Goal: Communication & Community: Answer question/provide support

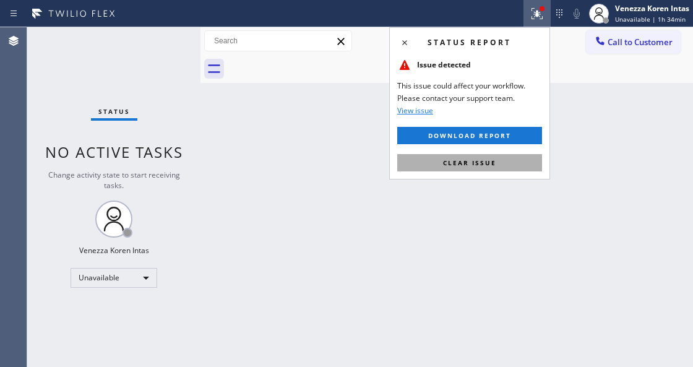
click at [489, 168] on button "Clear issue" at bounding box center [469, 162] width 145 height 17
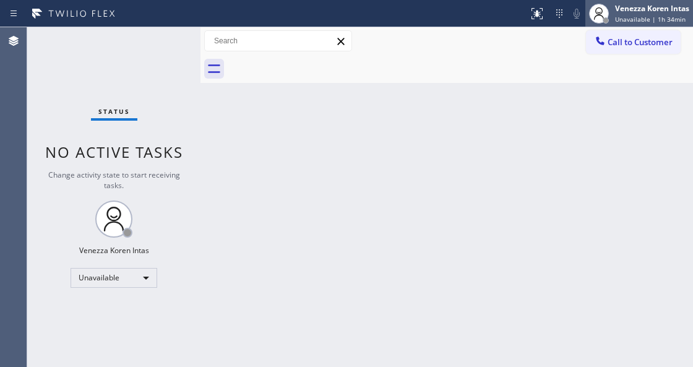
click at [663, 25] on div "Venezza Koren Intas Unavailable | 1h 34min" at bounding box center [639, 13] width 108 height 27
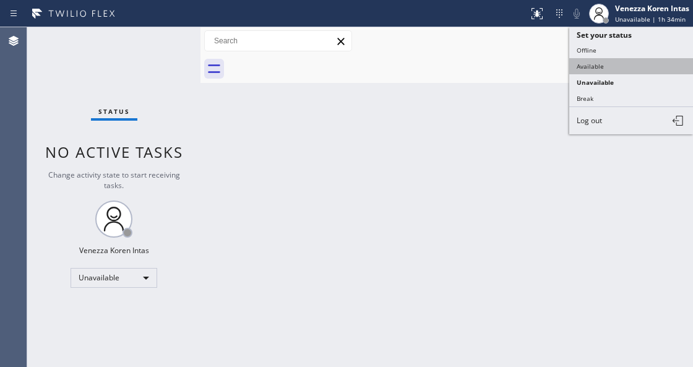
click at [611, 67] on button "Available" at bounding box center [631, 66] width 124 height 16
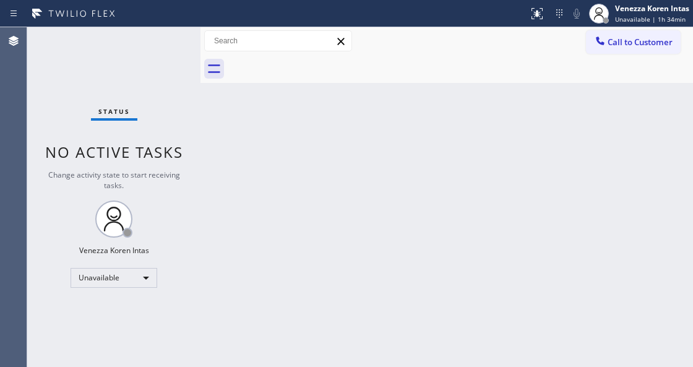
click at [485, 145] on div "Back to Dashboard Change Sender ID Customers Technicians Select a contact Outbo…" at bounding box center [446, 196] width 492 height 339
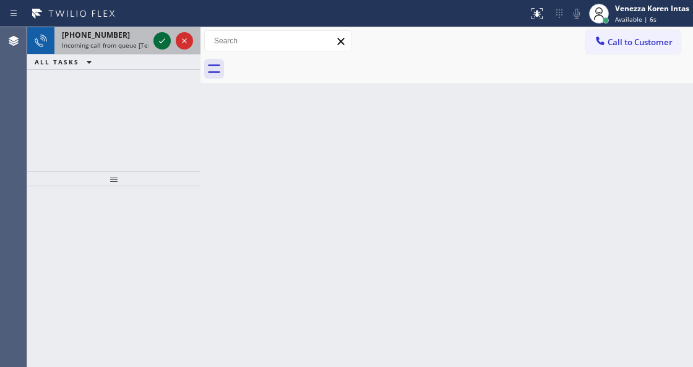
click at [164, 40] on icon at bounding box center [162, 40] width 15 height 15
click at [158, 39] on icon at bounding box center [162, 40] width 15 height 15
click at [161, 48] on button at bounding box center [161, 40] width 17 height 17
click at [162, 46] on icon at bounding box center [162, 40] width 15 height 15
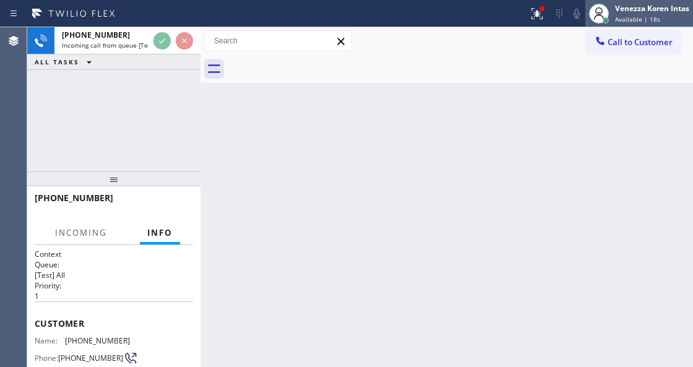
click at [655, 20] on span "Available | 18s" at bounding box center [637, 19] width 45 height 9
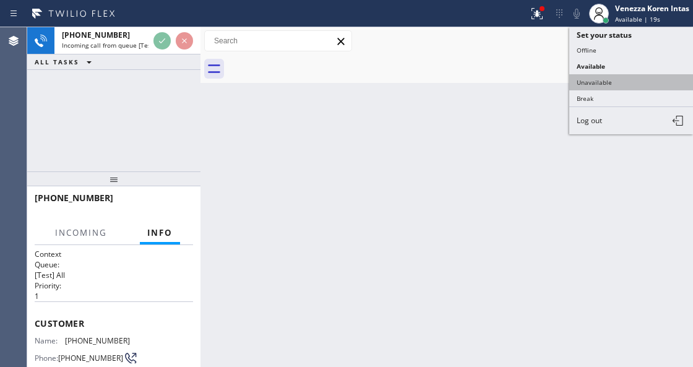
click at [631, 79] on button "Unavailable" at bounding box center [631, 82] width 124 height 16
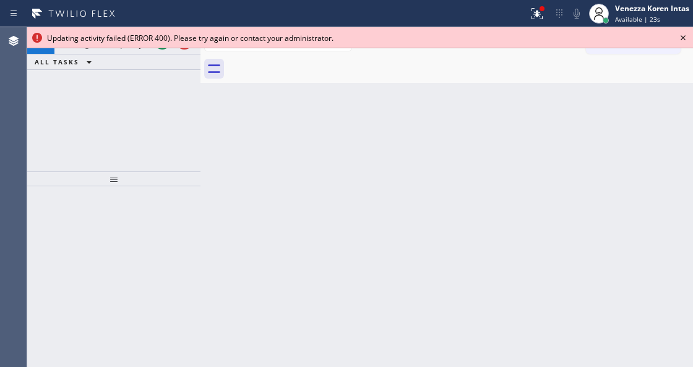
click at [685, 35] on icon at bounding box center [682, 37] width 15 height 15
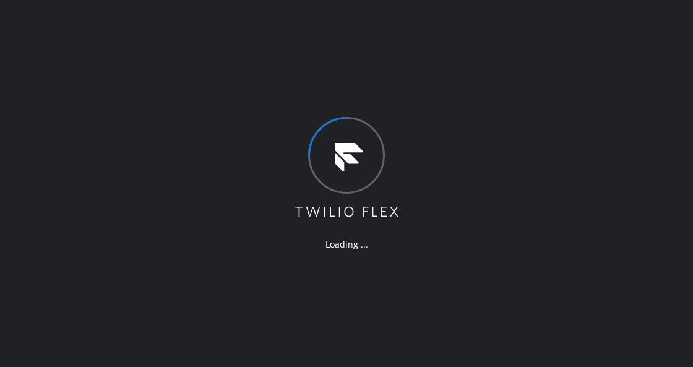
click at [210, 224] on div "Loading ..." at bounding box center [346, 183] width 693 height 367
click at [284, 163] on div "Loading ..." at bounding box center [346, 183] width 693 height 367
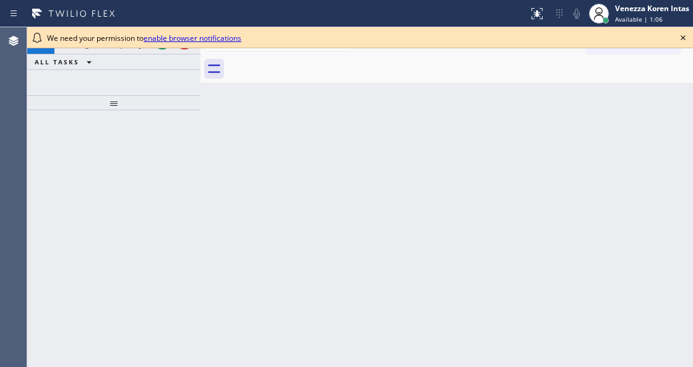
click at [681, 33] on icon at bounding box center [682, 37] width 15 height 15
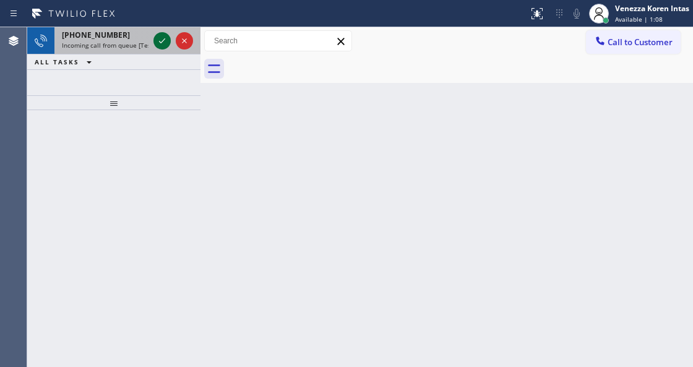
click at [160, 42] on icon at bounding box center [162, 40] width 6 height 5
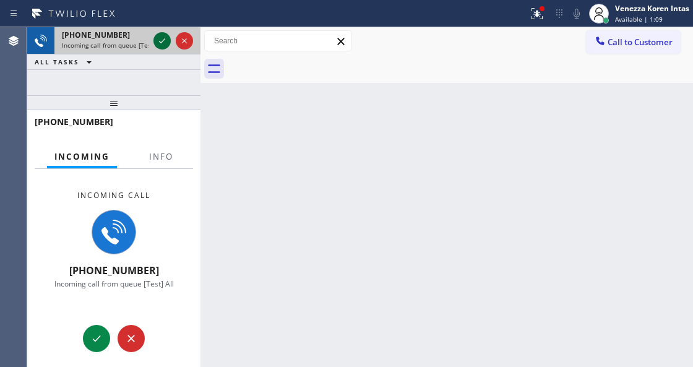
click at [160, 41] on icon at bounding box center [162, 40] width 6 height 5
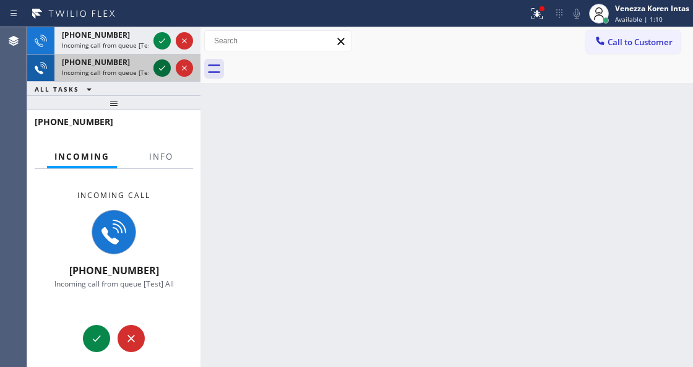
click at [155, 70] on icon at bounding box center [162, 68] width 15 height 15
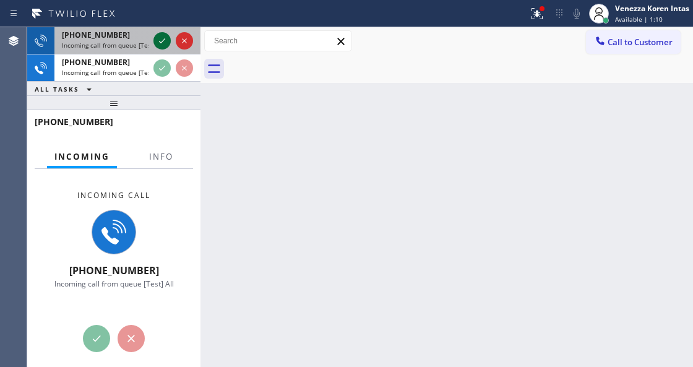
click at [162, 46] on icon at bounding box center [162, 40] width 15 height 15
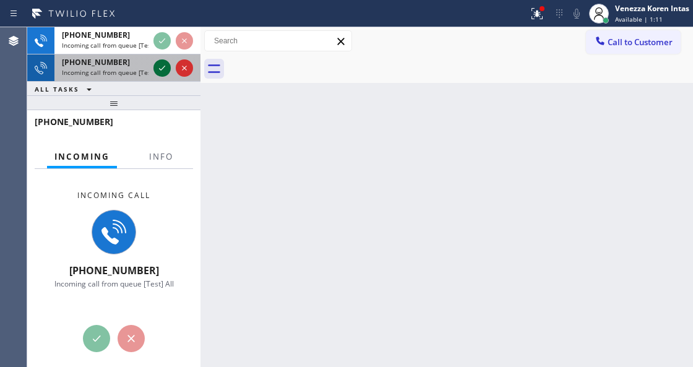
click at [155, 72] on icon at bounding box center [162, 68] width 15 height 15
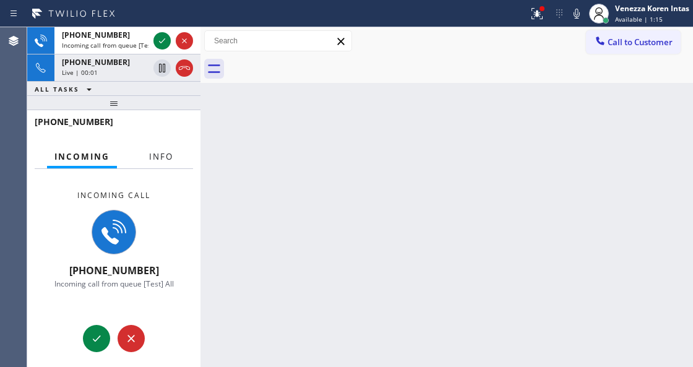
click at [171, 152] on span "Info" at bounding box center [161, 156] width 24 height 11
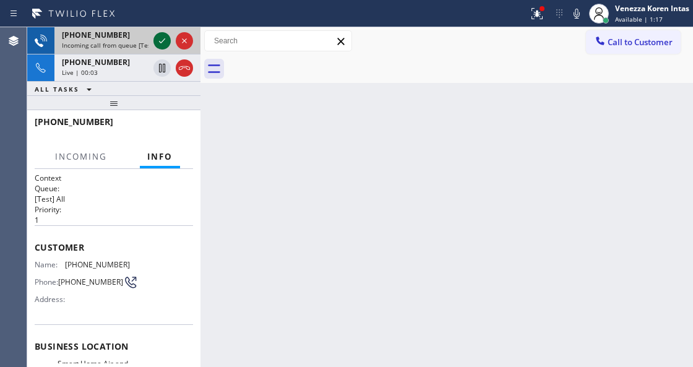
click at [156, 36] on icon at bounding box center [162, 40] width 15 height 15
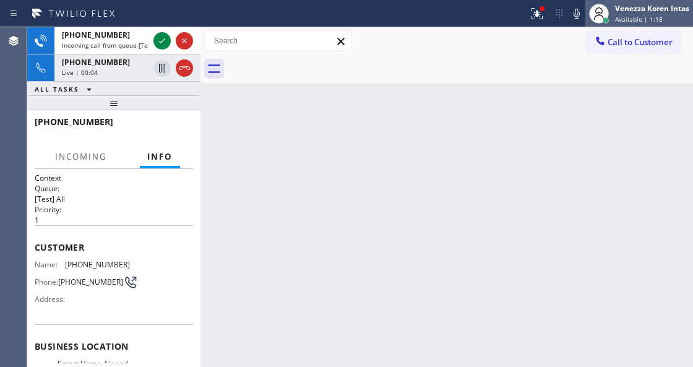
click at [604, 12] on icon at bounding box center [598, 13] width 15 height 15
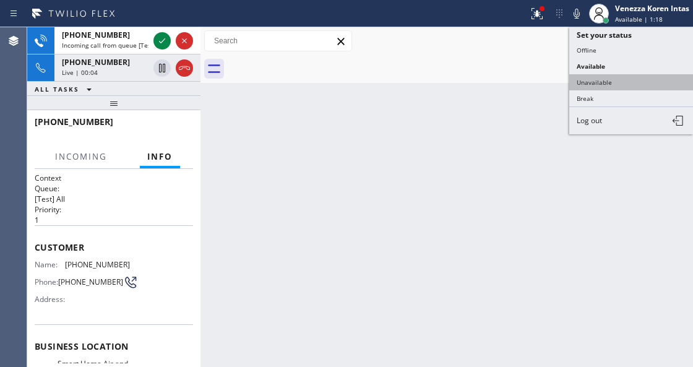
click at [607, 83] on button "Unavailable" at bounding box center [631, 82] width 124 height 16
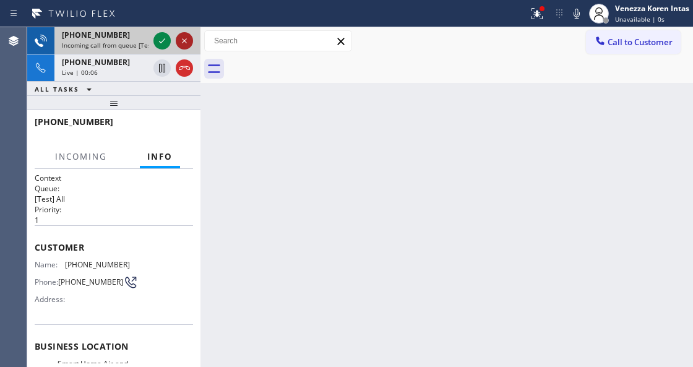
click at [177, 38] on icon at bounding box center [184, 40] width 15 height 15
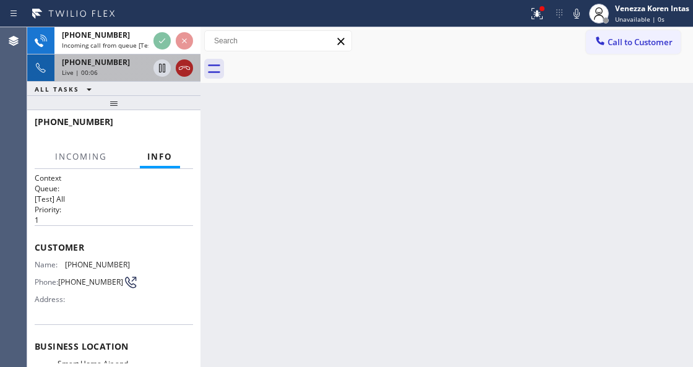
click at [179, 68] on icon at bounding box center [184, 68] width 15 height 15
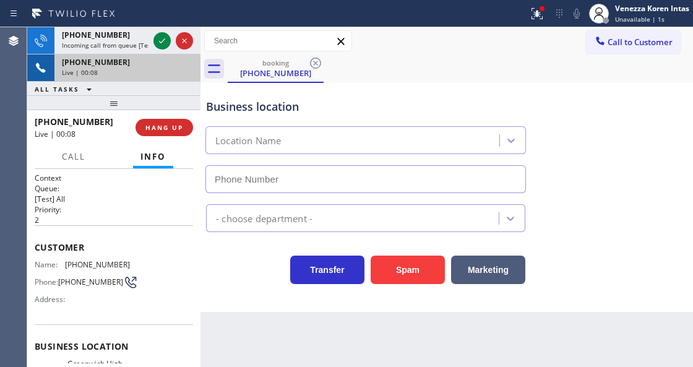
type input "(203) 769-9105"
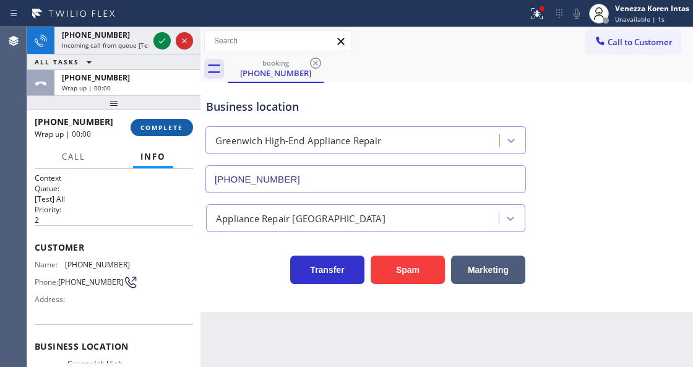
click at [163, 123] on span "COMPLETE" at bounding box center [161, 127] width 43 height 9
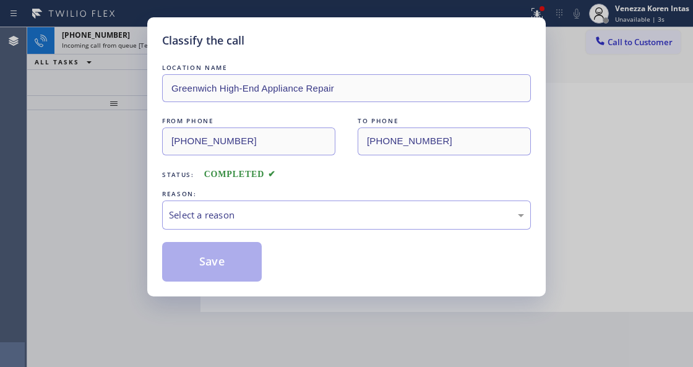
click at [283, 186] on div "LOCATION NAME Greenwich High-End Appliance Repair FROM PHONE (203) 670-0444 TO …" at bounding box center [346, 171] width 369 height 220
click at [280, 213] on div "Select a reason" at bounding box center [346, 215] width 355 height 14
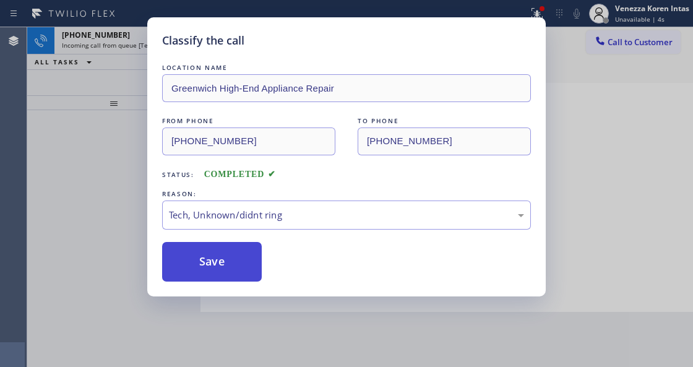
click at [222, 262] on button "Save" at bounding box center [212, 262] width 100 height 40
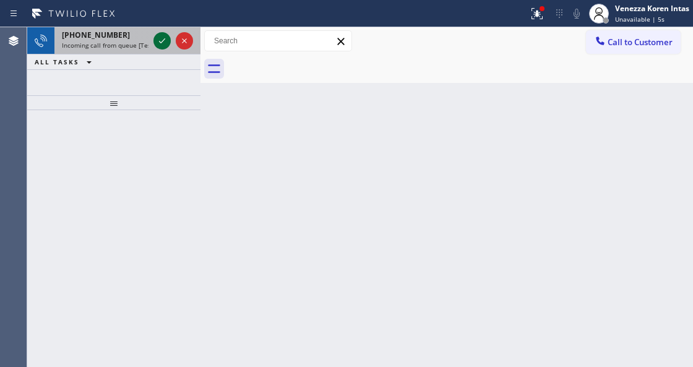
click at [163, 40] on icon at bounding box center [162, 40] width 6 height 5
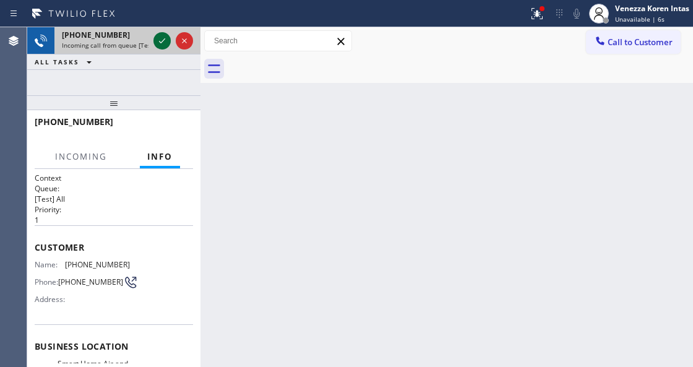
click at [163, 40] on icon at bounding box center [162, 40] width 6 height 5
click at [163, 40] on icon at bounding box center [162, 40] width 15 height 15
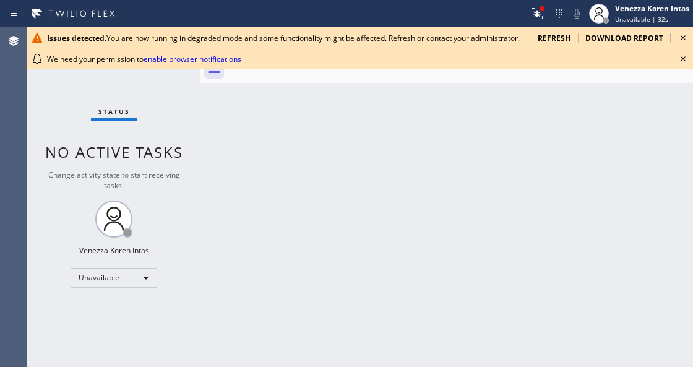
click at [682, 61] on icon at bounding box center [682, 58] width 15 height 15
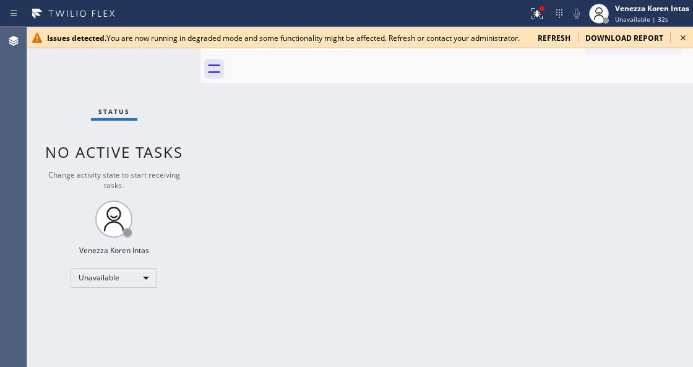
click at [684, 40] on icon at bounding box center [682, 37] width 15 height 15
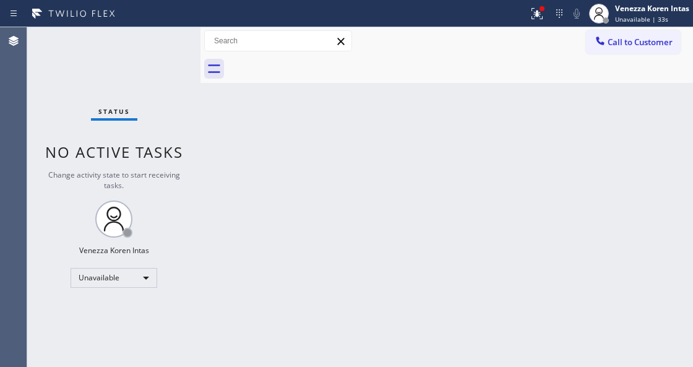
drag, startPoint x: 538, startPoint y: 15, endPoint x: 513, endPoint y: 92, distance: 80.8
click at [538, 15] on icon at bounding box center [536, 13] width 15 height 15
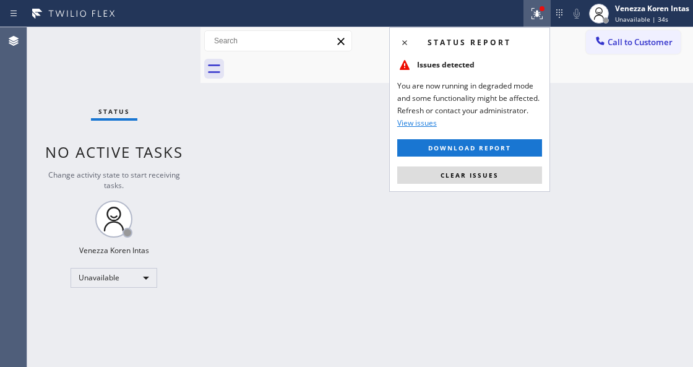
click at [491, 184] on div "Status report Issues detected You are now running in degraded mode and some fun…" at bounding box center [469, 109] width 161 height 164
click at [497, 163] on div "Status report Issues detected You are now running in degraded mode and some fun…" at bounding box center [469, 109] width 161 height 164
click at [498, 171] on button "Clear issues" at bounding box center [469, 174] width 145 height 17
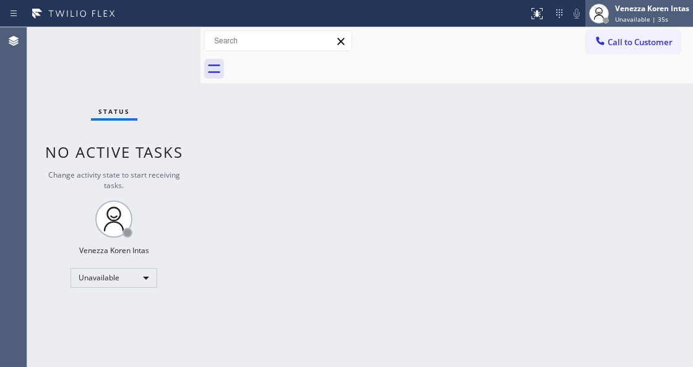
click at [632, 17] on span "Unavailable | 35s" at bounding box center [641, 19] width 53 height 9
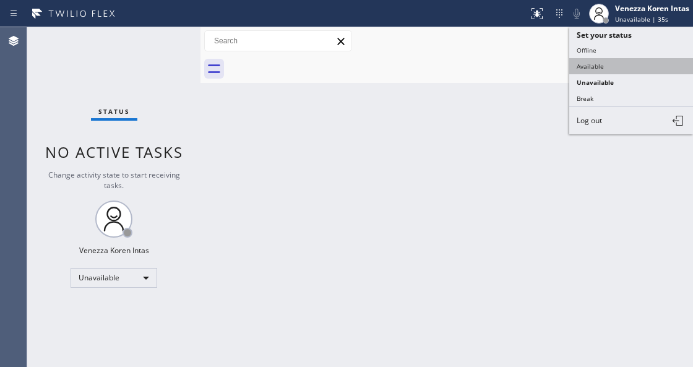
click at [598, 62] on button "Available" at bounding box center [631, 66] width 124 height 16
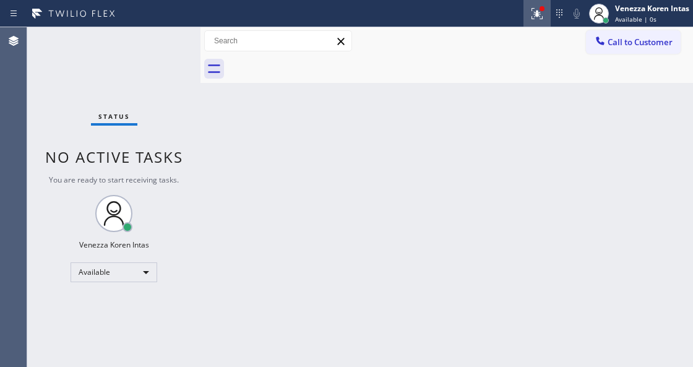
click at [547, 14] on div at bounding box center [536, 13] width 27 height 15
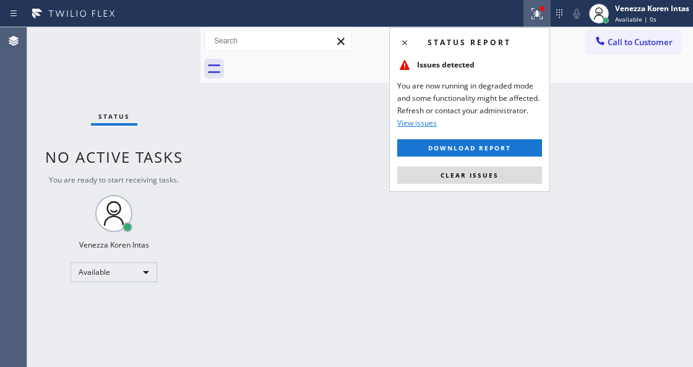
click at [511, 181] on button "Clear issues" at bounding box center [469, 174] width 145 height 17
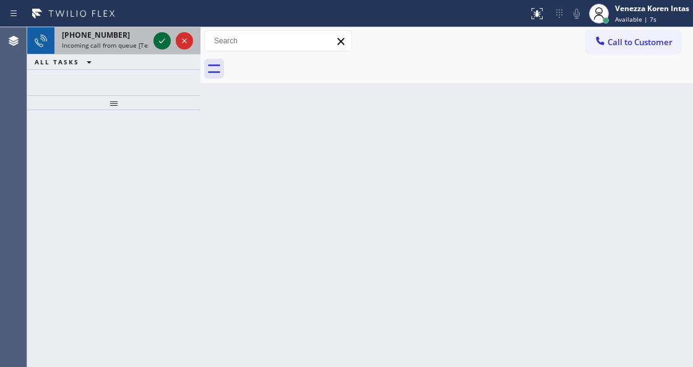
click at [158, 43] on icon at bounding box center [162, 40] width 15 height 15
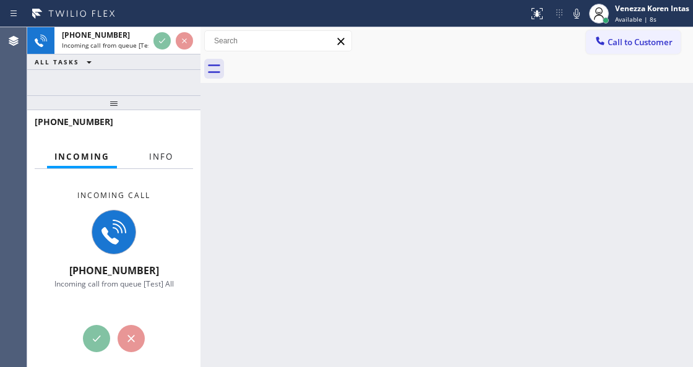
click at [163, 140] on div "+18058691953" at bounding box center [114, 127] width 158 height 32
click at [167, 152] on span "Info" at bounding box center [161, 156] width 24 height 11
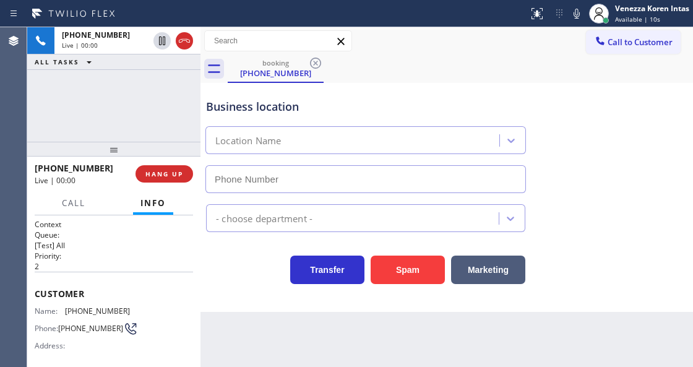
drag, startPoint x: 128, startPoint y: 98, endPoint x: 120, endPoint y: 183, distance: 85.1
click at [120, 156] on div at bounding box center [113, 149] width 173 height 15
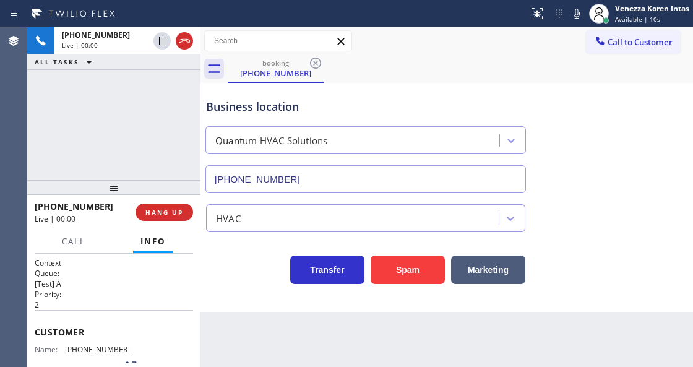
type input "(805) 723-2988"
click at [163, 205] on button "HANG UP" at bounding box center [164, 211] width 58 height 17
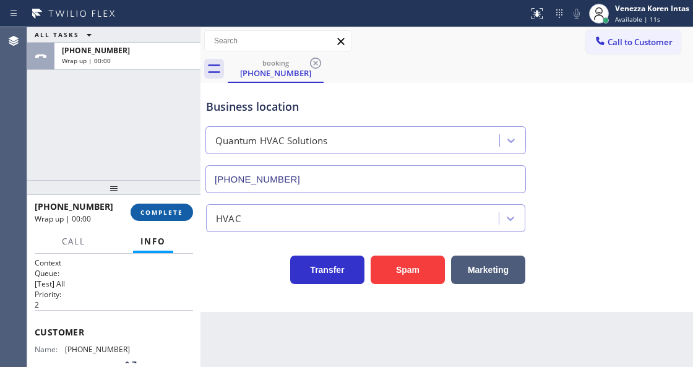
click at [168, 215] on span "COMPLETE" at bounding box center [161, 212] width 43 height 9
click at [240, 207] on div "HVAC" at bounding box center [365, 218] width 319 height 28
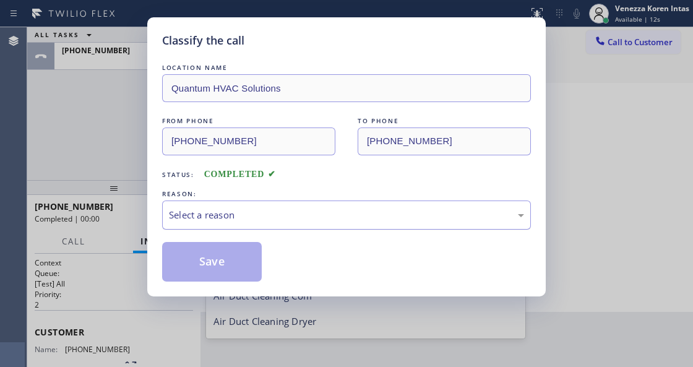
scroll to position [152, 0]
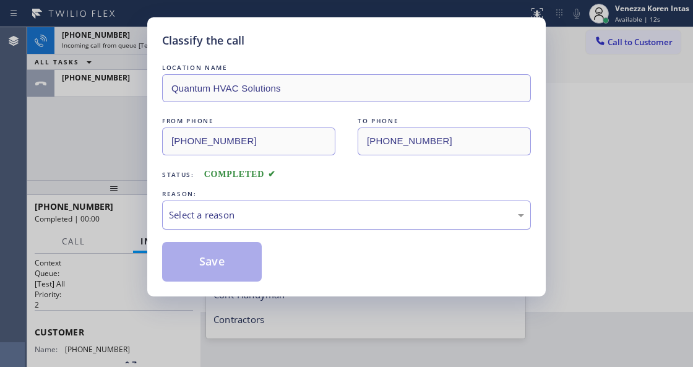
click at [244, 220] on div "Select a reason" at bounding box center [346, 215] width 355 height 14
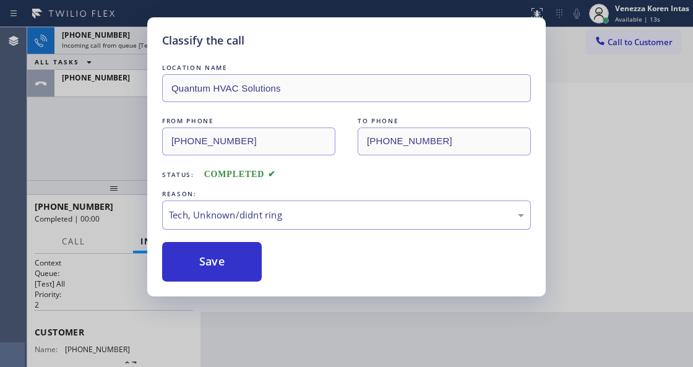
click at [252, 205] on div "Tech, Unknown/didnt ring" at bounding box center [346, 214] width 369 height 29
drag, startPoint x: 213, startPoint y: 332, endPoint x: 212, endPoint y: 322, distance: 10.6
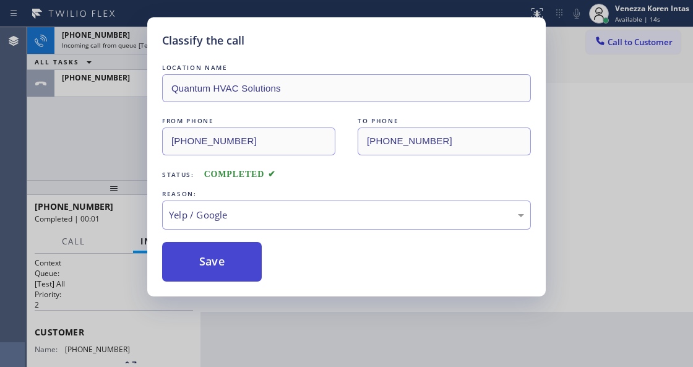
click at [212, 278] on button "Save" at bounding box center [212, 262] width 100 height 40
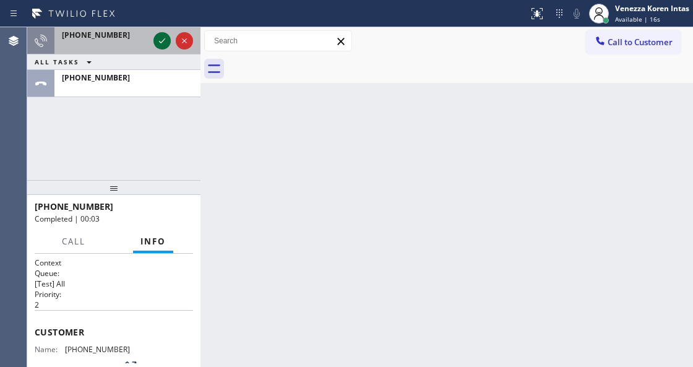
click at [163, 42] on icon at bounding box center [162, 40] width 15 height 15
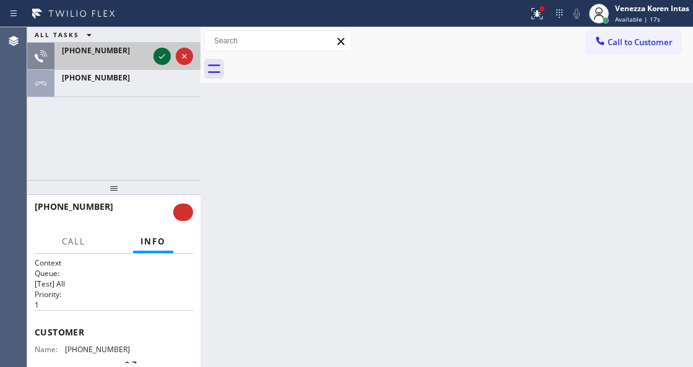
click at [164, 52] on icon at bounding box center [162, 56] width 15 height 15
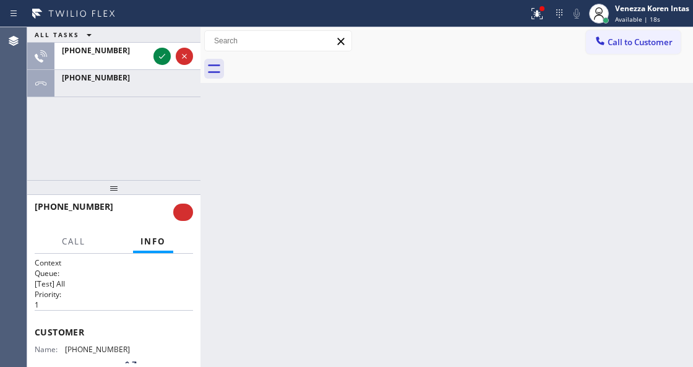
click at [127, 97] on div "ALL TASKS ALL TASKS ACTIVE TASKS TASKS IN WRAP UP +17147755533 +18058691953" at bounding box center [113, 103] width 173 height 153
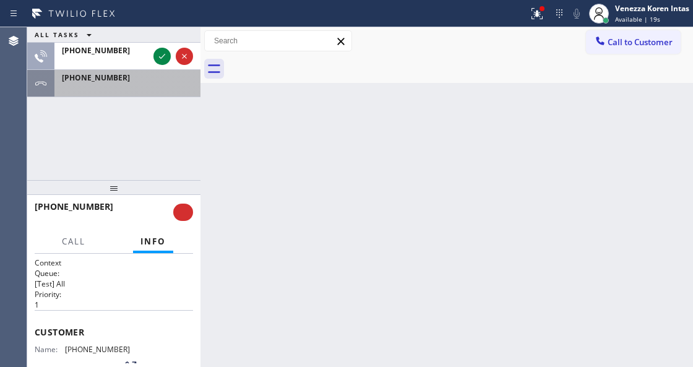
click at [142, 77] on div "+18058691953" at bounding box center [127, 77] width 131 height 11
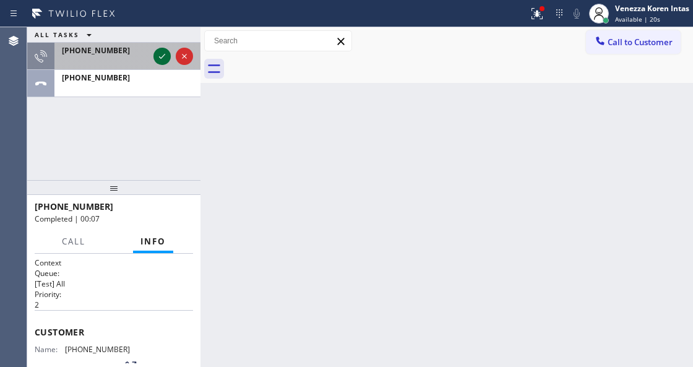
click at [161, 51] on icon at bounding box center [162, 56] width 15 height 15
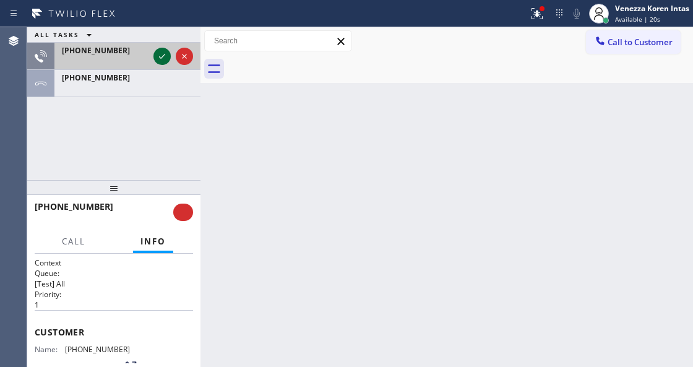
click at [160, 51] on icon at bounding box center [162, 56] width 15 height 15
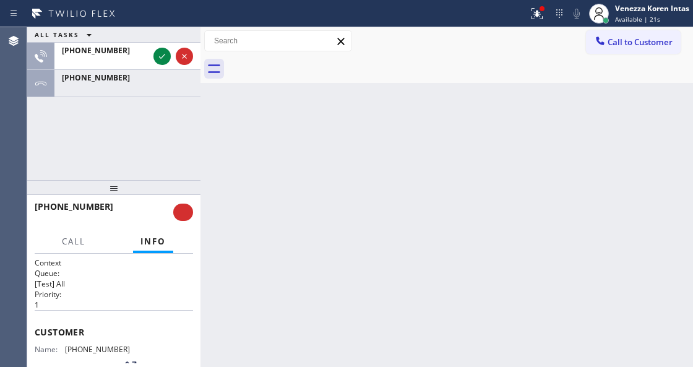
click at [129, 113] on div "ALL TASKS ALL TASKS ACTIVE TASKS TASKS IN WRAP UP +17147755533 +18058691953" at bounding box center [113, 103] width 173 height 153
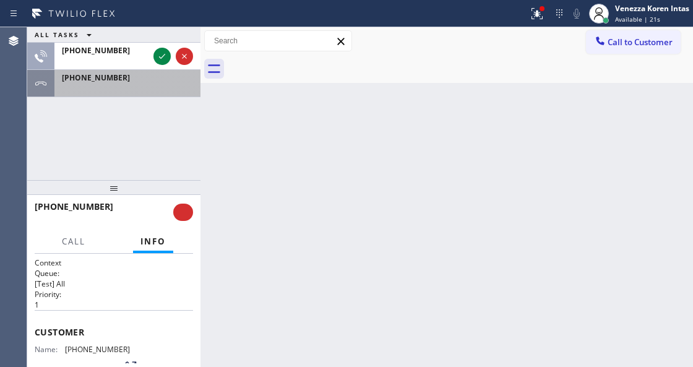
click at [136, 88] on div at bounding box center [127, 87] width 131 height 9
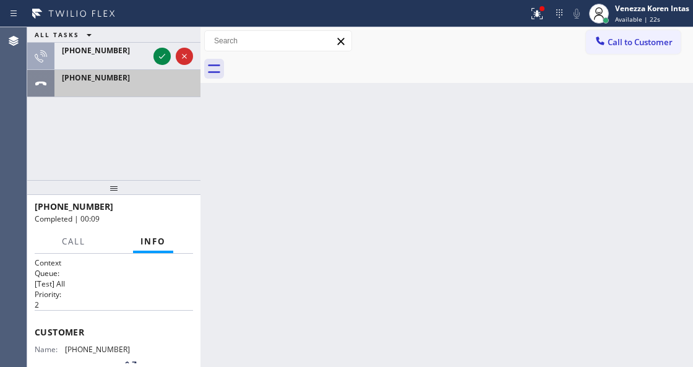
click at [148, 83] on div at bounding box center [127, 87] width 131 height 9
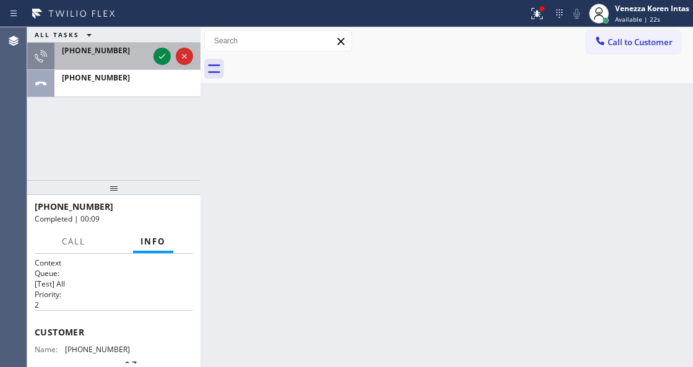
click at [122, 43] on div "+17147755533" at bounding box center [102, 56] width 96 height 27
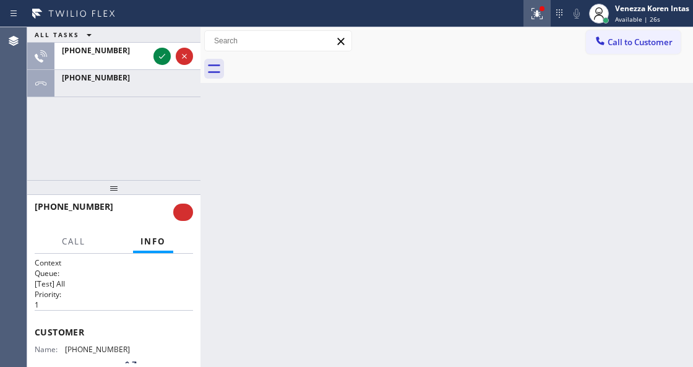
click at [529, 8] on div "Status report Issues detected You are now running in degraded mode and some fun…" at bounding box center [346, 13] width 693 height 27
click at [533, 23] on button at bounding box center [536, 13] width 27 height 27
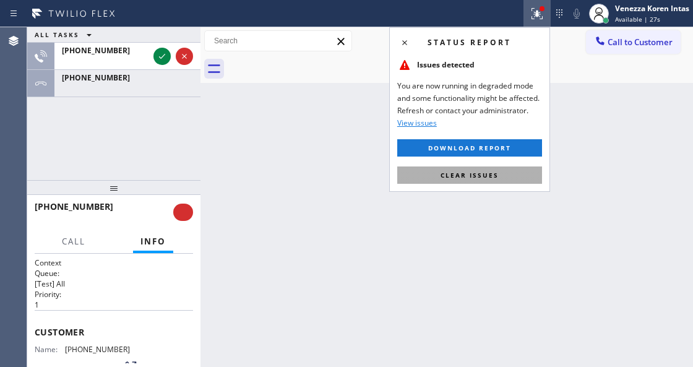
click at [488, 181] on button "Clear issues" at bounding box center [469, 174] width 145 height 17
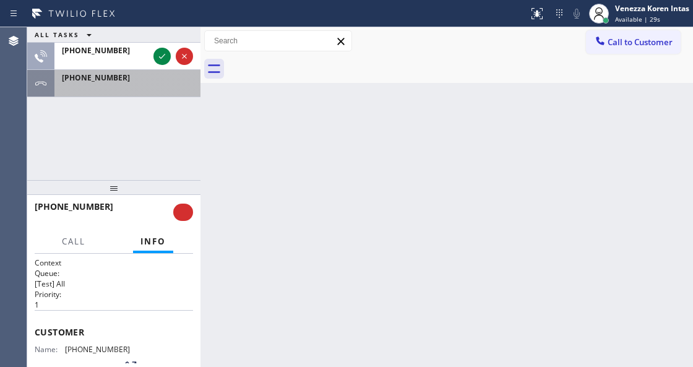
click at [122, 83] on div at bounding box center [127, 87] width 131 height 9
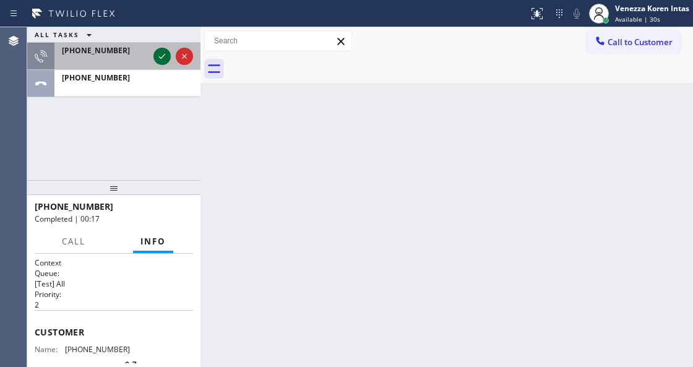
drag, startPoint x: 151, startPoint y: 62, endPoint x: 161, endPoint y: 57, distance: 11.1
click at [152, 62] on div at bounding box center [173, 56] width 45 height 27
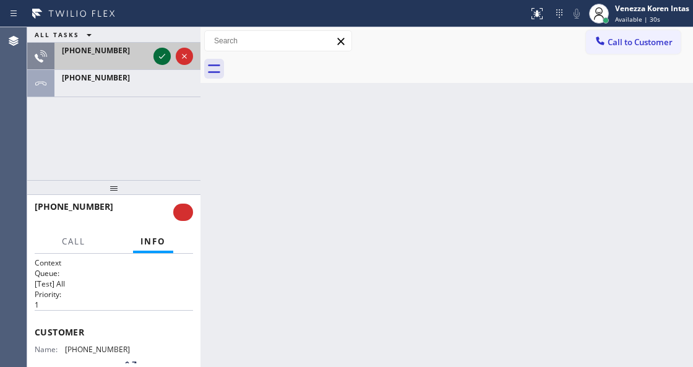
click at [167, 55] on icon at bounding box center [162, 56] width 15 height 15
click at [165, 56] on icon at bounding box center [162, 56] width 15 height 15
click at [163, 57] on icon at bounding box center [162, 56] width 15 height 15
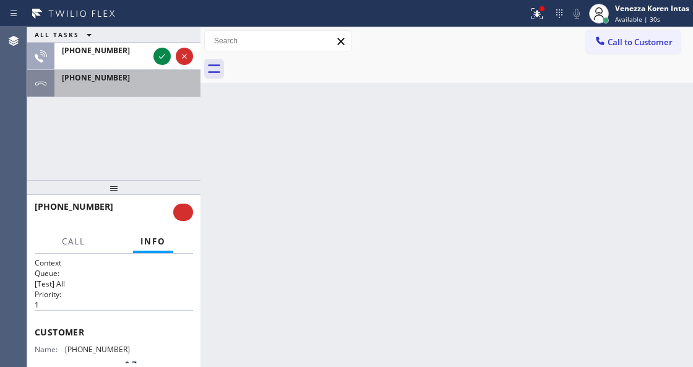
drag, startPoint x: 163, startPoint y: 57, endPoint x: 158, endPoint y: 75, distance: 19.2
click at [162, 64] on div at bounding box center [173, 56] width 45 height 27
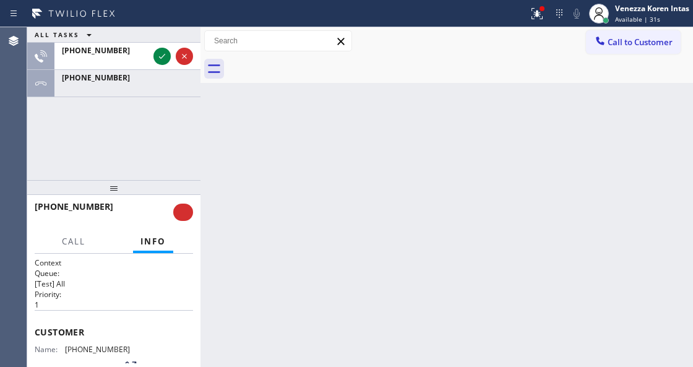
drag, startPoint x: 144, startPoint y: 167, endPoint x: 150, endPoint y: 175, distance: 9.8
click at [144, 168] on div "ALL TASKS ALL TASKS ACTIVE TASKS TASKS IN WRAP UP +17147755533 +18058691953" at bounding box center [113, 103] width 173 height 153
click at [163, 180] on div at bounding box center [113, 187] width 173 height 15
click at [630, 6] on div "Venezza Koren Intas" at bounding box center [652, 8] width 74 height 11
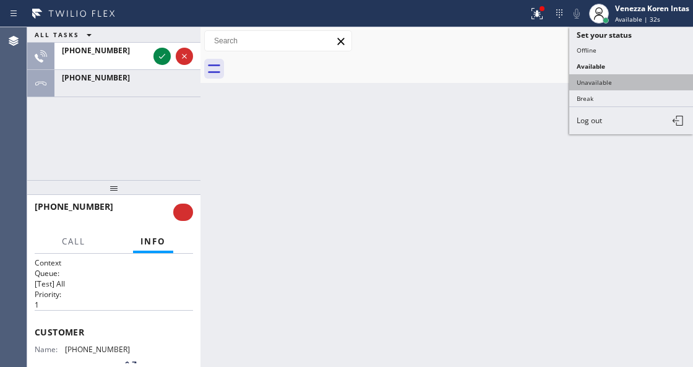
click at [621, 79] on button "Unavailable" at bounding box center [631, 82] width 124 height 16
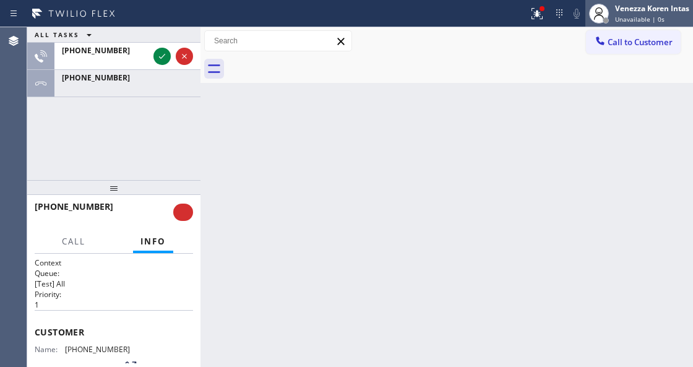
click at [638, 16] on span "Unavailable | 0s" at bounding box center [639, 19] width 49 height 9
click at [607, 37] on div "Status report Issues detected You are now running in degraded mode and some fun…" at bounding box center [346, 183] width 693 height 367
click at [612, 11] on div "Venezza Koren Intas Unavailable | 2s" at bounding box center [652, 13] width 80 height 22
click at [229, 167] on div "Back to Dashboard Change Sender ID Customers Technicians Select a contact Outbo…" at bounding box center [446, 196] width 492 height 339
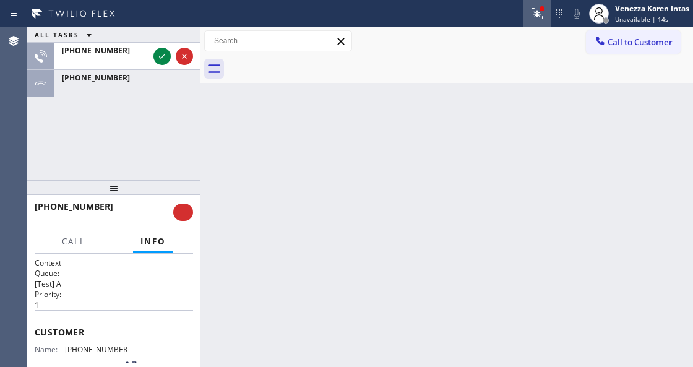
click at [534, 11] on icon at bounding box center [536, 13] width 15 height 15
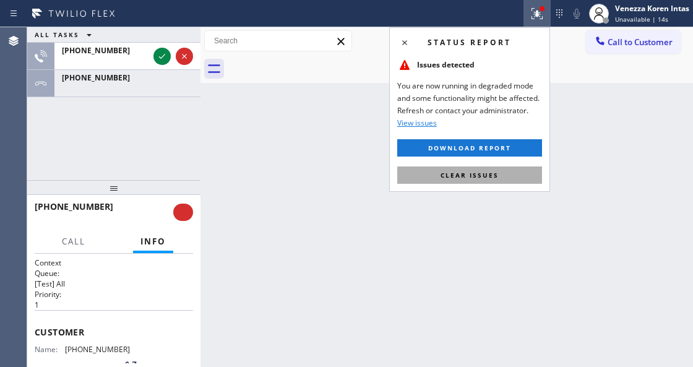
click at [503, 177] on button "Clear issues" at bounding box center [469, 174] width 145 height 17
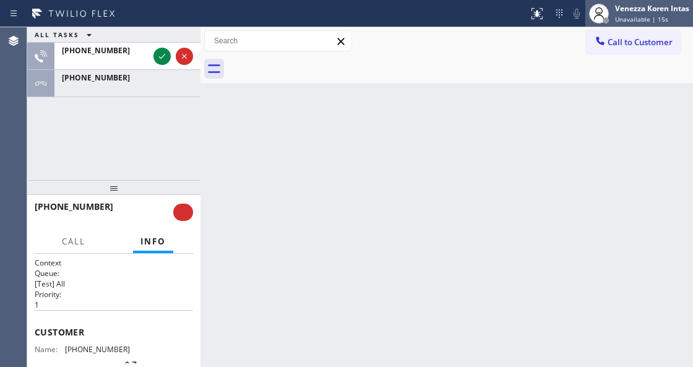
click at [615, 10] on div "Venezza Koren Intas" at bounding box center [652, 8] width 74 height 11
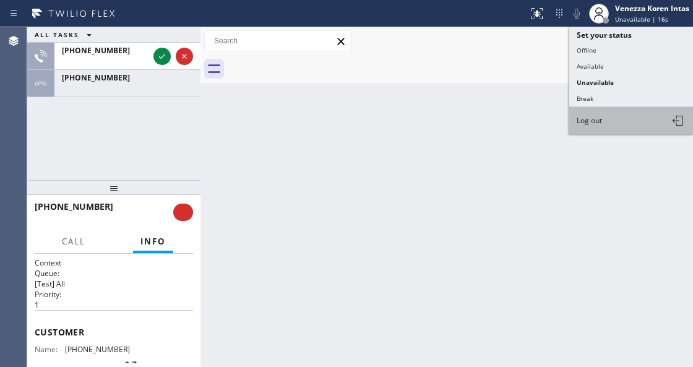
click at [608, 122] on button "Log out" at bounding box center [631, 120] width 124 height 27
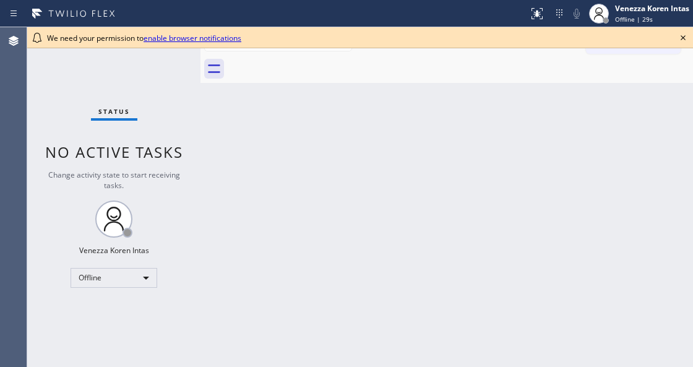
click at [236, 220] on div "Back to Dashboard Change Sender ID Customers Technicians Select a contact Outbo…" at bounding box center [446, 196] width 492 height 339
click at [679, 38] on icon at bounding box center [682, 37] width 15 height 15
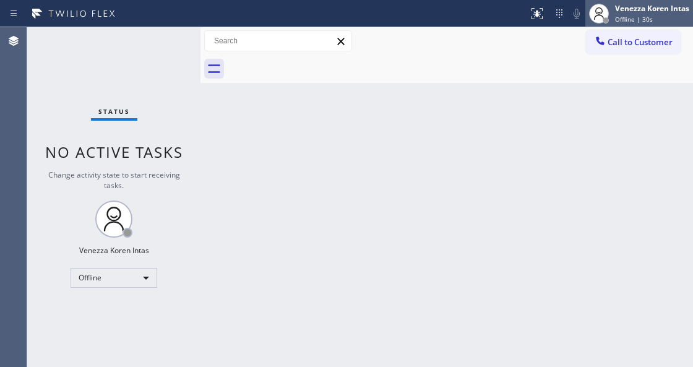
click at [653, 11] on div "Venezza Koren Intas" at bounding box center [652, 8] width 74 height 11
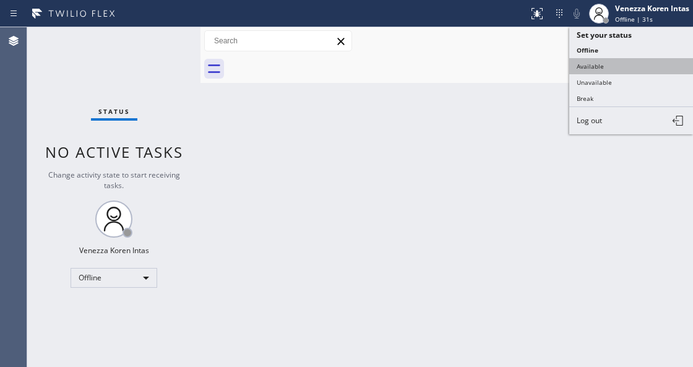
click at [604, 61] on button "Available" at bounding box center [631, 66] width 124 height 16
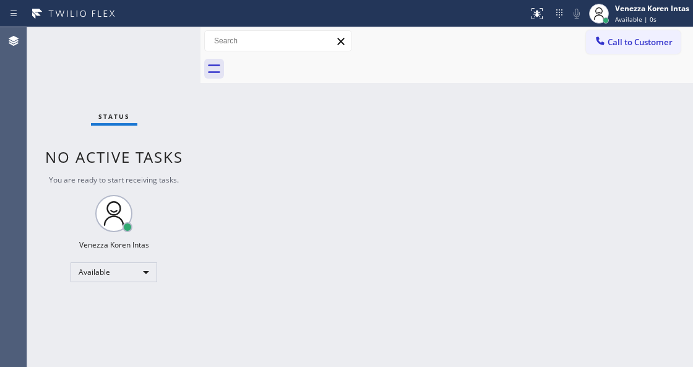
click at [127, 92] on div "Status No active tasks You are ready to start receiving tasks. Venezza Koren In…" at bounding box center [113, 196] width 173 height 339
click at [242, 357] on div "Back to Dashboard Change Sender ID Customers Technicians Select a contact Outbo…" at bounding box center [446, 196] width 492 height 339
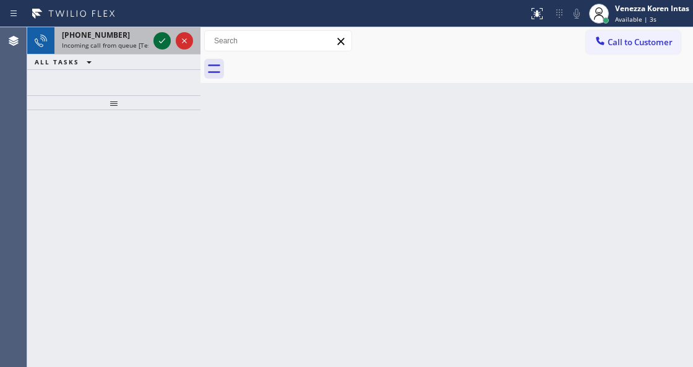
click at [158, 41] on icon at bounding box center [162, 40] width 15 height 15
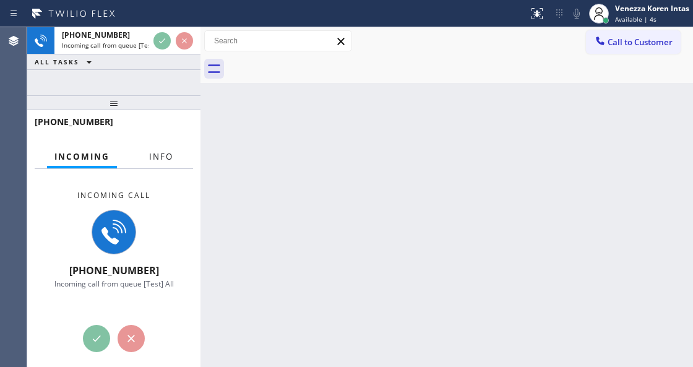
click at [156, 154] on span "Info" at bounding box center [161, 156] width 24 height 11
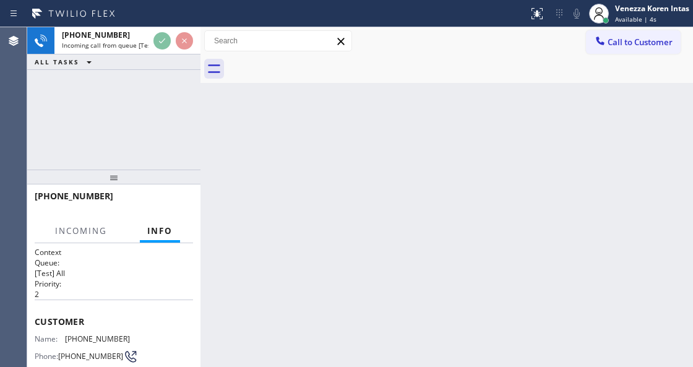
drag, startPoint x: 137, startPoint y: 101, endPoint x: 125, endPoint y: 176, distance: 75.1
click at [125, 176] on div at bounding box center [113, 176] width 173 height 15
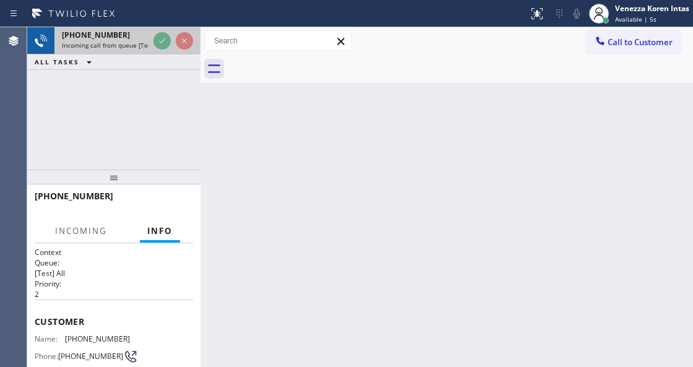
click at [161, 51] on div at bounding box center [173, 40] width 45 height 27
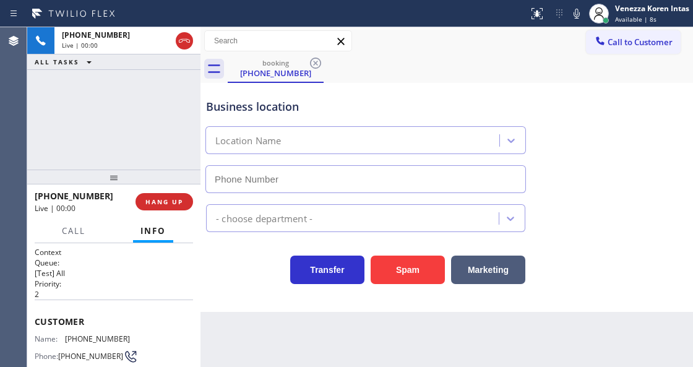
type input "[PHONE_NUMBER]"
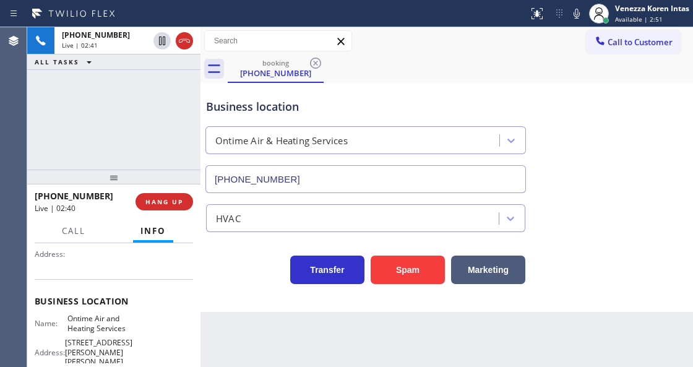
scroll to position [164, 0]
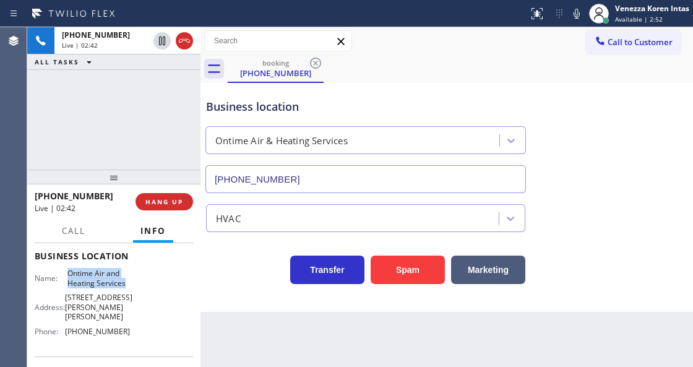
drag, startPoint x: 67, startPoint y: 268, endPoint x: 134, endPoint y: 284, distance: 68.1
click at [134, 284] on div "Name: Ontime Air and Heating Services Address: [STREET_ADDRESS][PERSON_NAME][PE…" at bounding box center [114, 304] width 158 height 72
copy span "Ontime Air and Heating Services"
click at [570, 16] on icon at bounding box center [576, 13] width 15 height 15
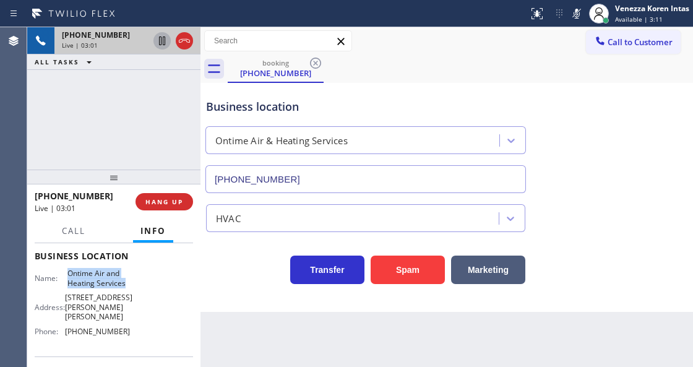
click at [162, 38] on icon at bounding box center [162, 40] width 15 height 15
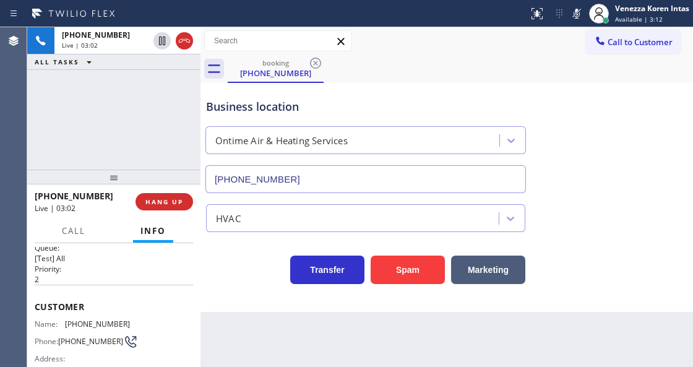
scroll to position [0, 0]
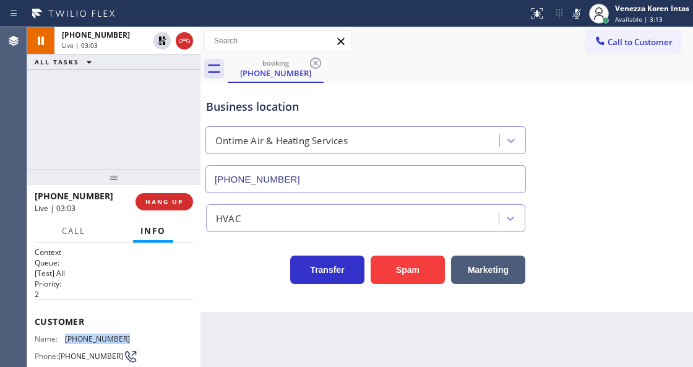
drag, startPoint x: 120, startPoint y: 331, endPoint x: 66, endPoint y: 335, distance: 53.9
click at [66, 335] on span "[PHONE_NUMBER]" at bounding box center [97, 338] width 65 height 9
copy span "[PHONE_NUMBER]"
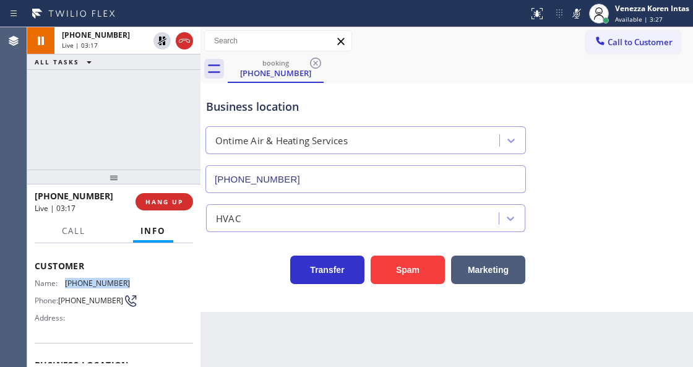
scroll to position [41, 0]
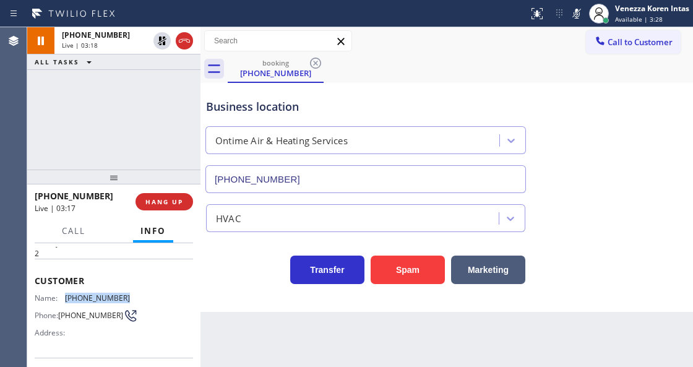
copy span "[PHONE_NUMBER]"
drag, startPoint x: 576, startPoint y: 18, endPoint x: 570, endPoint y: 23, distance: 8.3
click at [576, 17] on icon at bounding box center [576, 14] width 6 height 10
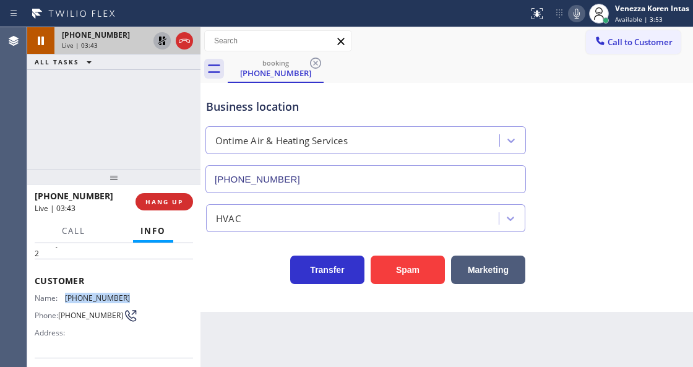
click at [156, 40] on icon at bounding box center [162, 40] width 15 height 15
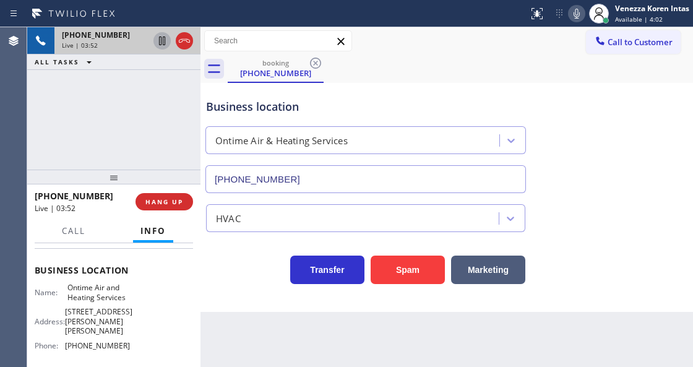
scroll to position [164, 0]
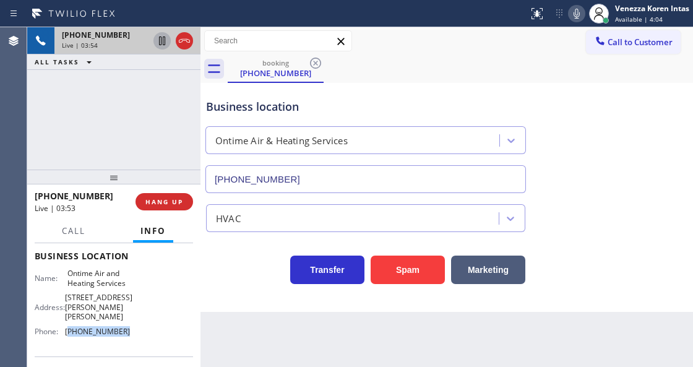
drag, startPoint x: 125, startPoint y: 351, endPoint x: 69, endPoint y: 346, distance: 55.9
click at [69, 336] on span "[PHONE_NUMBER]" at bounding box center [97, 331] width 65 height 9
copy span "469) 936-1537"
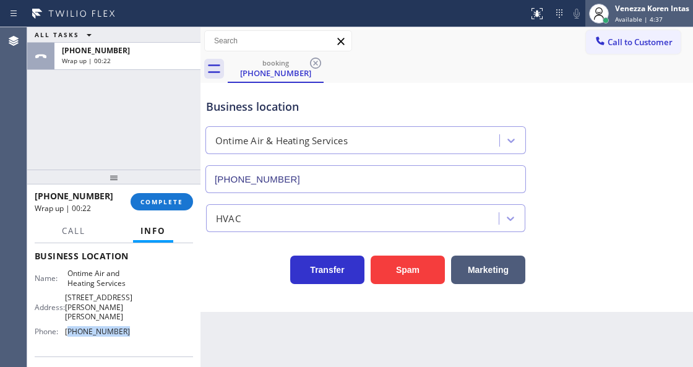
click at [647, 12] on div "Venezza Koren Intas" at bounding box center [652, 8] width 74 height 11
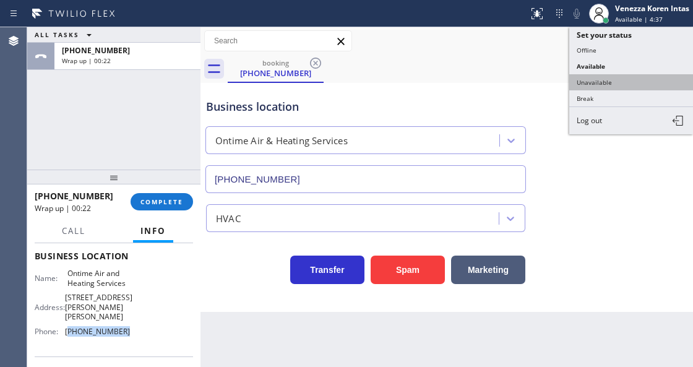
click at [602, 81] on button "Unavailable" at bounding box center [631, 82] width 124 height 16
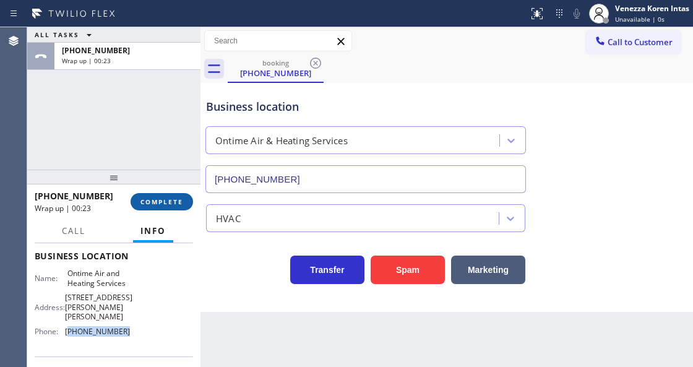
click at [142, 195] on button "COMPLETE" at bounding box center [161, 201] width 62 height 17
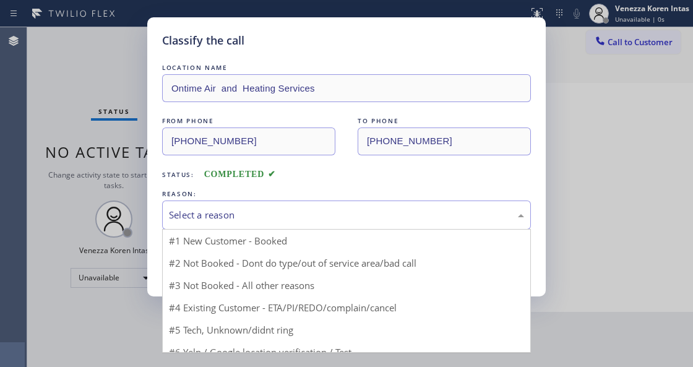
click at [273, 224] on div "Select a reason" at bounding box center [346, 214] width 369 height 29
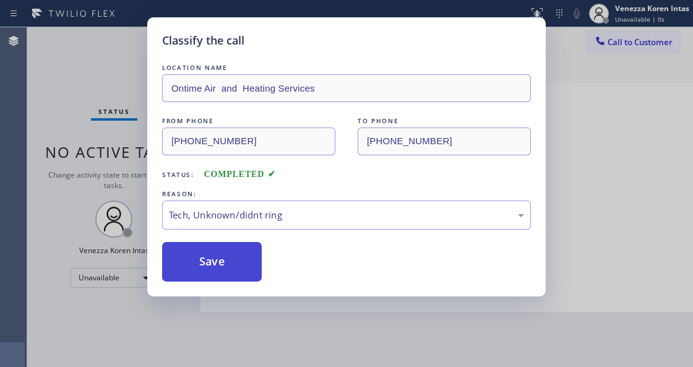
click at [252, 269] on button "Save" at bounding box center [212, 262] width 100 height 40
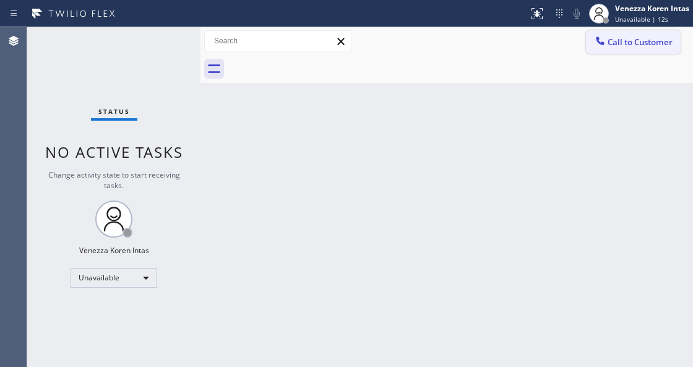
click at [633, 41] on span "Call to Customer" at bounding box center [639, 41] width 65 height 11
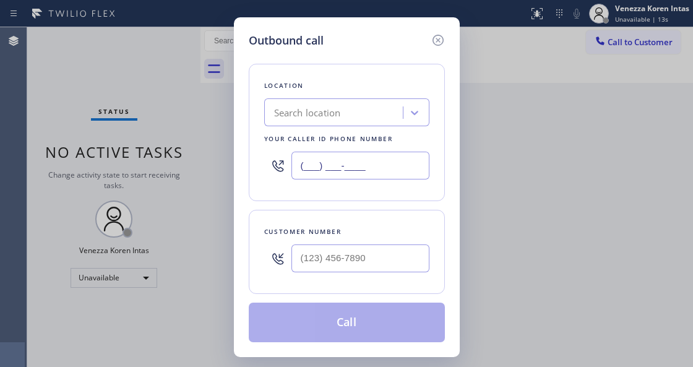
click at [388, 165] on input "(___) ___-____" at bounding box center [360, 166] width 138 height 28
paste input "848) 305-2484"
type input "[PHONE_NUMBER]"
type input "(___) ___-____"
click at [351, 254] on input "(___) ___-____" at bounding box center [360, 258] width 138 height 28
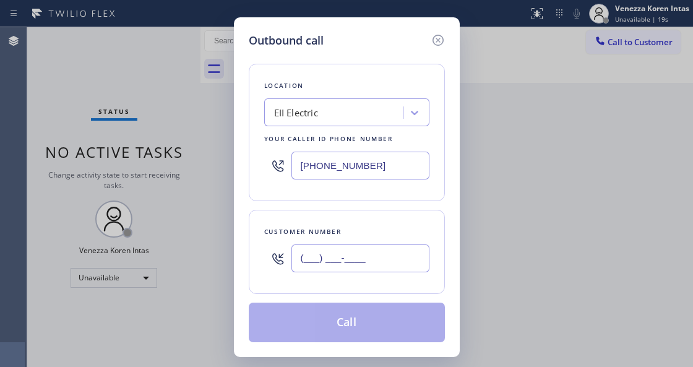
paste input "908) 777-1567"
type input "[PHONE_NUMBER]"
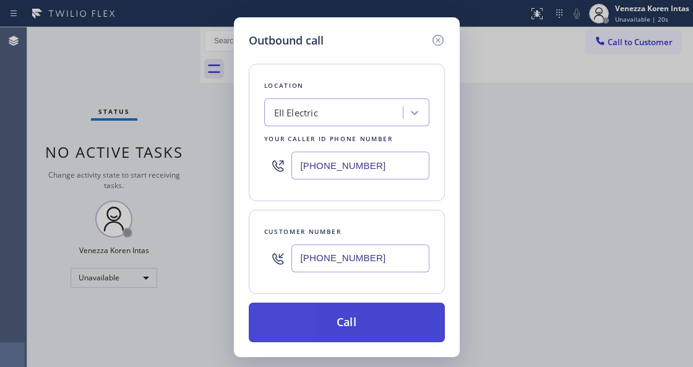
click at [358, 317] on button "Call" at bounding box center [347, 322] width 196 height 40
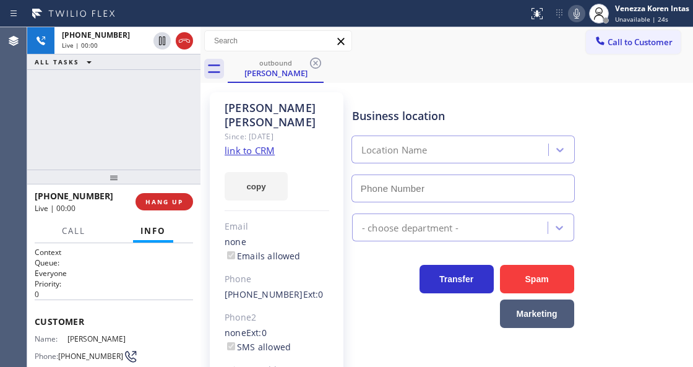
type input "[PHONE_NUMBER]"
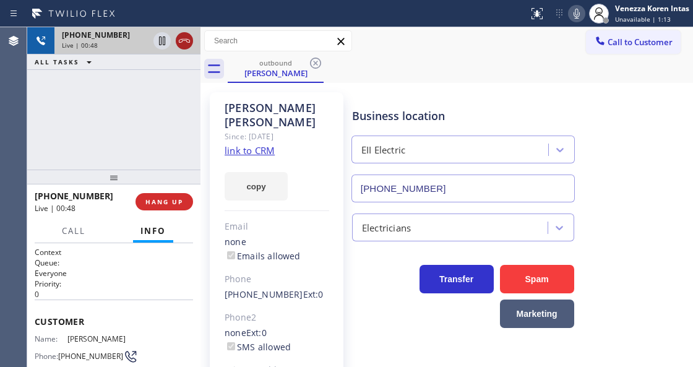
click at [184, 38] on icon at bounding box center [184, 40] width 15 height 15
click at [164, 203] on span "HANG UP" at bounding box center [164, 201] width 38 height 9
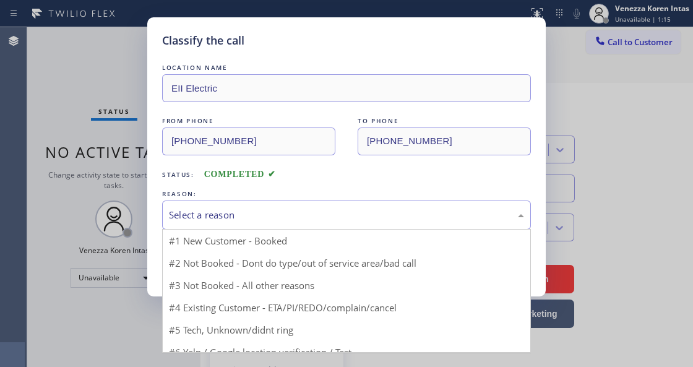
click at [288, 219] on div "Select a reason" at bounding box center [346, 215] width 355 height 14
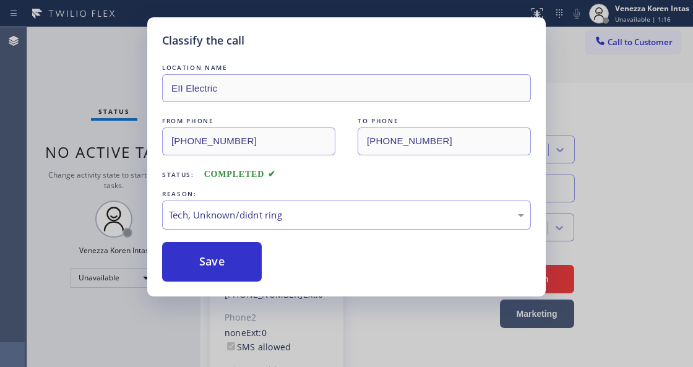
click at [256, 288] on div "Classify the call LOCATION NAME EII Electric FROM PHONE [PHONE_NUMBER] TO PHONE…" at bounding box center [346, 156] width 398 height 279
click at [242, 262] on button "Save" at bounding box center [212, 262] width 100 height 40
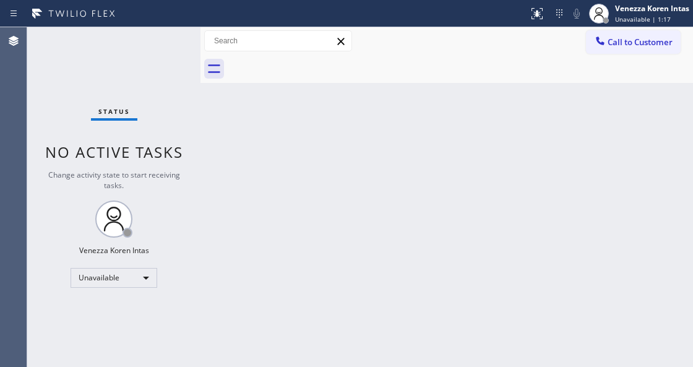
drag, startPoint x: 178, startPoint y: 151, endPoint x: 216, endPoint y: 179, distance: 46.9
click at [179, 151] on span "No active tasks" at bounding box center [114, 152] width 138 height 20
drag, startPoint x: 339, startPoint y: 174, endPoint x: 278, endPoint y: 355, distance: 190.5
click at [339, 176] on div "Back to Dashboard Change Sender ID Customers Technicians Select a contact Outbo…" at bounding box center [446, 196] width 492 height 339
click at [132, 278] on div "Unavailable" at bounding box center [113, 278] width 87 height 20
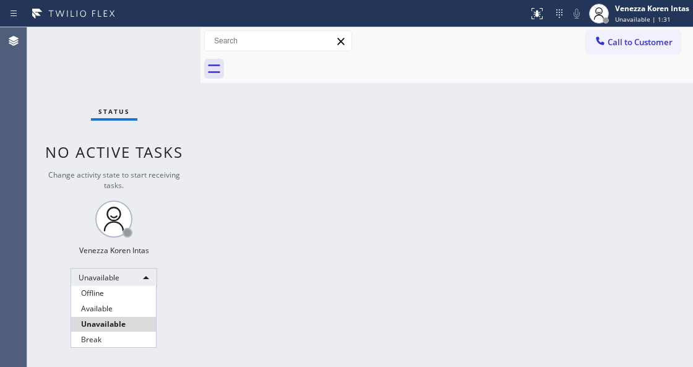
click at [106, 313] on li "Available" at bounding box center [113, 308] width 85 height 15
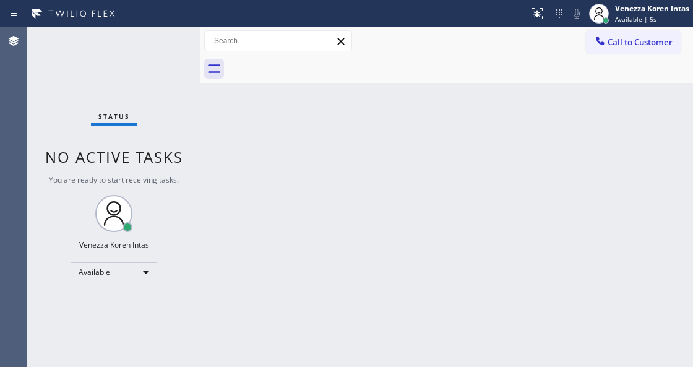
click at [189, 58] on div "Status No active tasks You are ready to start receiving tasks. Venezza Koren In…" at bounding box center [113, 196] width 173 height 339
click at [163, 48] on div "Status No active tasks You are ready to start receiving tasks. Venezza Koren In…" at bounding box center [113, 196] width 173 height 339
click at [162, 37] on div "Status No active tasks You are ready to start receiving tasks. Venezza Koren In…" at bounding box center [113, 196] width 173 height 339
click at [162, 36] on div "Status No active tasks You are ready to start receiving tasks. Venezza Koren In…" at bounding box center [113, 196] width 173 height 339
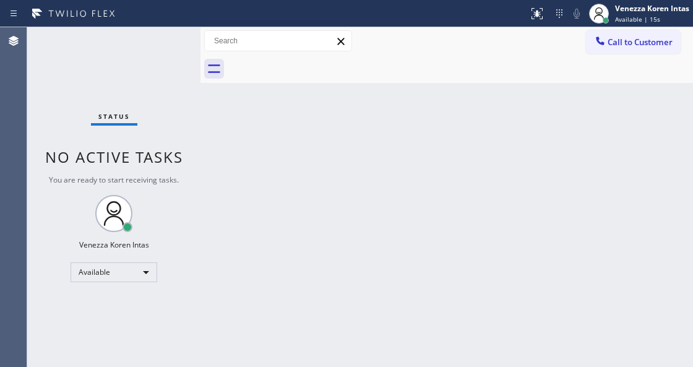
click at [162, 36] on div "Status No active tasks You are ready to start receiving tasks. Venezza Koren In…" at bounding box center [113, 196] width 173 height 339
click at [142, 46] on div "Status No active tasks You are ready to start receiving tasks. Venezza Koren In…" at bounding box center [113, 196] width 173 height 339
click at [148, 44] on div "Status No active tasks You are ready to start receiving tasks. Venezza Koren In…" at bounding box center [113, 196] width 173 height 339
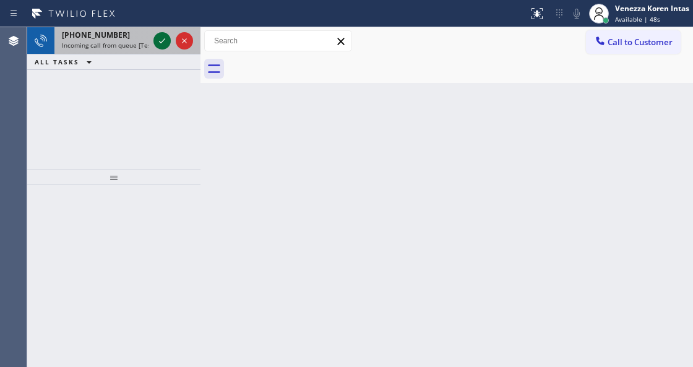
click at [165, 45] on icon at bounding box center [162, 40] width 15 height 15
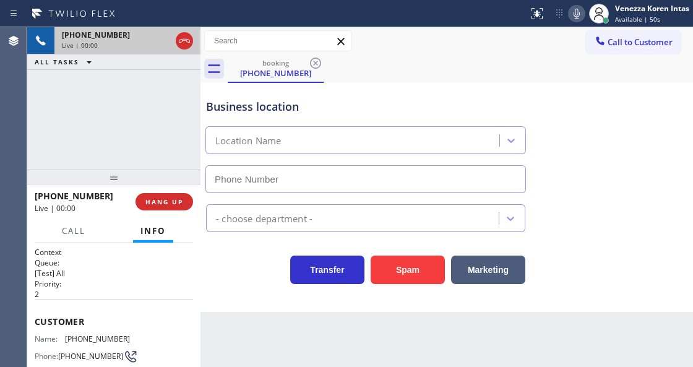
scroll to position [82, 0]
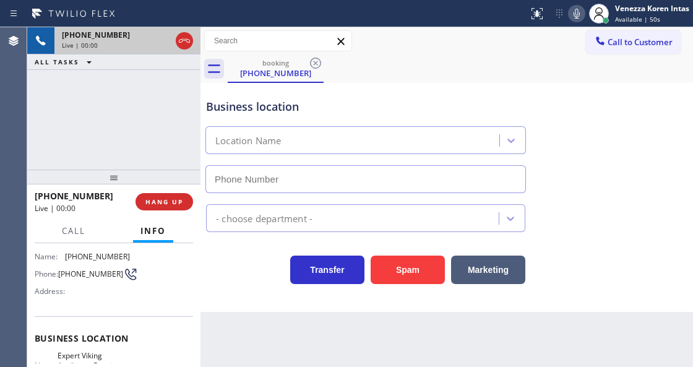
type input "[PHONE_NUMBER]"
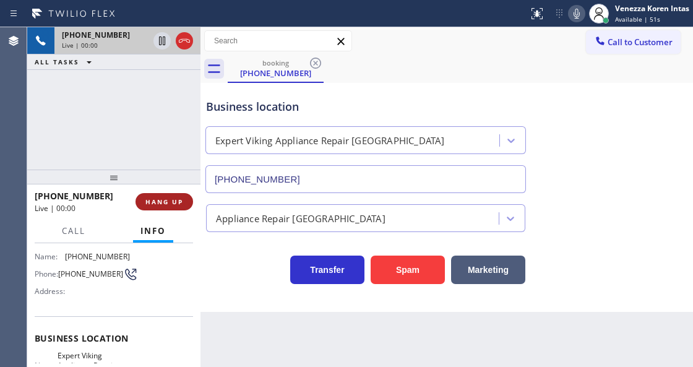
click at [172, 205] on span "HANG UP" at bounding box center [164, 201] width 38 height 9
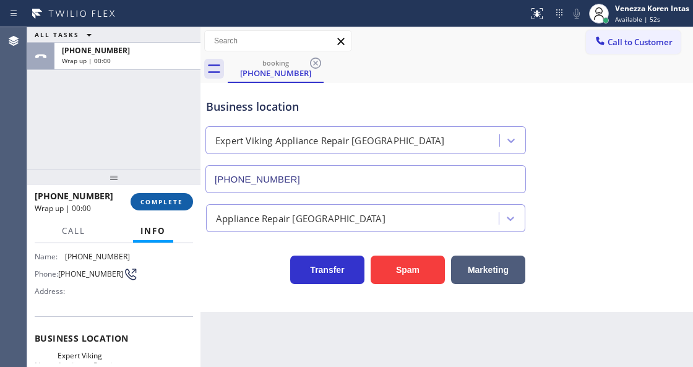
click at [172, 205] on span "COMPLETE" at bounding box center [161, 201] width 43 height 9
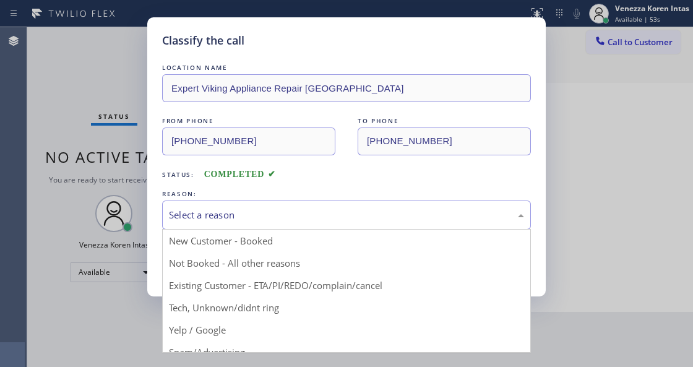
click at [286, 224] on div "Select a reason" at bounding box center [346, 214] width 369 height 29
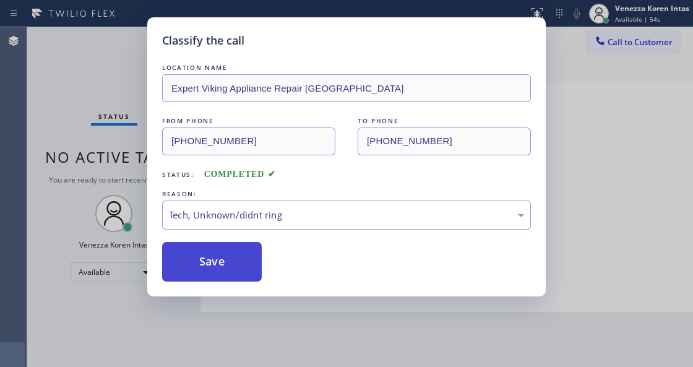
click at [197, 258] on button "Save" at bounding box center [212, 262] width 100 height 40
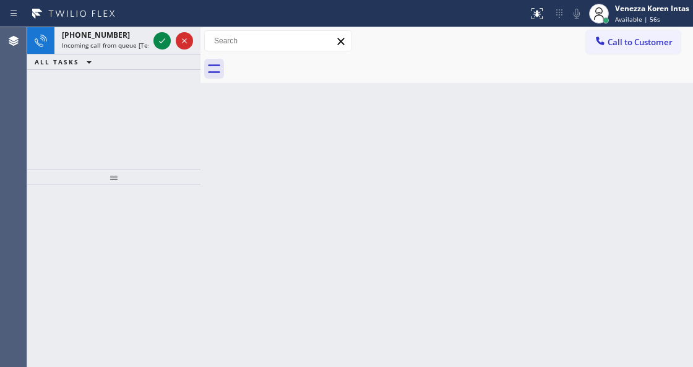
click at [265, 277] on div "Back to Dashboard Change Sender ID Customers Technicians Select a contact Outbo…" at bounding box center [446, 196] width 492 height 339
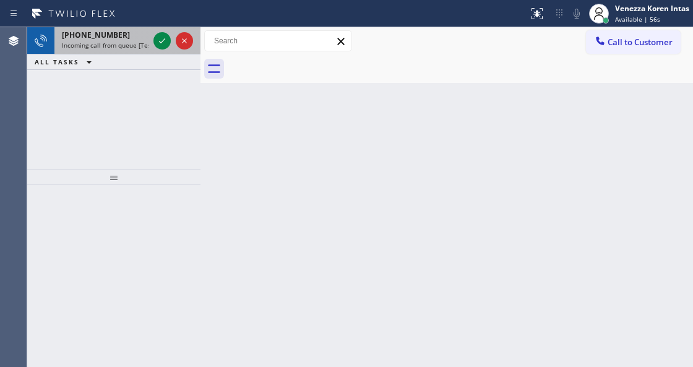
click at [162, 50] on div at bounding box center [173, 40] width 45 height 27
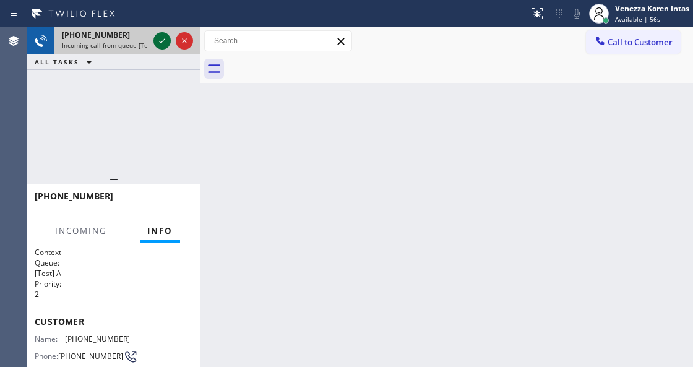
click at [161, 43] on icon at bounding box center [162, 40] width 15 height 15
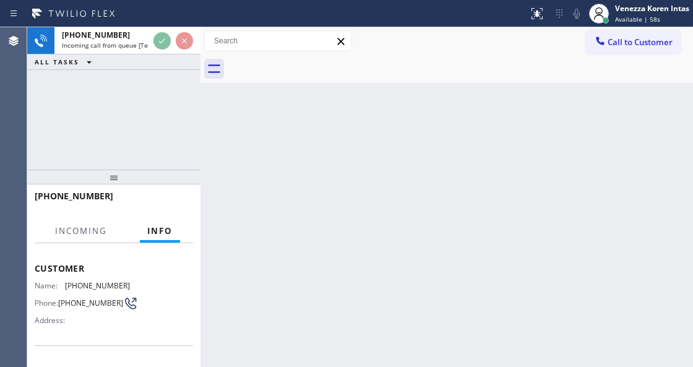
scroll to position [124, 0]
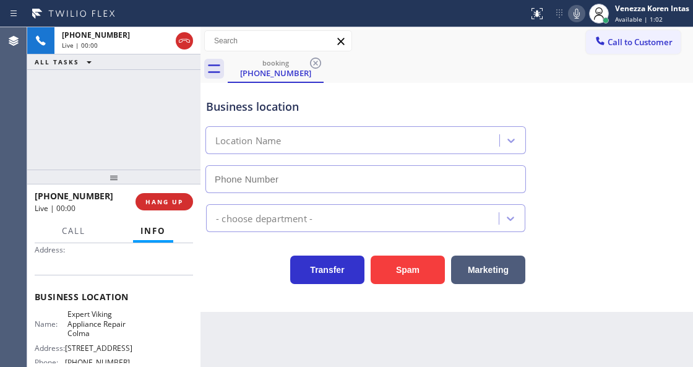
type input "[PHONE_NUMBER]"
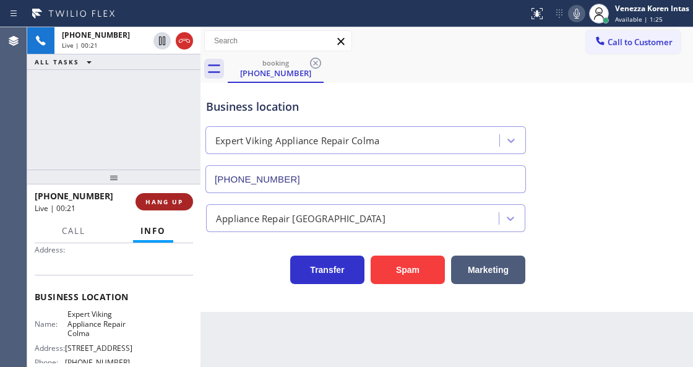
click at [163, 196] on button "HANG UP" at bounding box center [164, 201] width 58 height 17
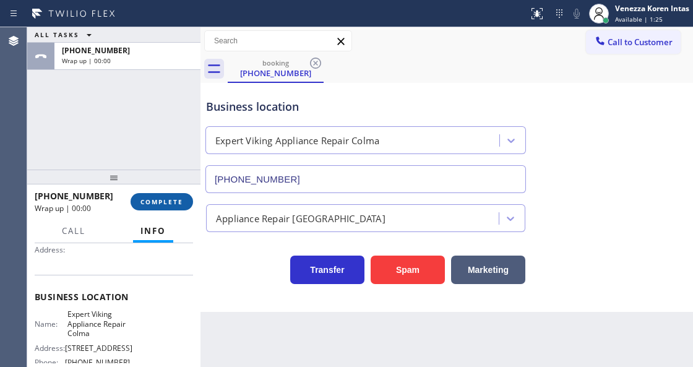
click at [163, 196] on button "COMPLETE" at bounding box center [161, 201] width 62 height 17
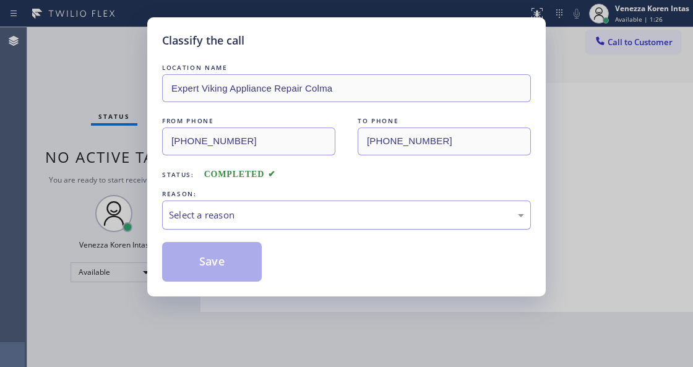
click at [299, 220] on div "Select a reason" at bounding box center [346, 215] width 355 height 14
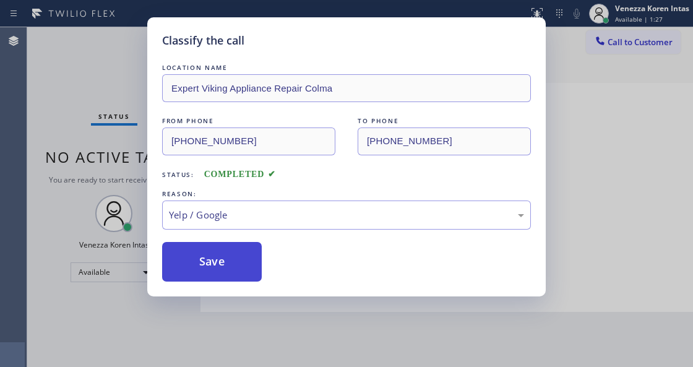
click at [230, 277] on button "Save" at bounding box center [212, 262] width 100 height 40
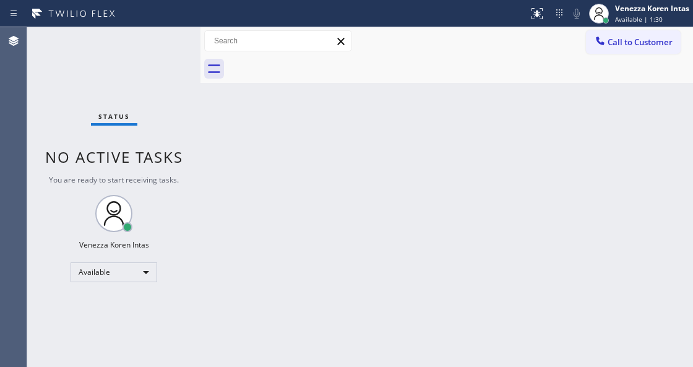
click at [205, 181] on div "Back to Dashboard Change Sender ID Customers Technicians Select a contact Outbo…" at bounding box center [446, 196] width 492 height 339
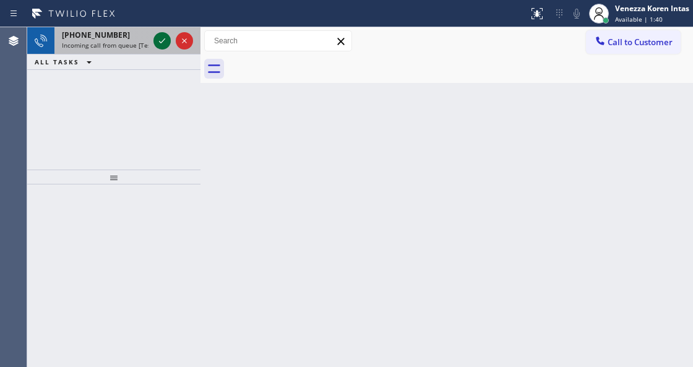
click at [163, 38] on icon at bounding box center [162, 40] width 15 height 15
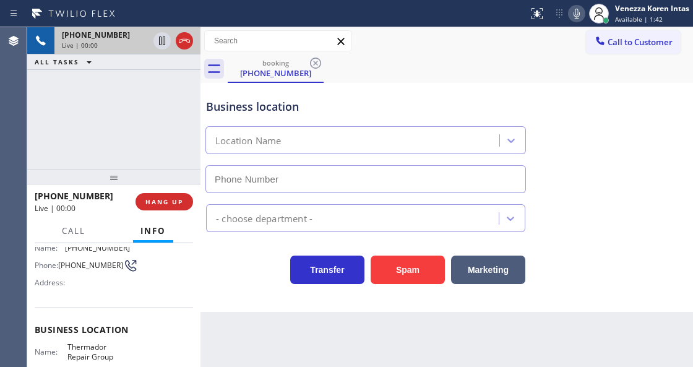
scroll to position [164, 0]
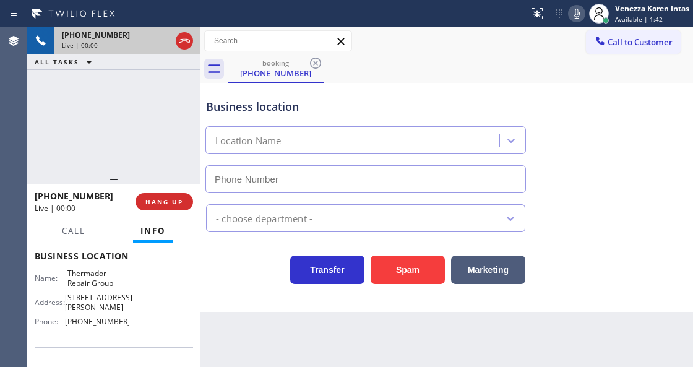
type input "[PHONE_NUMBER]"
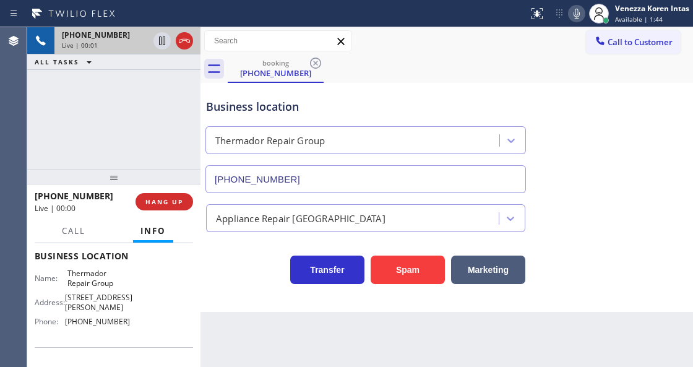
click at [137, 130] on div "[PHONE_NUMBER] Live | 00:01 ALL TASKS ALL TASKS ACTIVE TASKS TASKS IN WRAP UP" at bounding box center [113, 98] width 173 height 142
drag, startPoint x: 223, startPoint y: 305, endPoint x: 250, endPoint y: 307, distance: 26.6
click at [223, 305] on div "Business location Thermador Repair Group [PHONE_NUMBER] Appliance Repair High E…" at bounding box center [446, 197] width 492 height 229
click at [440, 40] on div "Call to Customer Outbound call Location EII Electric Your caller id phone numbe…" at bounding box center [446, 41] width 492 height 22
drag, startPoint x: 63, startPoint y: 273, endPoint x: 114, endPoint y: 281, distance: 52.0
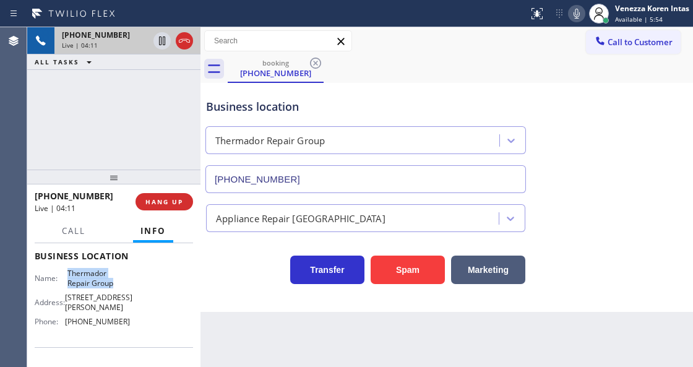
click at [114, 281] on div "Name: Thermador Repair Group" at bounding box center [82, 277] width 95 height 19
copy div "Thermador Repair Group"
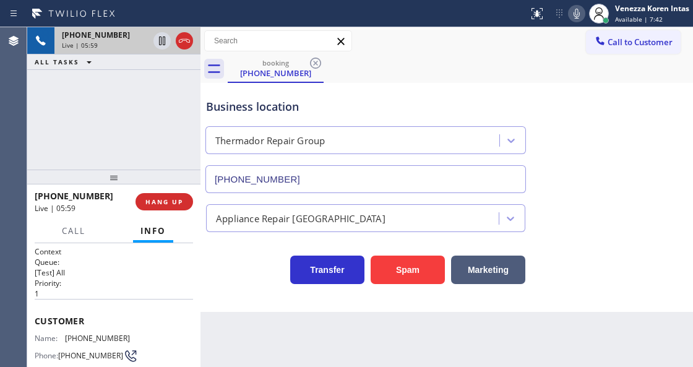
scroll to position [0, 0]
drag, startPoint x: 133, startPoint y: 336, endPoint x: 64, endPoint y: 335, distance: 68.7
click at [64, 335] on div "Name: [PHONE_NUMBER] Phone: [PHONE_NUMBER] Address:" at bounding box center [114, 358] width 158 height 49
copy div "[PHONE_NUMBER]"
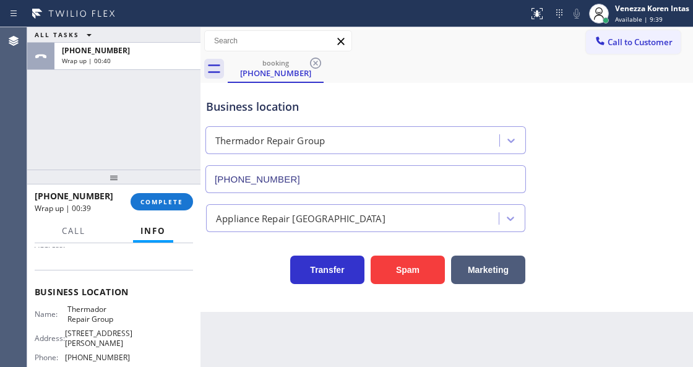
scroll to position [164, 0]
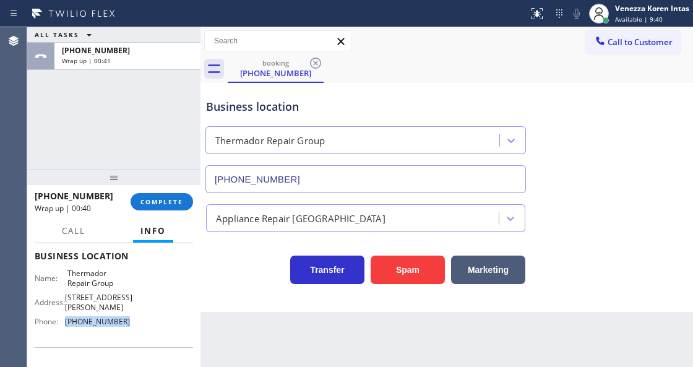
drag, startPoint x: 132, startPoint y: 315, endPoint x: 62, endPoint y: 323, distance: 69.7
click at [62, 323] on div "Name: Thermador Repair Group Address: [STREET_ADDRESS][PERSON_NAME] Phone: [PHO…" at bounding box center [114, 299] width 158 height 62
copy div "[PHONE_NUMBER]"
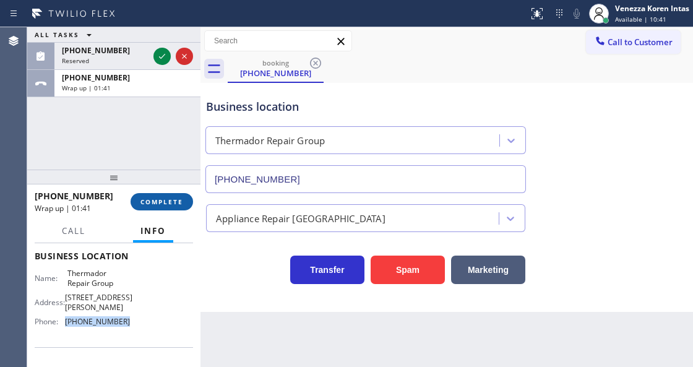
click at [186, 207] on button "COMPLETE" at bounding box center [161, 201] width 62 height 17
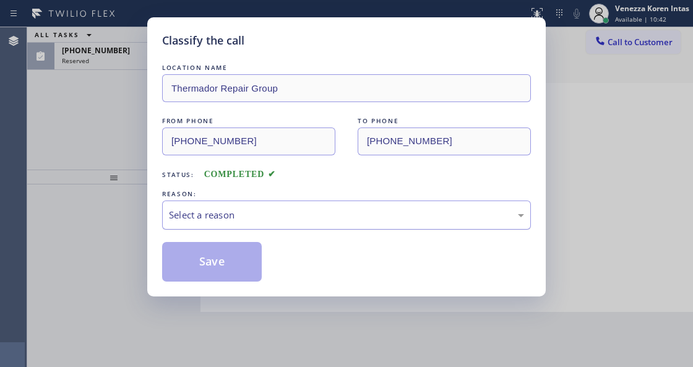
click at [300, 225] on div "Select a reason" at bounding box center [346, 214] width 369 height 29
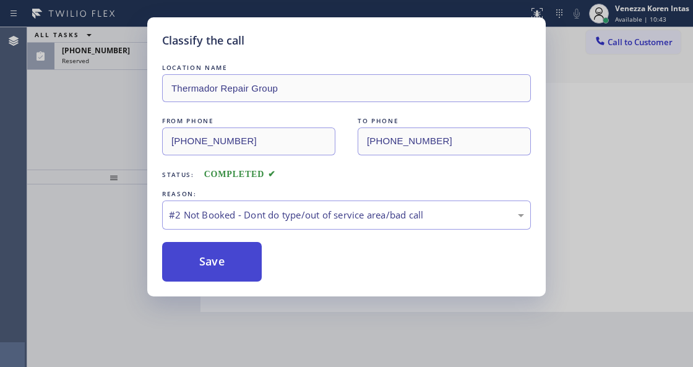
click at [254, 250] on button "Save" at bounding box center [212, 262] width 100 height 40
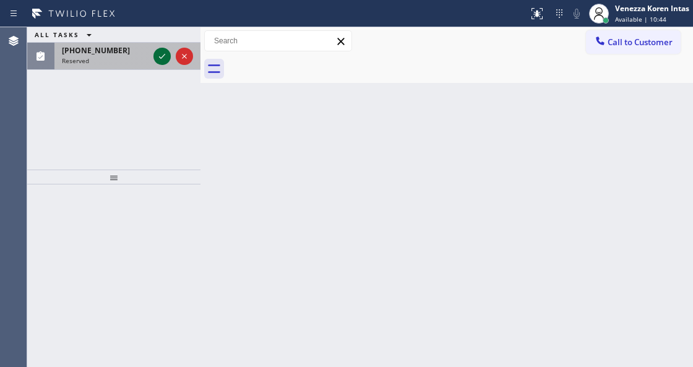
click at [156, 59] on icon at bounding box center [162, 56] width 15 height 15
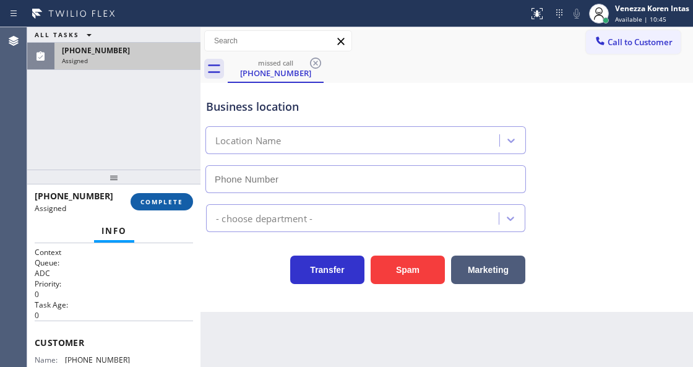
type input "[PHONE_NUMBER]"
click at [171, 201] on span "COMPLETE" at bounding box center [161, 201] width 43 height 9
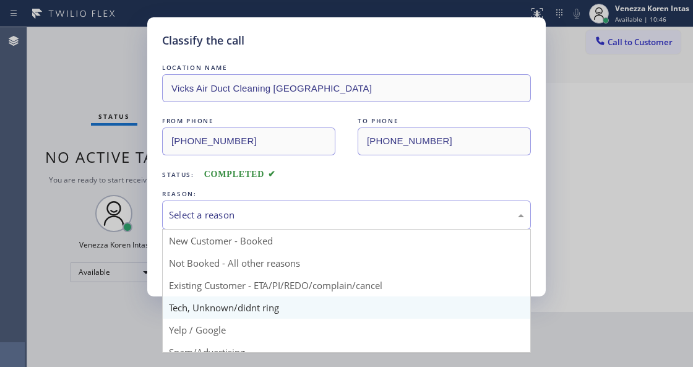
drag, startPoint x: 302, startPoint y: 202, endPoint x: 267, endPoint y: 318, distance: 121.5
click at [297, 224] on div "Select a reason" at bounding box center [346, 214] width 369 height 29
drag, startPoint x: 268, startPoint y: 307, endPoint x: 237, endPoint y: 266, distance: 51.2
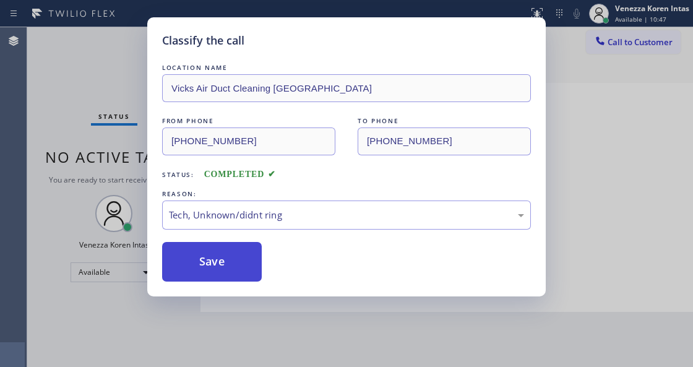
click at [237, 266] on button "Save" at bounding box center [212, 262] width 100 height 40
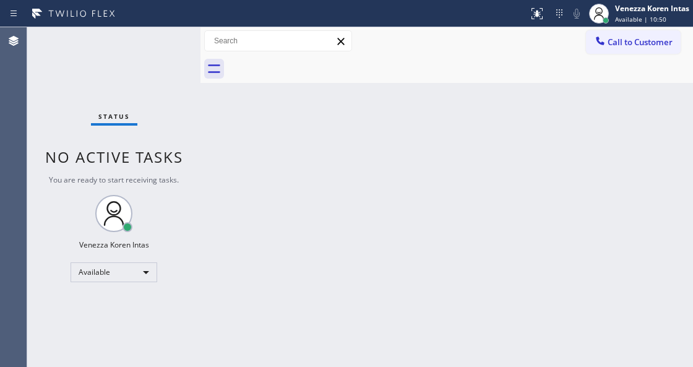
click at [173, 38] on div "Status No active tasks You are ready to start receiving tasks. Venezza Koren In…" at bounding box center [113, 196] width 173 height 339
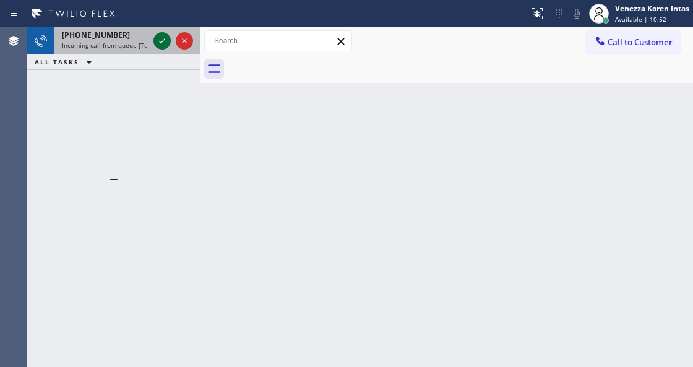
click at [164, 38] on icon at bounding box center [162, 40] width 15 height 15
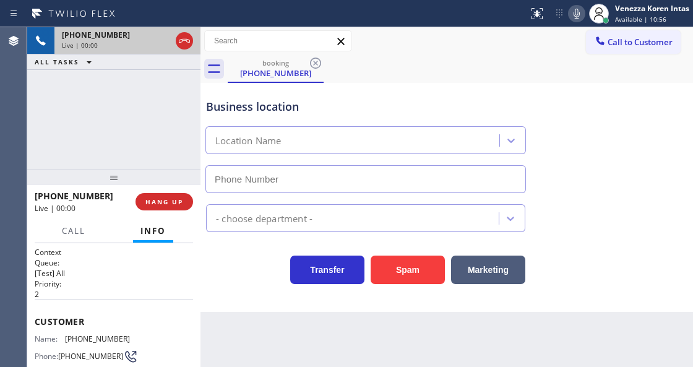
type input "[PHONE_NUMBER]"
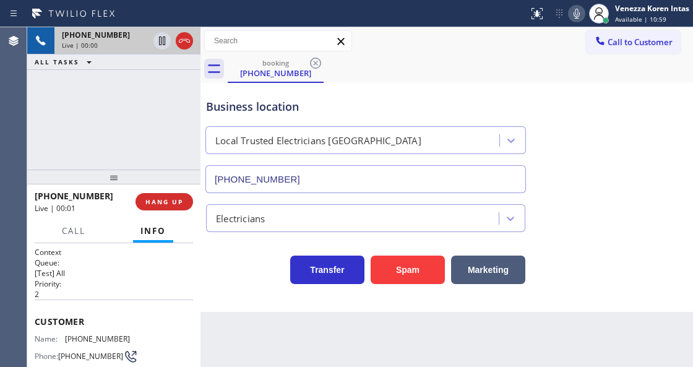
click at [291, 119] on div "Business location Local Trusted Electricians [GEOGRAPHIC_DATA] [PHONE_NUMBER]" at bounding box center [365, 139] width 324 height 107
click at [339, 103] on div "Business location" at bounding box center [365, 106] width 319 height 17
drag, startPoint x: 382, startPoint y: 7, endPoint x: 387, endPoint y: 25, distance: 18.0
click at [382, 7] on div at bounding box center [264, 14] width 518 height 20
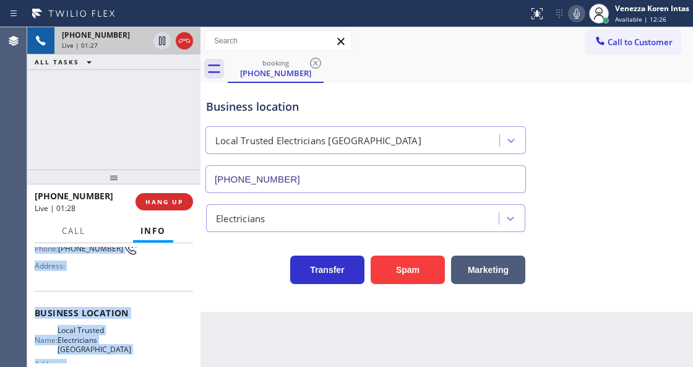
scroll to position [242, 0]
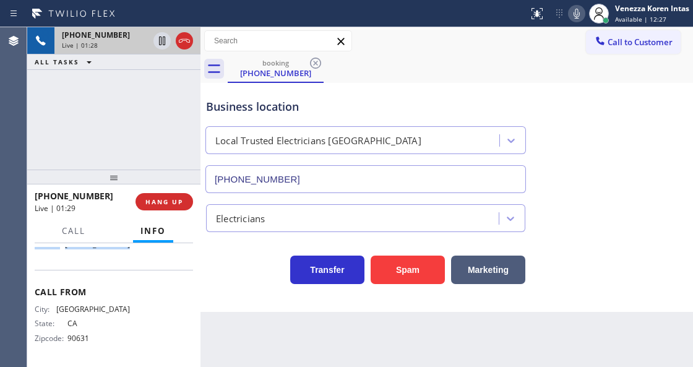
drag, startPoint x: 32, startPoint y: 317, endPoint x: 165, endPoint y: 264, distance: 143.0
click at [165, 264] on div "Context Queue: [Test] All Priority: 2 Customer Name: [PHONE_NUMBER] Phone: [PHO…" at bounding box center [113, 304] width 173 height 123
copy div "Customer Name: [PHONE_NUMBER] Phone: [PHONE_NUMBER] Address: Business location …"
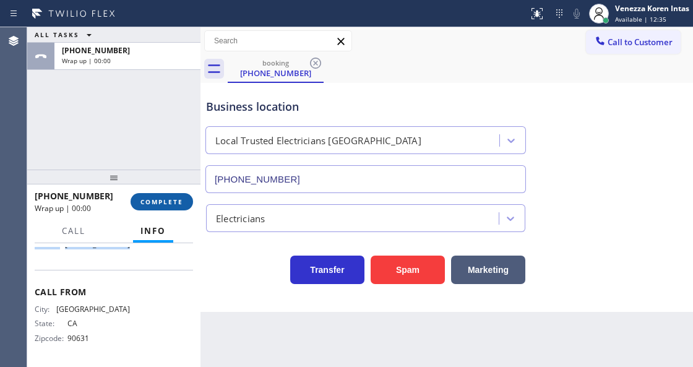
click at [188, 204] on button "COMPLETE" at bounding box center [161, 201] width 62 height 17
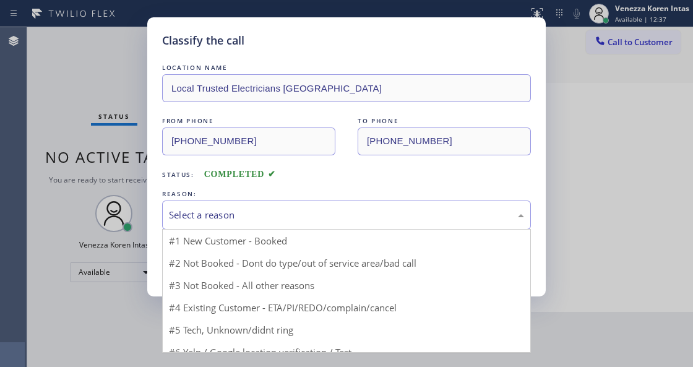
click at [320, 220] on div "Select a reason" at bounding box center [346, 215] width 355 height 14
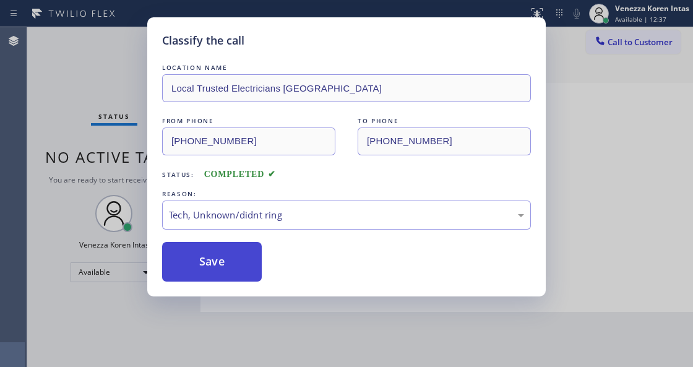
drag, startPoint x: 292, startPoint y: 304, endPoint x: 231, endPoint y: 268, distance: 71.0
click at [229, 266] on button "Save" at bounding box center [212, 262] width 100 height 40
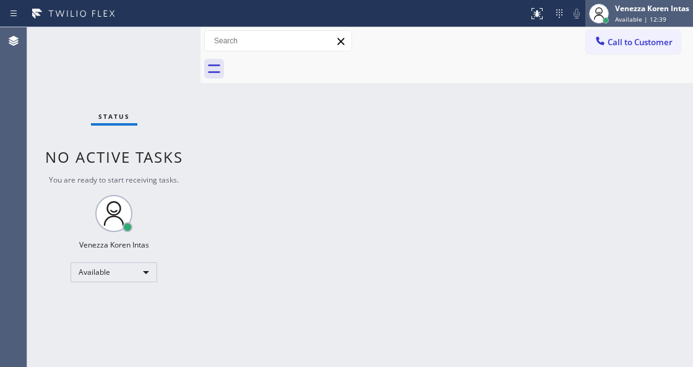
click at [631, 19] on span "Available | 12:39" at bounding box center [640, 19] width 51 height 9
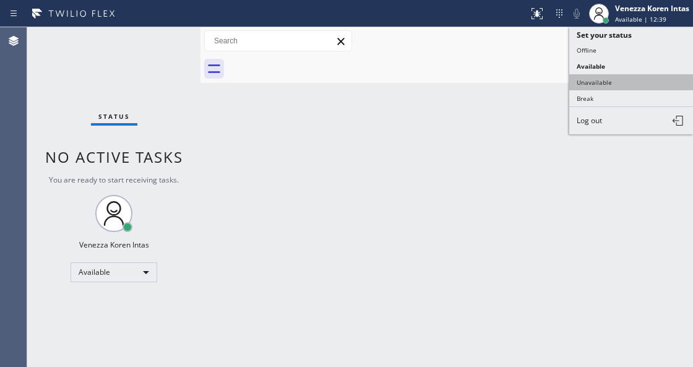
click at [615, 82] on button "Unavailable" at bounding box center [631, 82] width 124 height 16
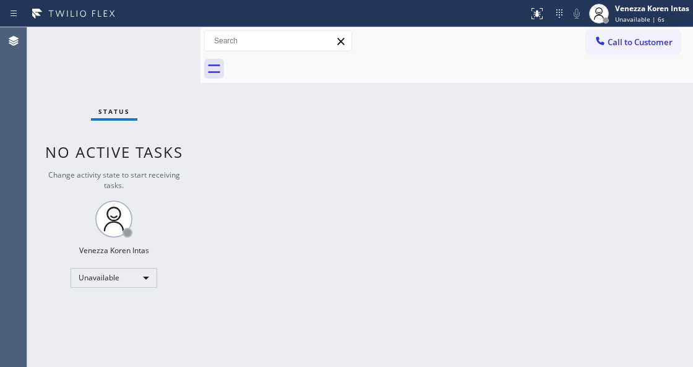
drag, startPoint x: 215, startPoint y: 234, endPoint x: 396, endPoint y: 224, distance: 181.4
click at [215, 234] on div "Back to Dashboard Change Sender ID Customers Technicians Select a contact Outbo…" at bounding box center [446, 196] width 492 height 339
click at [620, 37] on span "Call to Customer" at bounding box center [639, 41] width 65 height 11
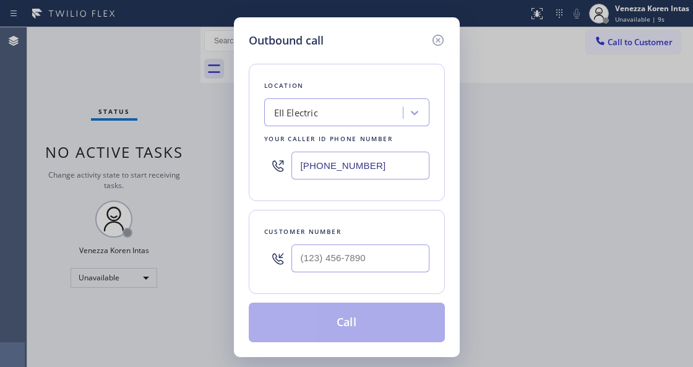
drag, startPoint x: 380, startPoint y: 169, endPoint x: 268, endPoint y: 173, distance: 112.0
click at [266, 175] on div "[PHONE_NUMBER]" at bounding box center [346, 165] width 165 height 40
paste input "562) 276-2419"
type input "[PHONE_NUMBER]"
drag, startPoint x: 365, startPoint y: 236, endPoint x: 359, endPoint y: 256, distance: 20.7
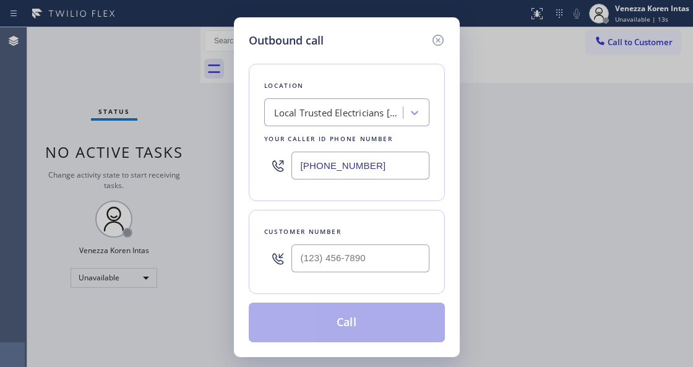
click at [365, 236] on div "Customer number" at bounding box center [346, 231] width 165 height 13
click at [359, 256] on input "(___) ___-____" at bounding box center [360, 258] width 138 height 28
paste input "562) 544-4035"
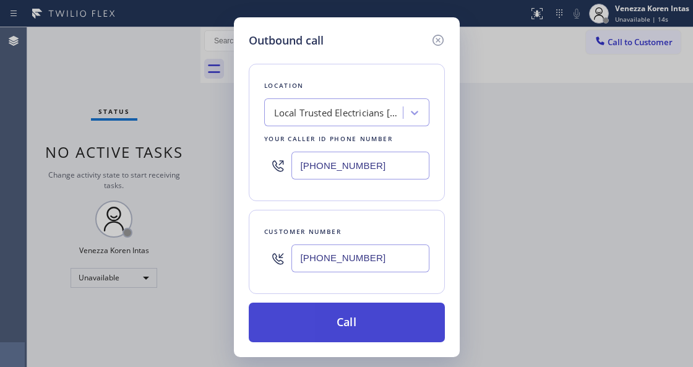
type input "[PHONE_NUMBER]"
click at [388, 323] on button "Call" at bounding box center [347, 322] width 196 height 40
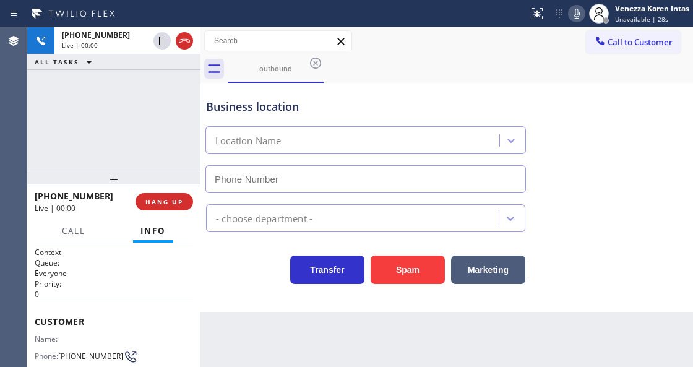
type input "[PHONE_NUMBER]"
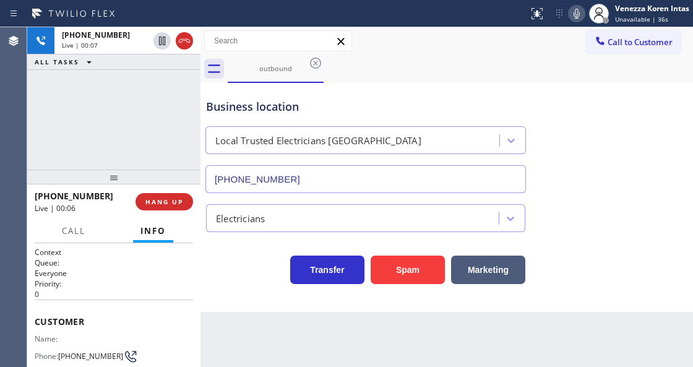
click at [372, 161] on div "[PHONE_NUMBER]" at bounding box center [365, 176] width 325 height 33
click at [569, 9] on icon at bounding box center [576, 13] width 15 height 15
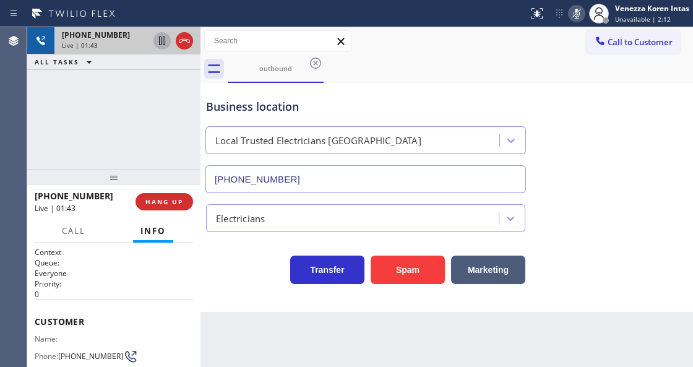
click at [162, 43] on icon at bounding box center [162, 40] width 15 height 15
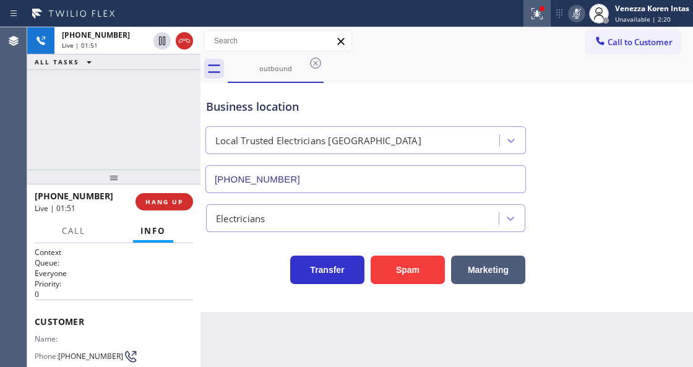
click at [536, 19] on icon at bounding box center [536, 13] width 15 height 15
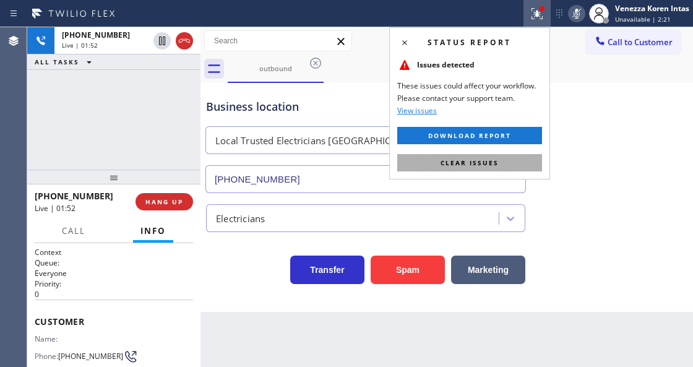
drag, startPoint x: 507, startPoint y: 158, endPoint x: 293, endPoint y: 115, distance: 218.3
click at [506, 159] on button "Clear issues" at bounding box center [469, 162] width 145 height 17
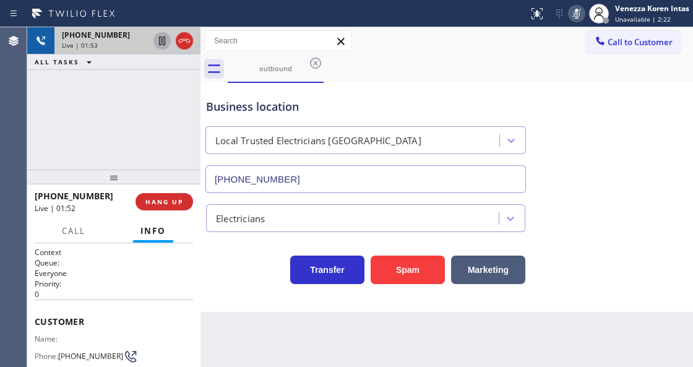
click at [166, 42] on icon at bounding box center [162, 40] width 15 height 15
click at [582, 17] on icon at bounding box center [576, 13] width 15 height 15
click at [166, 44] on icon at bounding box center [162, 40] width 15 height 15
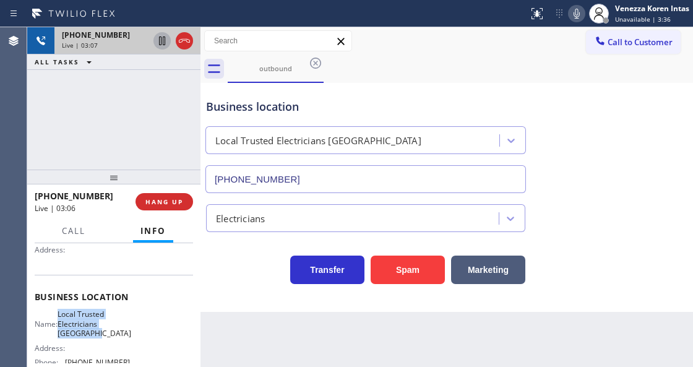
drag, startPoint x: 64, startPoint y: 310, endPoint x: 101, endPoint y: 333, distance: 43.3
click at [101, 333] on div "Name: Local Trusted Electricians [GEOGRAPHIC_DATA]" at bounding box center [82, 323] width 95 height 28
copy span "Local Trusted Electricians [GEOGRAPHIC_DATA]"
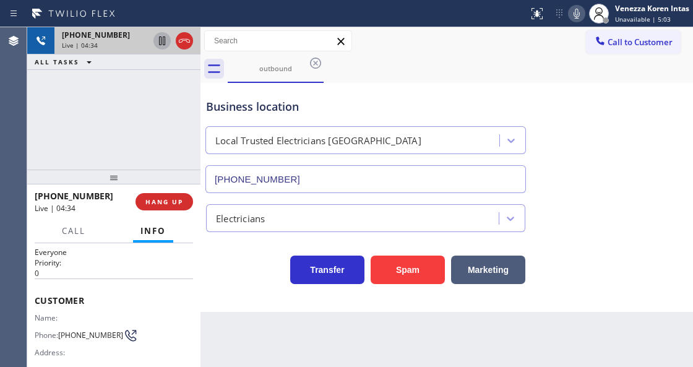
scroll to position [41, 0]
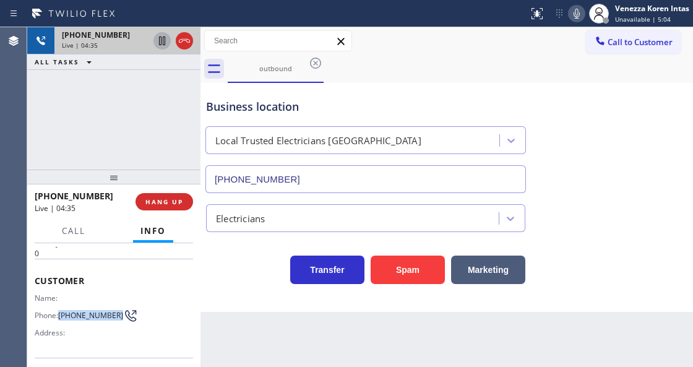
drag, startPoint x: 79, startPoint y: 319, endPoint x: 60, endPoint y: 305, distance: 23.9
click at [60, 308] on div "Phone: [PHONE_NUMBER]" at bounding box center [82, 315] width 95 height 15
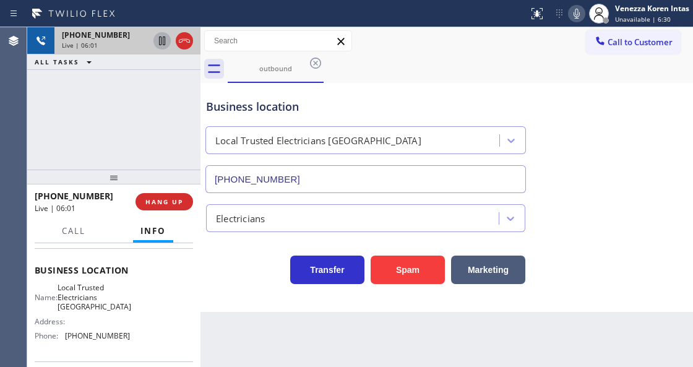
scroll to position [164, 0]
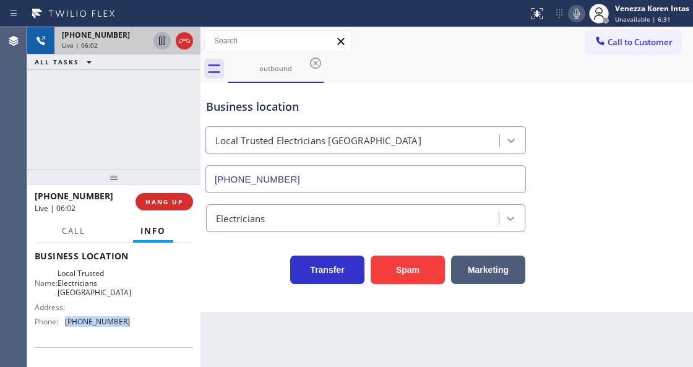
drag, startPoint x: 126, startPoint y: 324, endPoint x: 67, endPoint y: 320, distance: 58.9
click at [66, 320] on div "Name: Local Trusted Electricians [GEOGRAPHIC_DATA] Address: Phone: [PHONE_NUMBE…" at bounding box center [114, 299] width 158 height 62
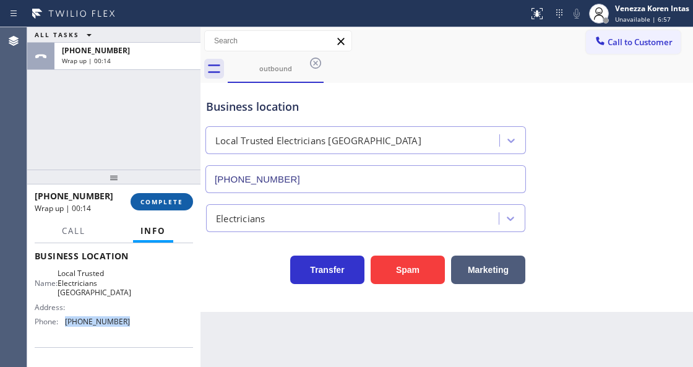
click at [177, 208] on button "COMPLETE" at bounding box center [161, 201] width 62 height 17
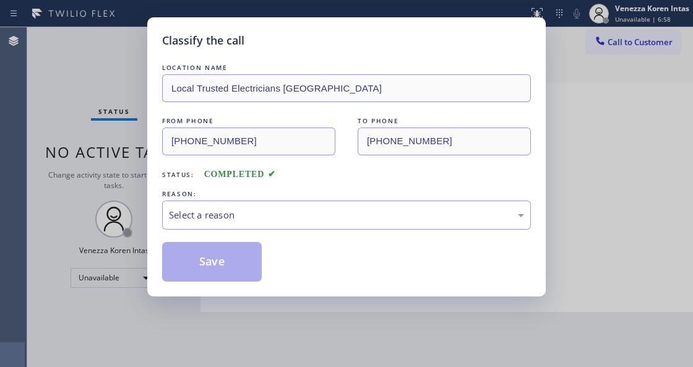
click at [262, 214] on div "Select a reason" at bounding box center [346, 215] width 355 height 14
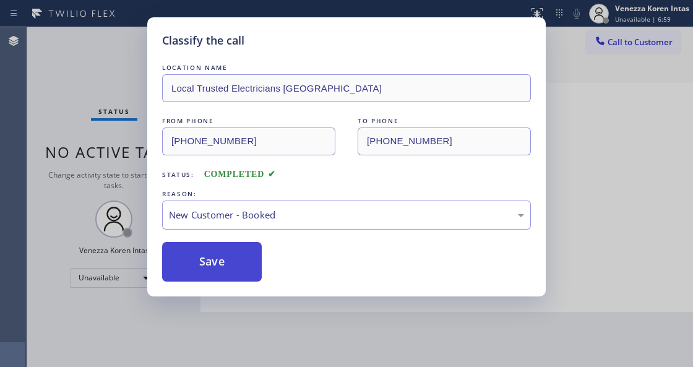
click at [244, 263] on button "Save" at bounding box center [212, 262] width 100 height 40
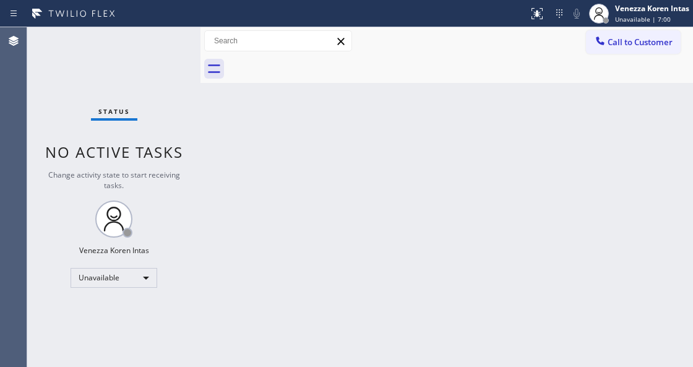
click at [648, 18] on span "Unavailable | 7:00" at bounding box center [643, 19] width 56 height 9
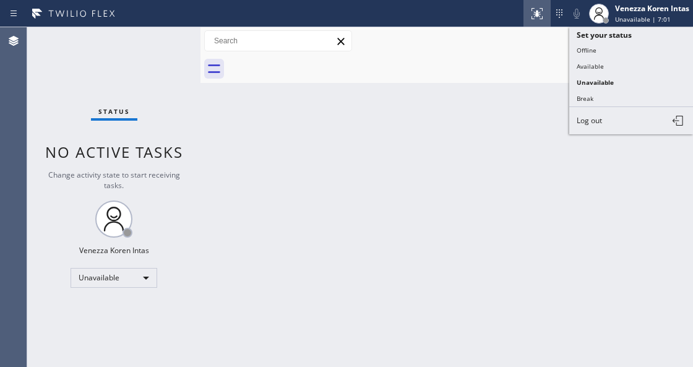
drag, startPoint x: 629, startPoint y: 61, endPoint x: 526, endPoint y: 2, distance: 119.1
click at [628, 62] on button "Available" at bounding box center [631, 66] width 124 height 16
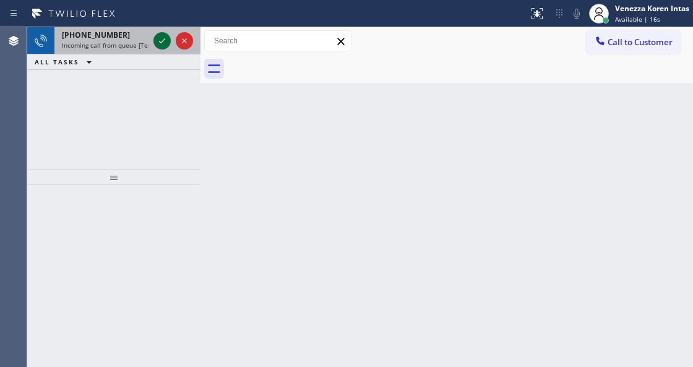
click at [160, 42] on icon at bounding box center [162, 40] width 15 height 15
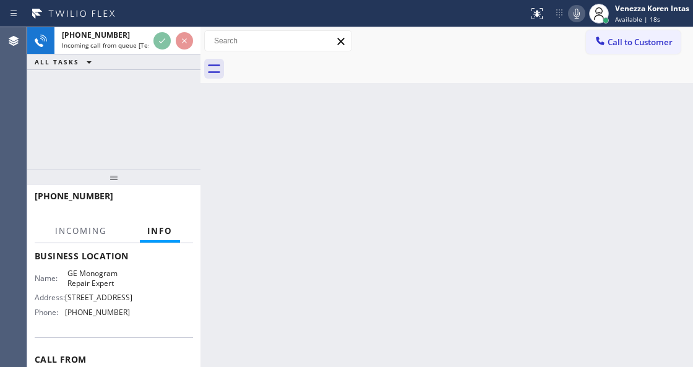
scroll to position [164, 0]
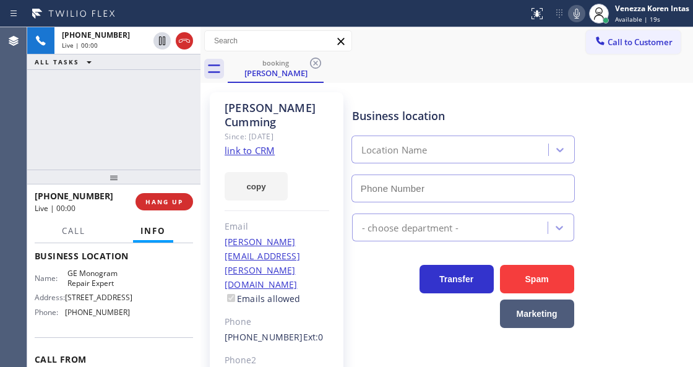
type input "[PHONE_NUMBER]"
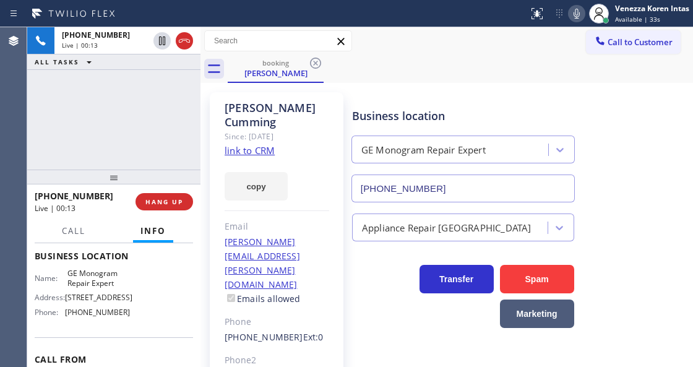
click at [177, 149] on div "[PHONE_NUMBER] Live | 00:13 ALL TASKS ALL TASKS ACTIVE TASKS TASKS IN WRAP UP" at bounding box center [113, 98] width 173 height 142
click at [255, 144] on link "link to CRM" at bounding box center [249, 150] width 50 height 12
click at [576, 16] on icon at bounding box center [576, 14] width 6 height 10
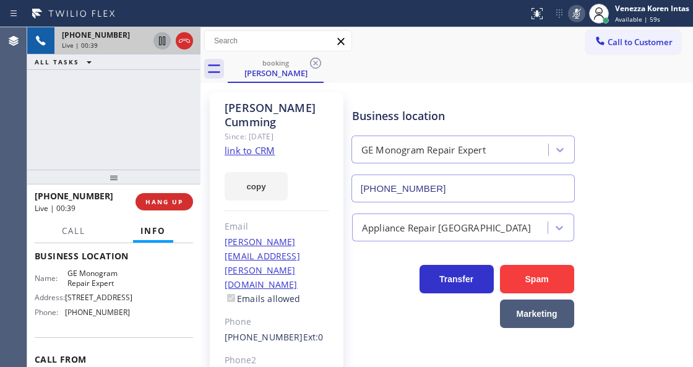
click at [160, 41] on icon at bounding box center [162, 40] width 6 height 9
click at [117, 153] on div "[PHONE_NUMBER] Live | 02:08 ALL TASKS ALL TASKS ACTIVE TASKS TASKS IN WRAP UP" at bounding box center [113, 98] width 173 height 142
click at [430, 91] on div "Business location GE Monogram Repair Expert [PHONE_NUMBER]" at bounding box center [519, 146] width 340 height 112
click at [173, 145] on div "[PHONE_NUMBER] Live | 03:00 ALL TASKS ALL TASKS ACTIVE TASKS TASKS IN WRAP UP" at bounding box center [113, 98] width 173 height 142
click at [316, 80] on div "booking [PERSON_NAME]" at bounding box center [275, 68] width 93 height 27
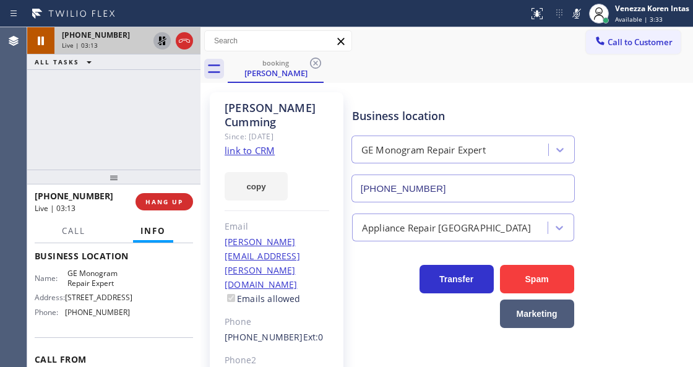
drag, startPoint x: 574, startPoint y: 11, endPoint x: 360, endPoint y: 107, distance: 234.5
click at [574, 11] on icon at bounding box center [576, 13] width 15 height 15
click at [164, 45] on icon at bounding box center [162, 40] width 9 height 9
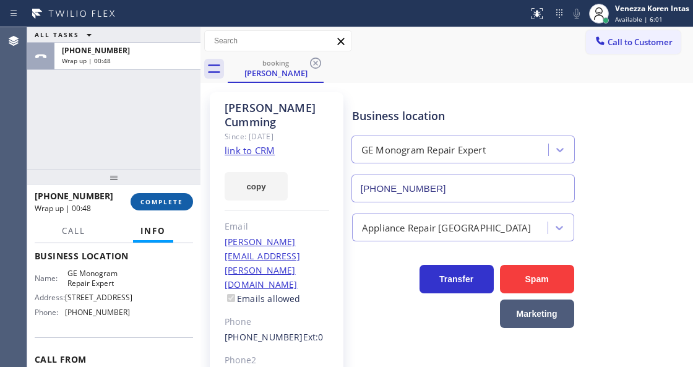
click at [178, 203] on span "COMPLETE" at bounding box center [161, 201] width 43 height 9
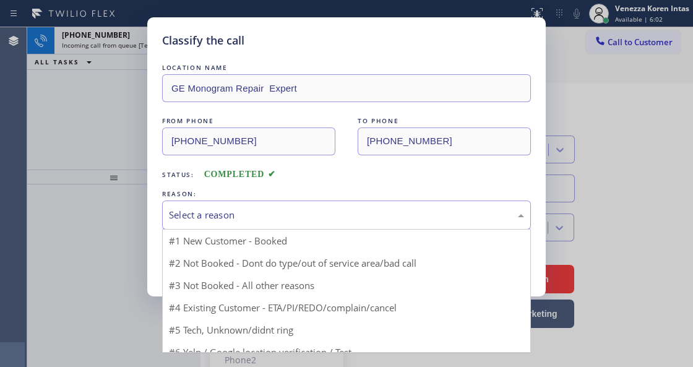
click at [333, 226] on div "Select a reason" at bounding box center [346, 214] width 369 height 29
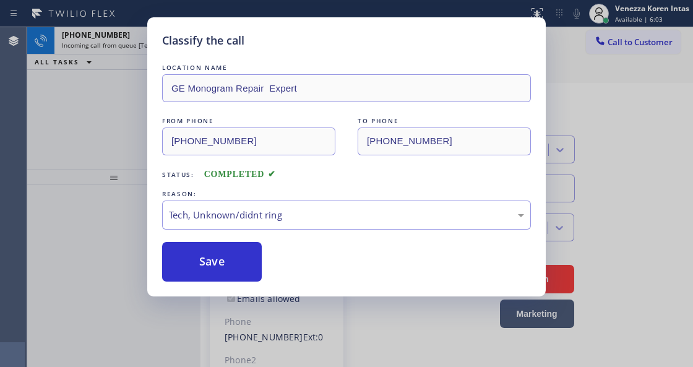
click at [263, 265] on div "Save" at bounding box center [346, 262] width 369 height 40
click at [234, 260] on button "Save" at bounding box center [212, 262] width 100 height 40
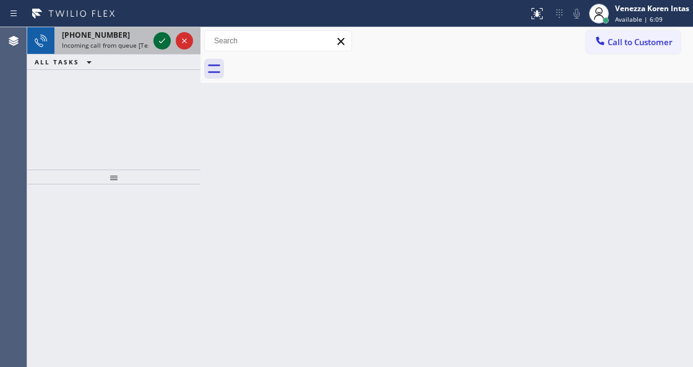
click at [159, 38] on icon at bounding box center [162, 40] width 15 height 15
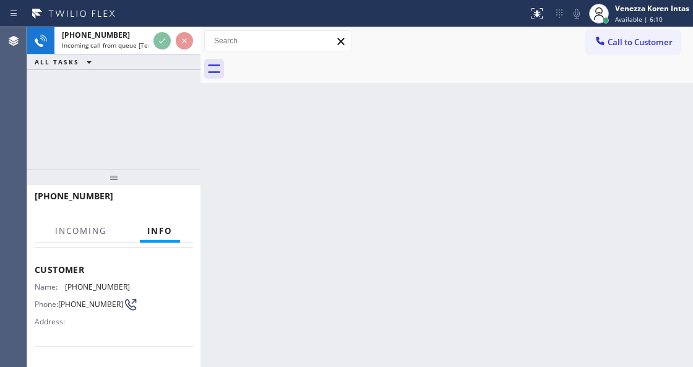
scroll to position [124, 0]
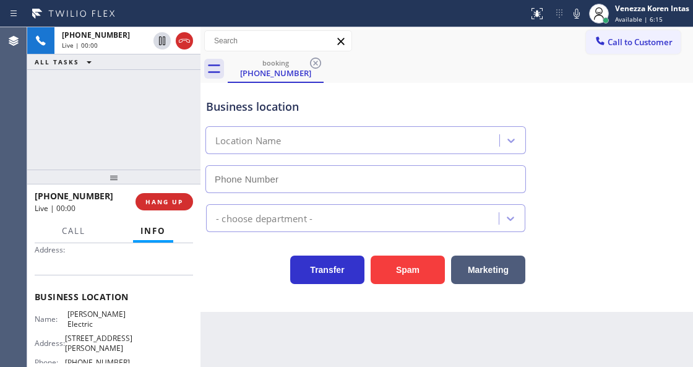
type input "[PHONE_NUMBER]"
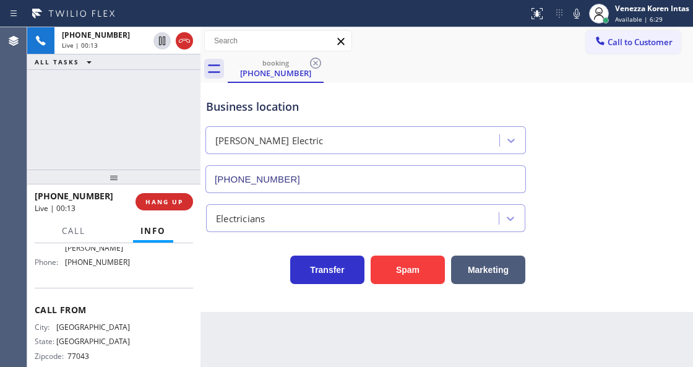
scroll to position [210, 0]
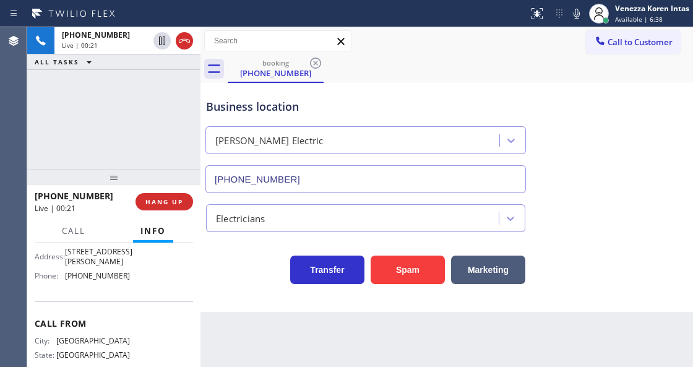
click at [336, 80] on div "booking [PHONE_NUMBER]" at bounding box center [460, 69] width 465 height 28
click at [404, 165] on input "[PHONE_NUMBER]" at bounding box center [365, 179] width 320 height 28
click at [425, 228] on div "Electricians" at bounding box center [354, 218] width 289 height 22
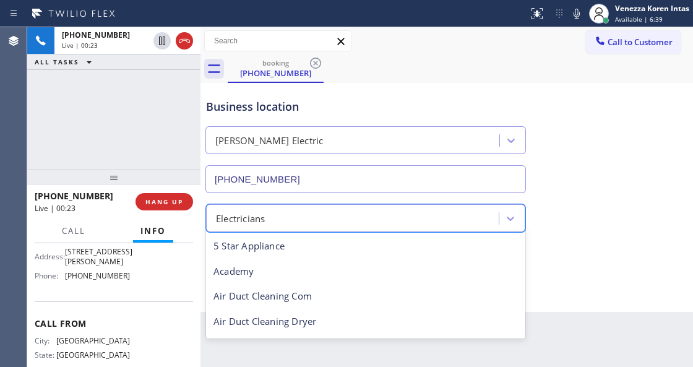
scroll to position [127, 0]
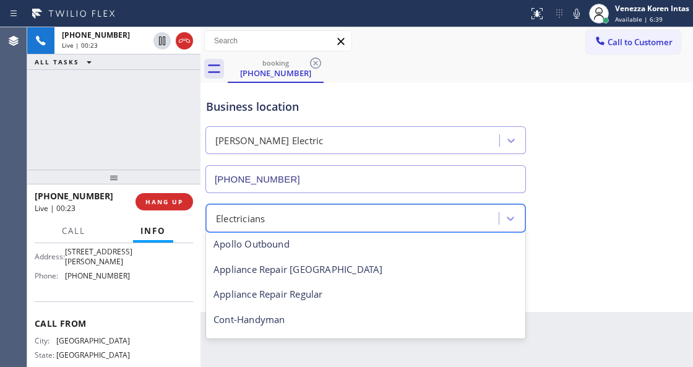
click at [430, 119] on div "Business location [GEOGRAPHIC_DATA] Electric [PHONE_NUMBER]" at bounding box center [365, 139] width 324 height 107
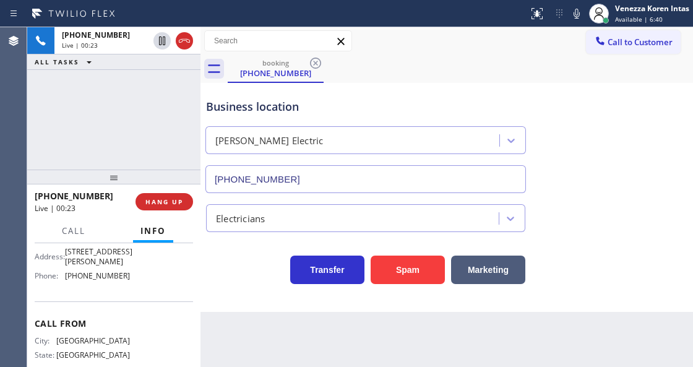
click at [438, 84] on div "Business location [GEOGRAPHIC_DATA] Electric [PHONE_NUMBER]" at bounding box center [446, 137] width 486 height 112
click at [417, 71] on div "booking [PHONE_NUMBER]" at bounding box center [460, 69] width 465 height 28
click at [186, 95] on div "[PHONE_NUMBER] Live | 01:28 ALL TASKS ALL TASKS ACTIVE TASKS TASKS IN WRAP UP" at bounding box center [113, 98] width 173 height 142
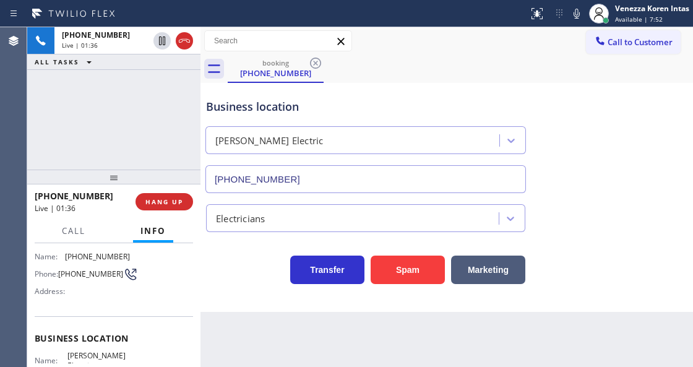
scroll to position [45, 0]
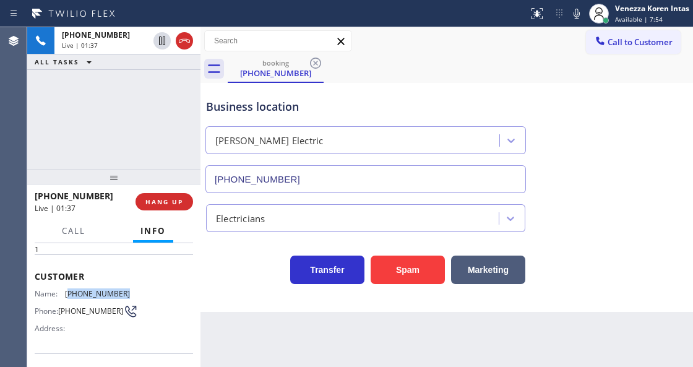
drag, startPoint x: 130, startPoint y: 288, endPoint x: 67, endPoint y: 296, distance: 63.0
click at [67, 296] on div "Name: [PHONE_NUMBER] Phone: [PHONE_NUMBER] Address:" at bounding box center [114, 313] width 158 height 49
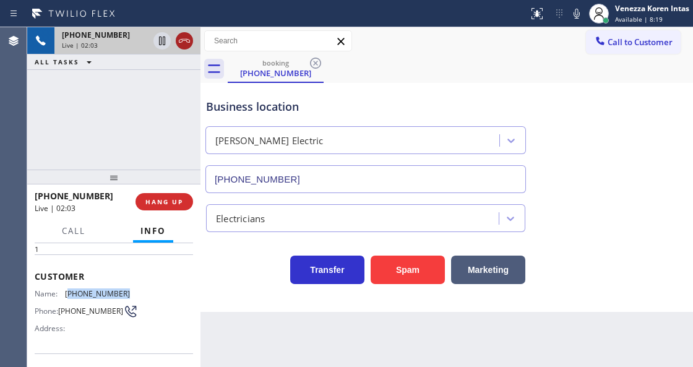
click at [187, 42] on icon at bounding box center [184, 40] width 15 height 15
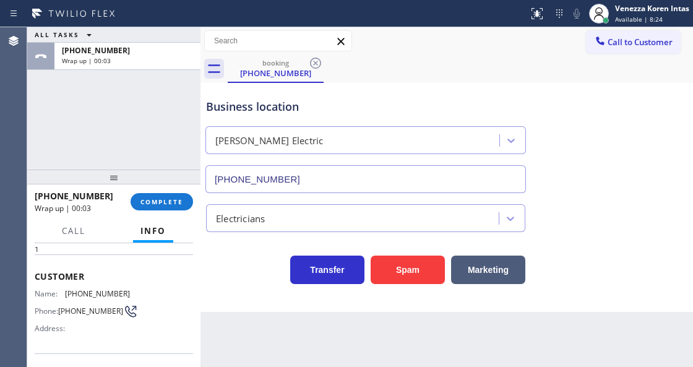
click at [348, 137] on div "[PERSON_NAME] Electric" at bounding box center [354, 141] width 290 height 22
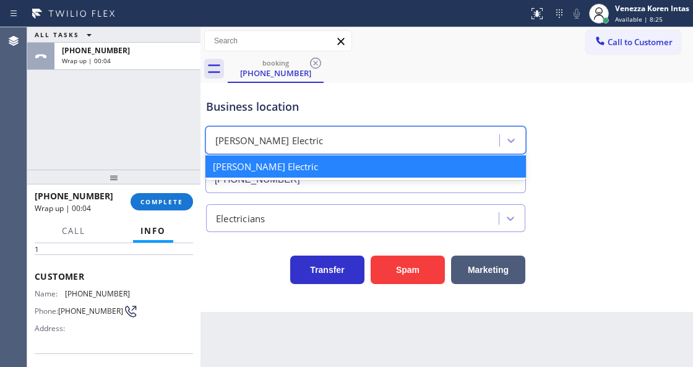
click at [190, 195] on button "COMPLETE" at bounding box center [161, 201] width 62 height 17
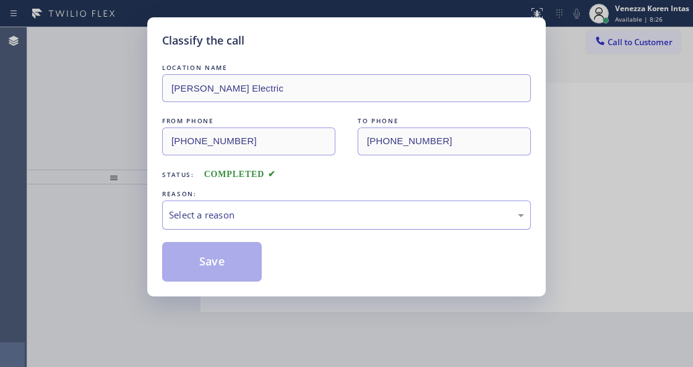
click at [264, 214] on div "Select a reason" at bounding box center [346, 215] width 355 height 14
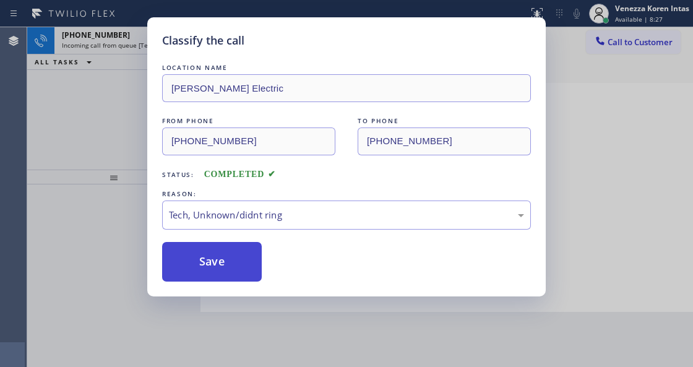
click at [226, 278] on button "Save" at bounding box center [212, 262] width 100 height 40
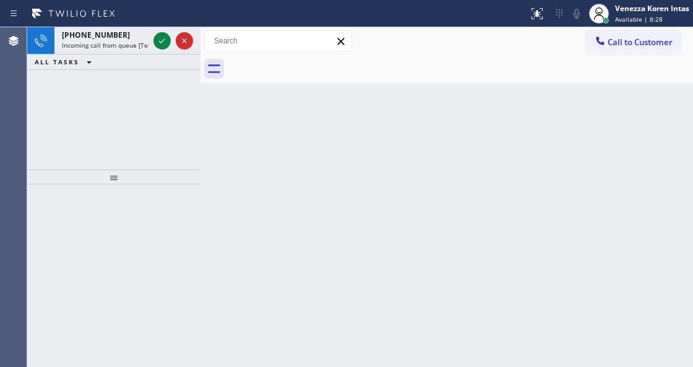
click at [101, 43] on span "Incoming call from queue [Test] All" at bounding box center [113, 45] width 103 height 9
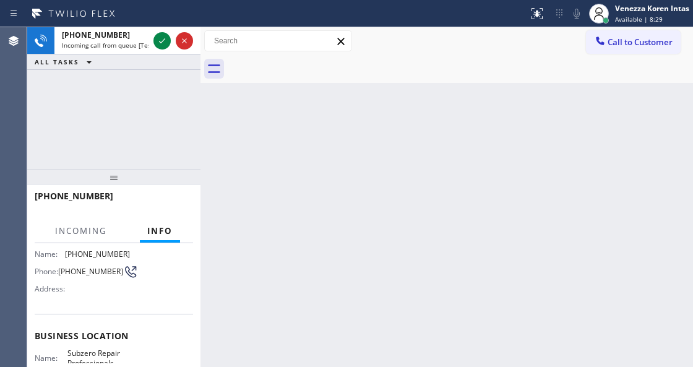
scroll to position [124, 0]
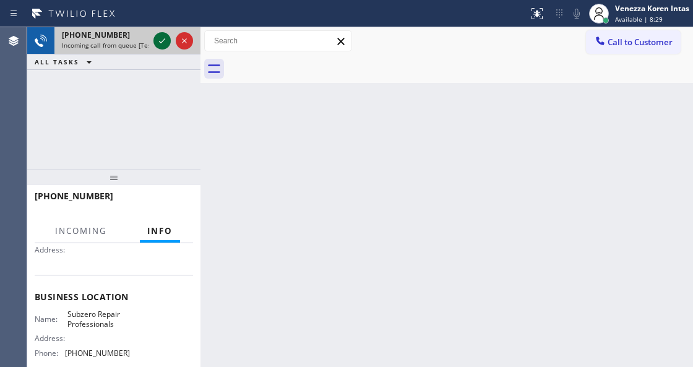
click at [163, 35] on icon at bounding box center [162, 40] width 15 height 15
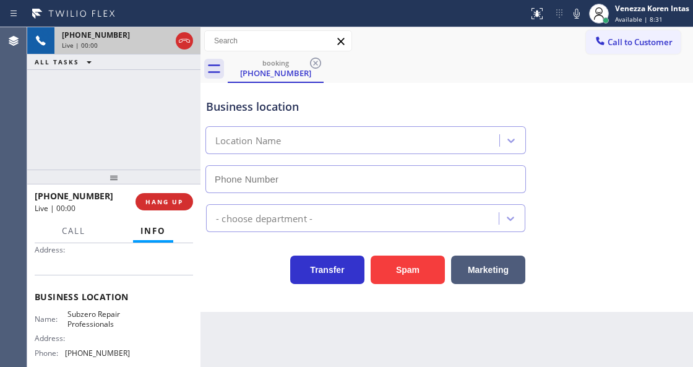
type input "[PHONE_NUMBER]"
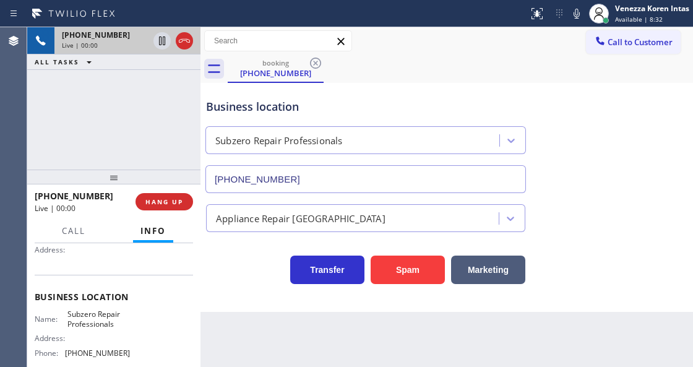
click at [338, 115] on div "Business location Subzero Repair Professionals [PHONE_NUMBER]" at bounding box center [365, 139] width 324 height 107
click at [258, 303] on div "Business location Subzero Repair Professionals [PHONE_NUMBER] Appliance Repair …" at bounding box center [446, 197] width 492 height 229
click at [419, 63] on div "booking [PHONE_NUMBER]" at bounding box center [460, 69] width 465 height 28
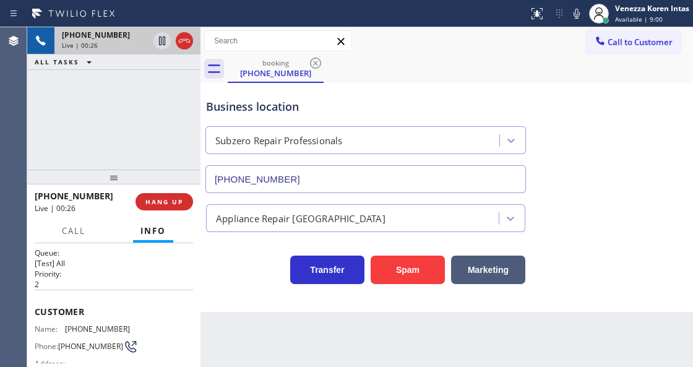
scroll to position [0, 0]
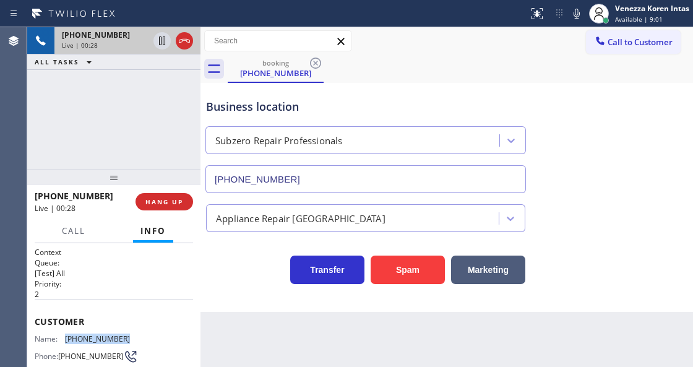
drag, startPoint x: 126, startPoint y: 335, endPoint x: 64, endPoint y: 338, distance: 61.3
click at [64, 338] on div "Name: [PHONE_NUMBER]" at bounding box center [82, 338] width 95 height 9
click at [183, 40] on icon at bounding box center [184, 40] width 15 height 15
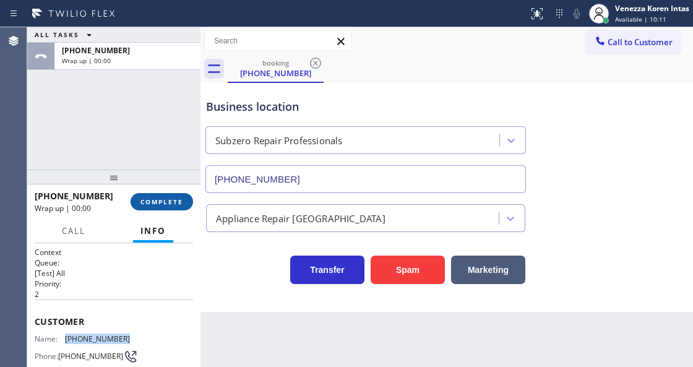
click at [163, 194] on button "COMPLETE" at bounding box center [161, 201] width 62 height 17
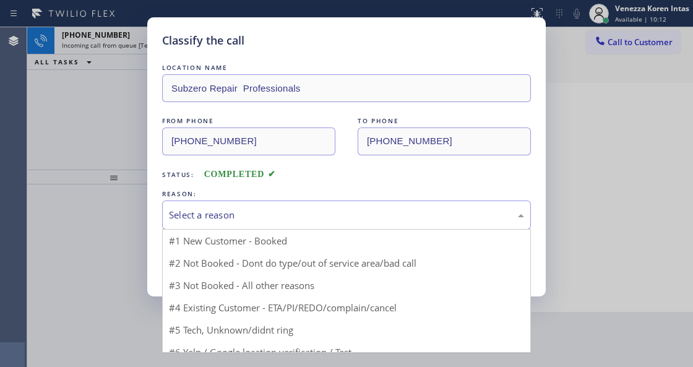
click at [281, 218] on div "Select a reason" at bounding box center [346, 215] width 355 height 14
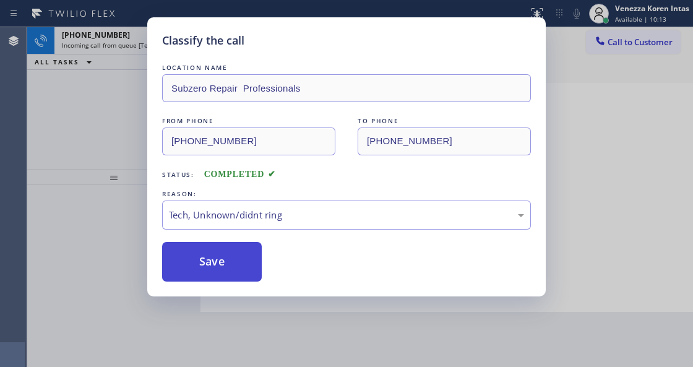
click at [211, 278] on button "Save" at bounding box center [212, 262] width 100 height 40
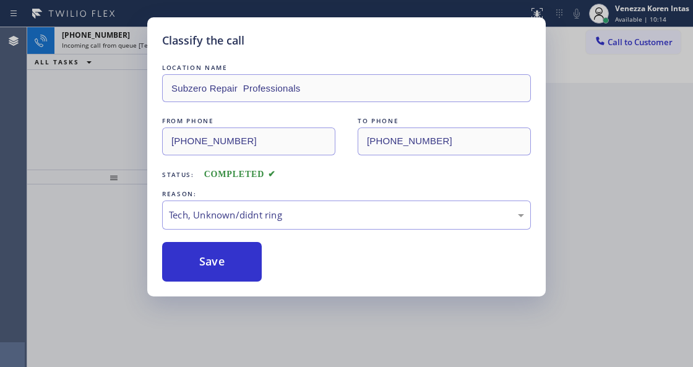
click at [127, 37] on div "Classify the call LOCATION NAME Subzero Repair Professionals FROM PHONE [PHONE_…" at bounding box center [346, 183] width 693 height 367
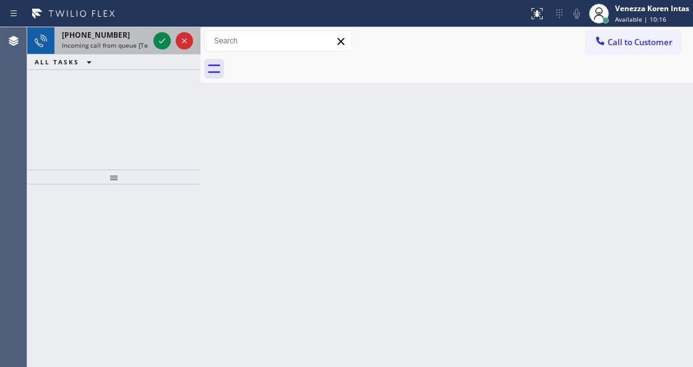
click at [125, 50] on div "[PHONE_NUMBER] Incoming call from queue [Test] All" at bounding box center [102, 40] width 96 height 27
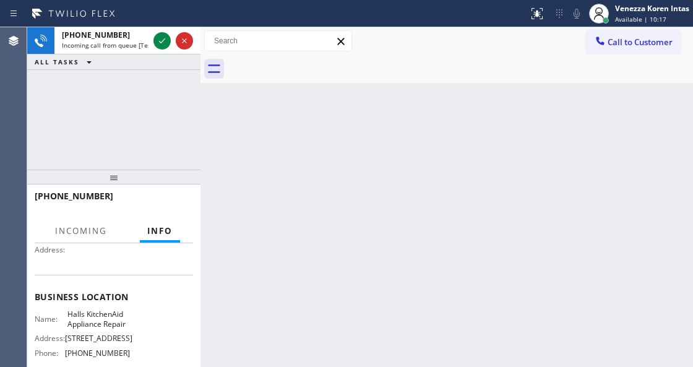
scroll to position [124, 0]
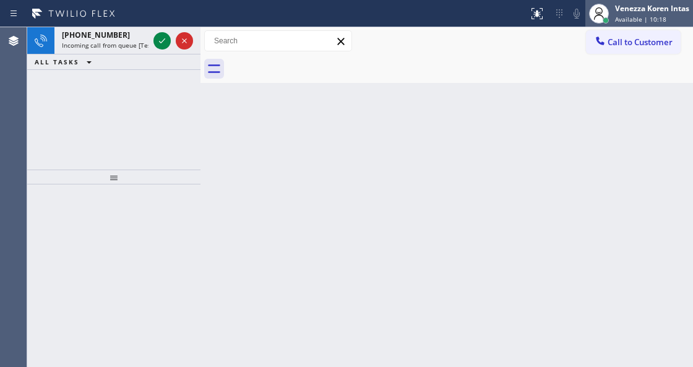
click at [649, 19] on span "Available | 10:18" at bounding box center [640, 19] width 51 height 9
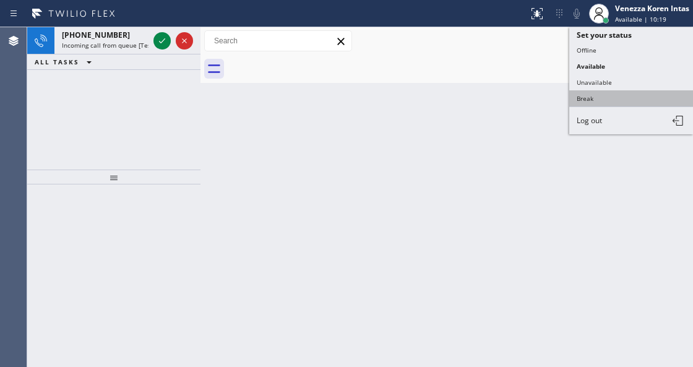
click at [611, 95] on button "Break" at bounding box center [631, 98] width 124 height 16
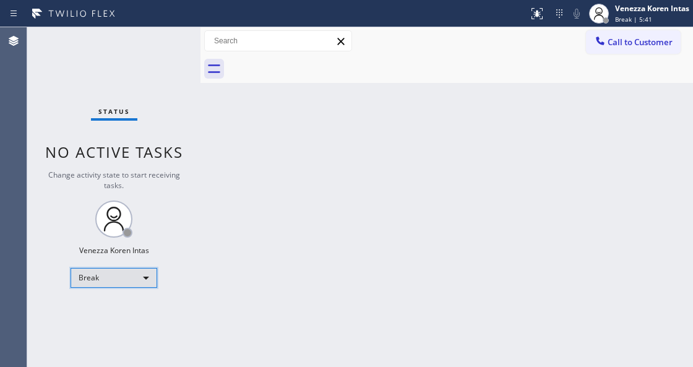
click at [125, 272] on div "Break" at bounding box center [113, 278] width 87 height 20
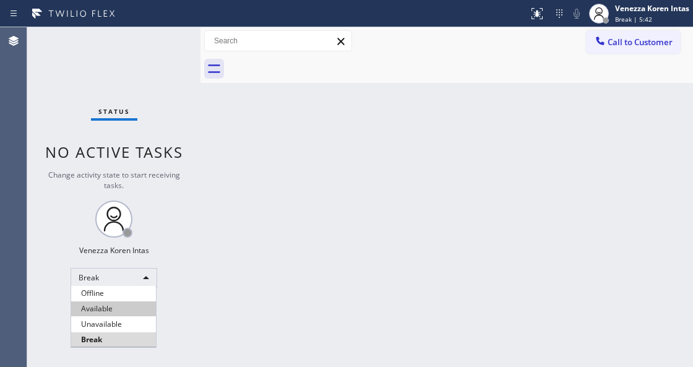
click at [129, 305] on li "Available" at bounding box center [113, 308] width 85 height 15
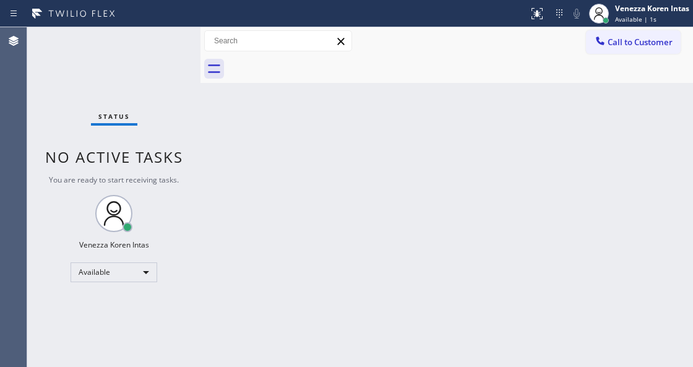
click at [163, 50] on div "Status No active tasks You are ready to start receiving tasks. Venezza Koren In…" at bounding box center [113, 196] width 173 height 339
click at [161, 54] on div "Status No active tasks You are ready to start receiving tasks. Venezza Koren In…" at bounding box center [113, 196] width 173 height 339
click at [162, 53] on div "Status No active tasks You are ready to start receiving tasks. Venezza Koren In…" at bounding box center [113, 196] width 173 height 339
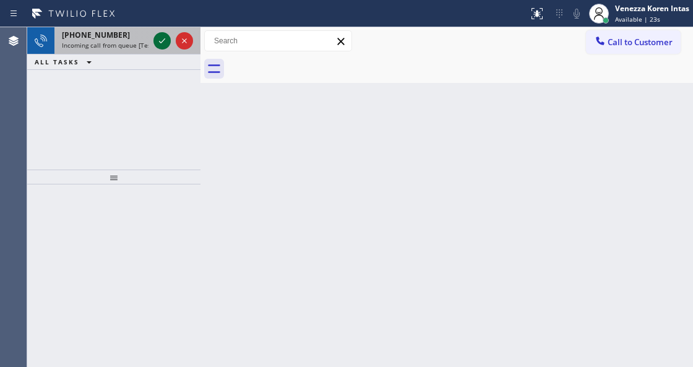
click at [160, 43] on icon at bounding box center [162, 40] width 15 height 15
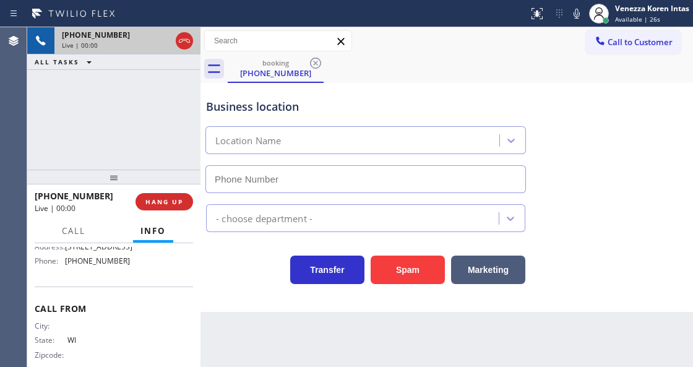
type input "[PHONE_NUMBER]"
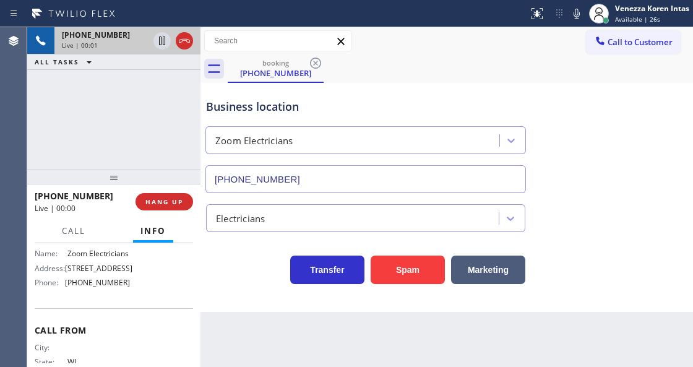
scroll to position [164, 0]
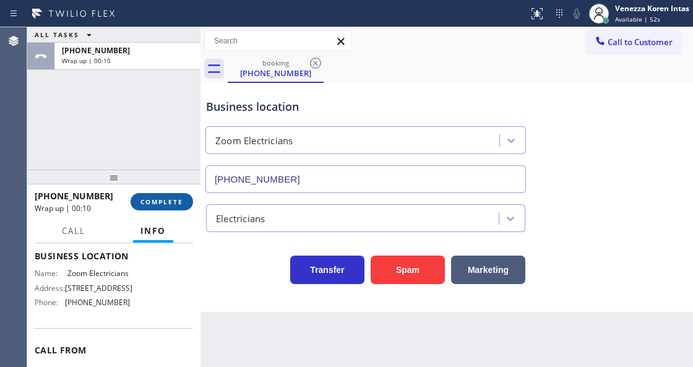
click at [200, 190] on div at bounding box center [200, 196] width 0 height 339
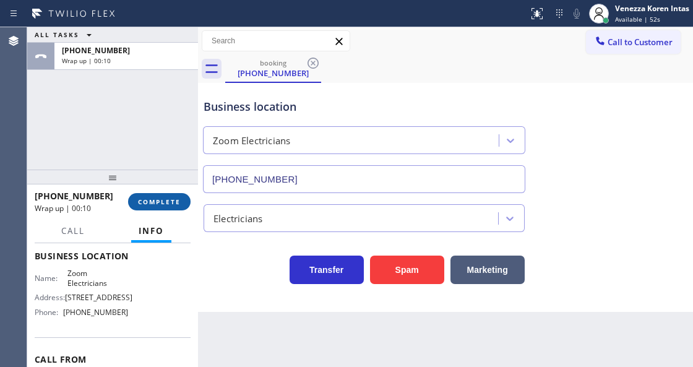
click at [150, 201] on span "COMPLETE" at bounding box center [159, 201] width 43 height 9
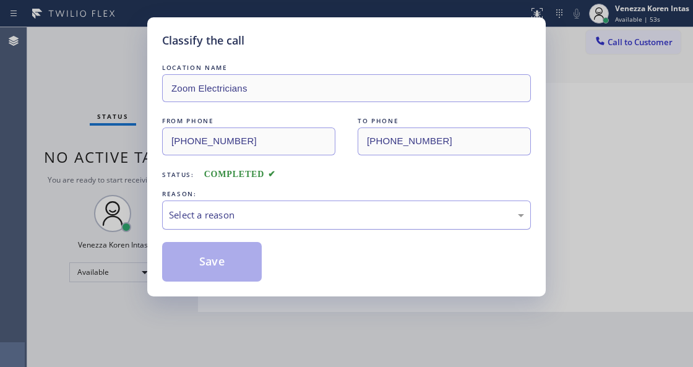
click at [283, 225] on div "Select a reason" at bounding box center [346, 214] width 369 height 29
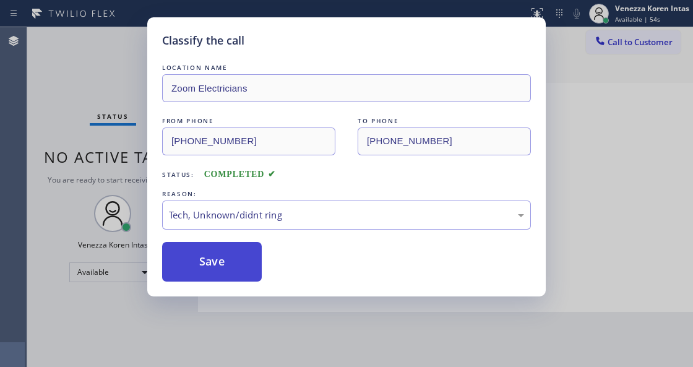
click at [228, 260] on button "Save" at bounding box center [212, 262] width 100 height 40
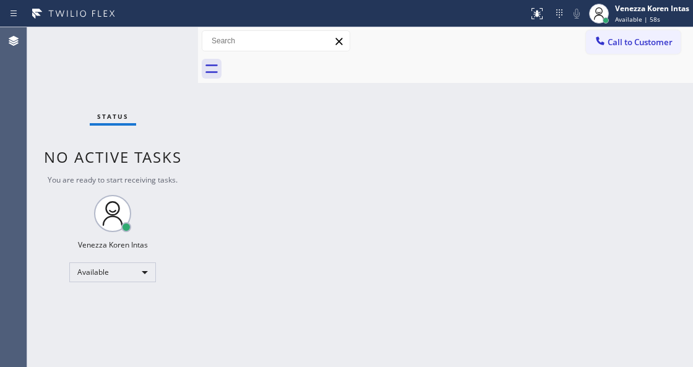
click at [389, 151] on div "Back to Dashboard Change Sender ID Customers Technicians Select a contact Outbo…" at bounding box center [445, 196] width 495 height 339
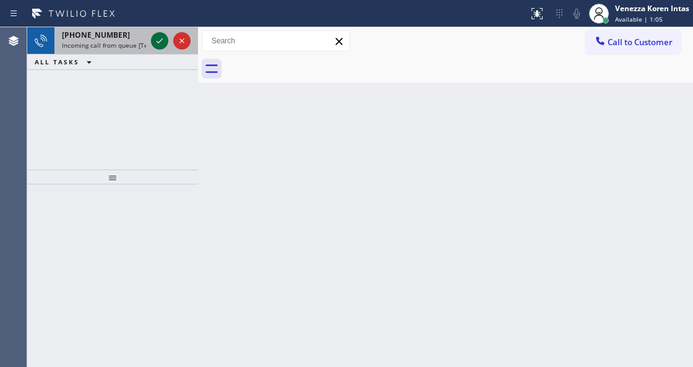
click at [157, 41] on icon at bounding box center [159, 40] width 6 height 5
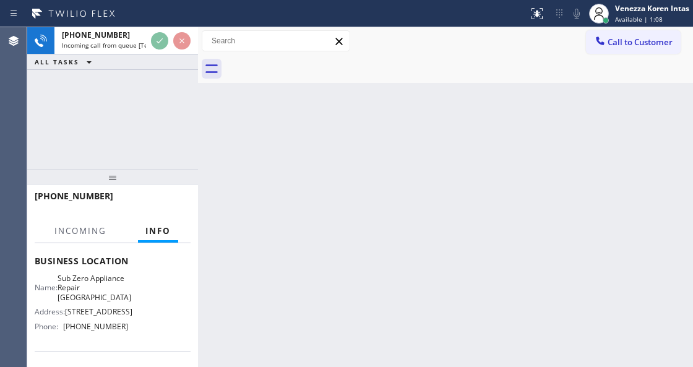
scroll to position [124, 0]
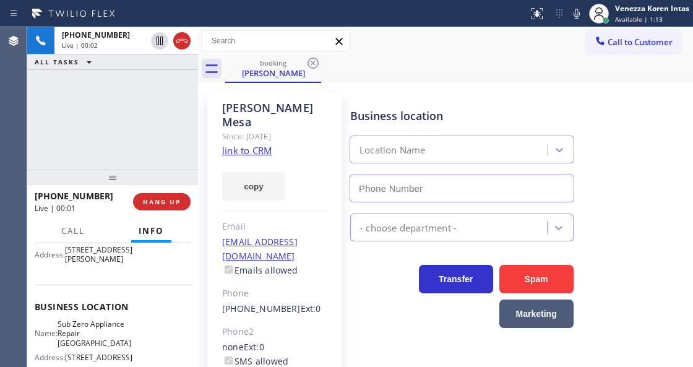
type input "[PHONE_NUMBER]"
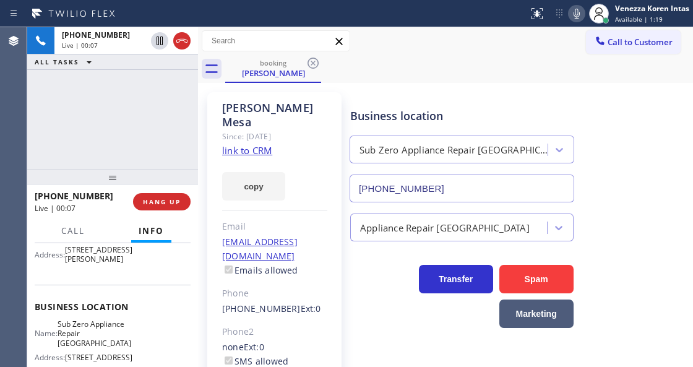
click at [573, 17] on icon at bounding box center [576, 13] width 15 height 15
click at [574, 20] on icon at bounding box center [576, 13] width 15 height 15
click at [268, 144] on link "link to CRM" at bounding box center [247, 150] width 50 height 12
click at [578, 12] on icon at bounding box center [576, 13] width 15 height 15
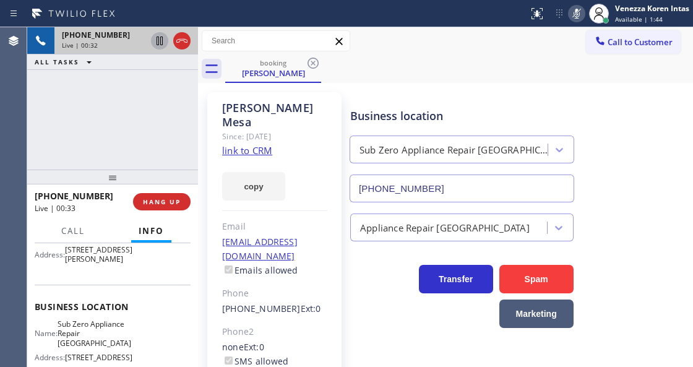
click at [164, 34] on icon at bounding box center [159, 40] width 15 height 15
click at [160, 40] on icon at bounding box center [159, 40] width 15 height 15
click at [132, 161] on div "[PHONE_NUMBER] Live | 01:17 ALL TASKS ALL TASKS ACTIVE TASKS TASKS IN WRAP UP" at bounding box center [112, 98] width 171 height 142
click at [163, 120] on div "[PHONE_NUMBER] Live | 02:38 ALL TASKS ALL TASKS ACTIVE TASKS TASKS IN WRAP UP" at bounding box center [112, 98] width 171 height 142
drag, startPoint x: 575, startPoint y: 22, endPoint x: 568, endPoint y: 28, distance: 9.7
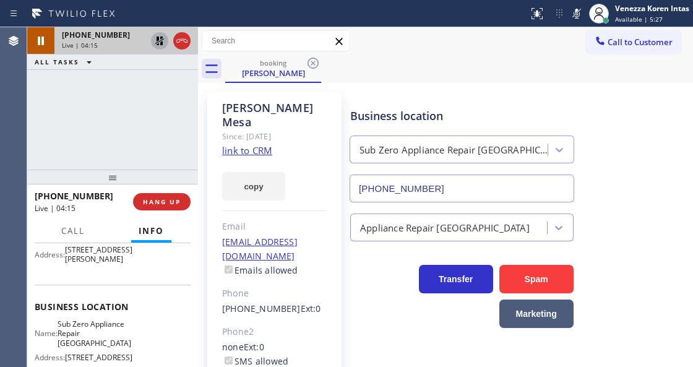
click at [575, 22] on button at bounding box center [576, 13] width 17 height 17
click at [155, 40] on icon at bounding box center [159, 40] width 15 height 15
click at [188, 135] on div "[PHONE_NUMBER] Live | 04:19 ALL TASKS ALL TASKS ACTIVE TASKS TASKS IN WRAP UP" at bounding box center [112, 98] width 171 height 142
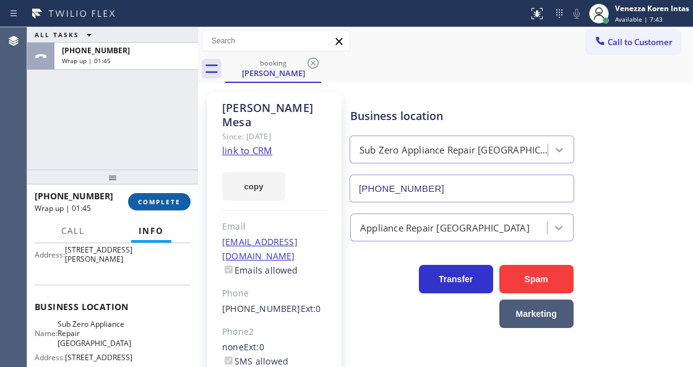
click at [139, 207] on button "COMPLETE" at bounding box center [159, 201] width 62 height 17
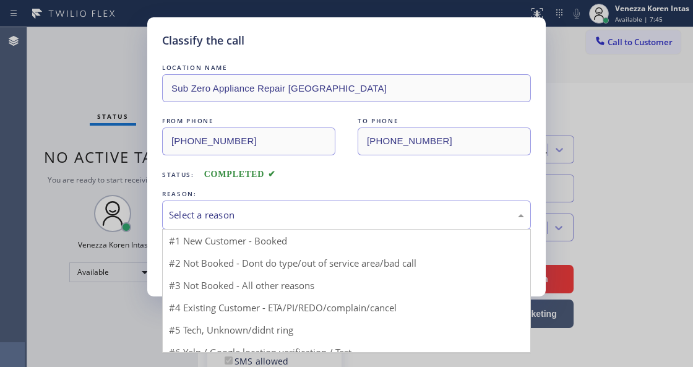
click at [253, 219] on div "Select a reason" at bounding box center [346, 215] width 355 height 14
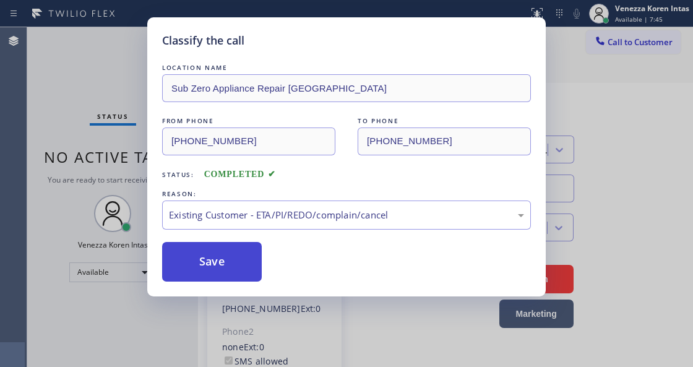
click at [234, 266] on button "Save" at bounding box center [212, 262] width 100 height 40
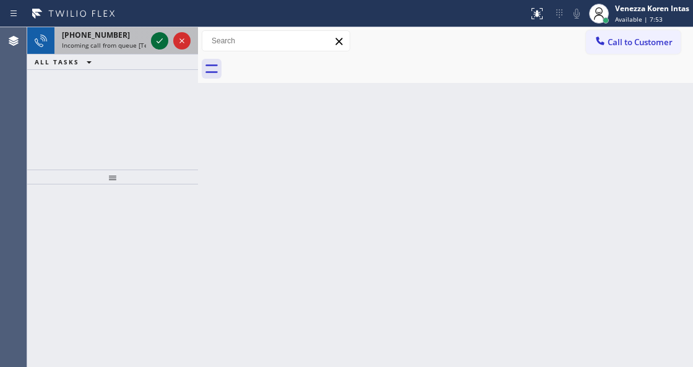
click at [160, 42] on icon at bounding box center [159, 40] width 6 height 5
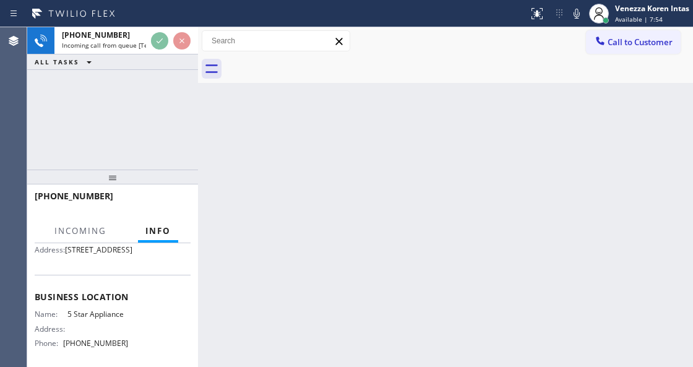
scroll to position [206, 0]
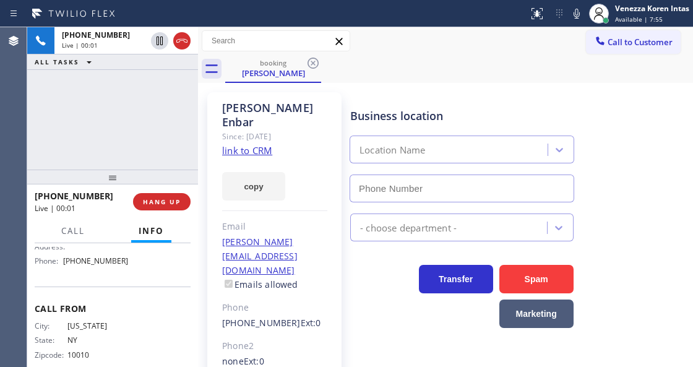
type input "[PHONE_NUMBER]"
click at [247, 144] on link "link to CRM" at bounding box center [247, 150] width 50 height 12
drag, startPoint x: 183, startPoint y: 38, endPoint x: 205, endPoint y: 87, distance: 52.9
click at [183, 38] on icon at bounding box center [181, 40] width 15 height 15
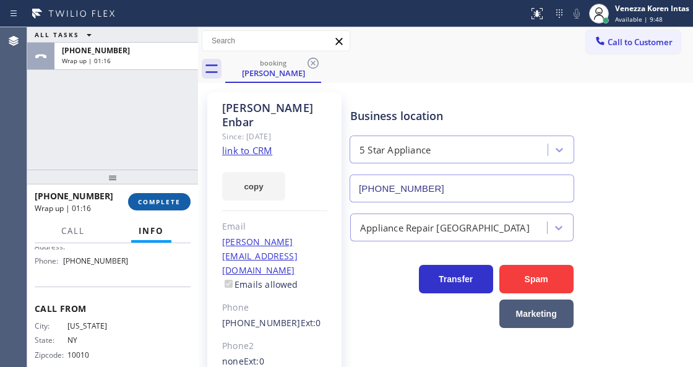
click at [146, 206] on button "COMPLETE" at bounding box center [159, 201] width 62 height 17
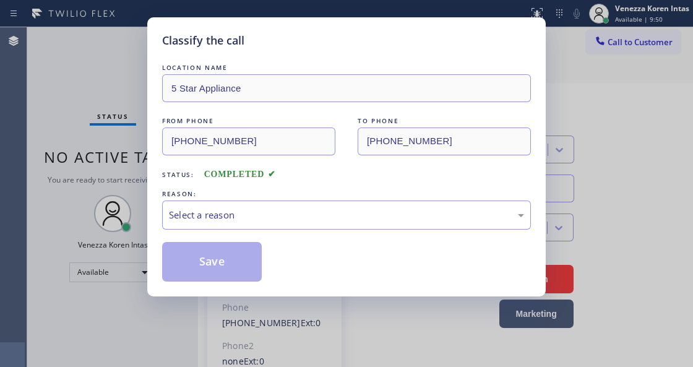
click at [280, 213] on div "Select a reason" at bounding box center [346, 215] width 355 height 14
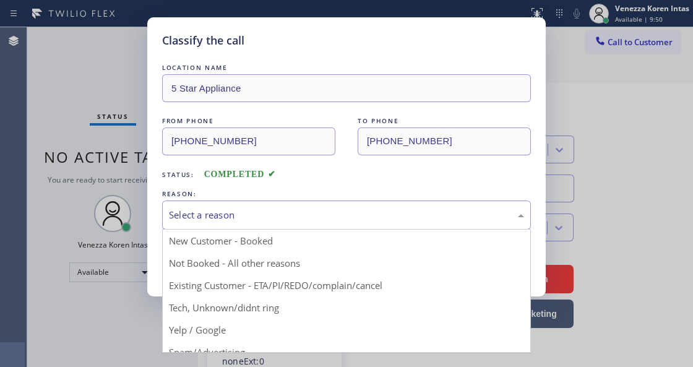
drag, startPoint x: 294, startPoint y: 285, endPoint x: 237, endPoint y: 266, distance: 59.4
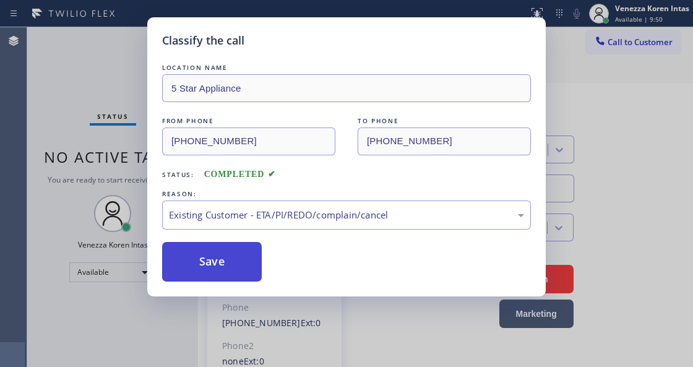
click at [236, 265] on button "Save" at bounding box center [212, 262] width 100 height 40
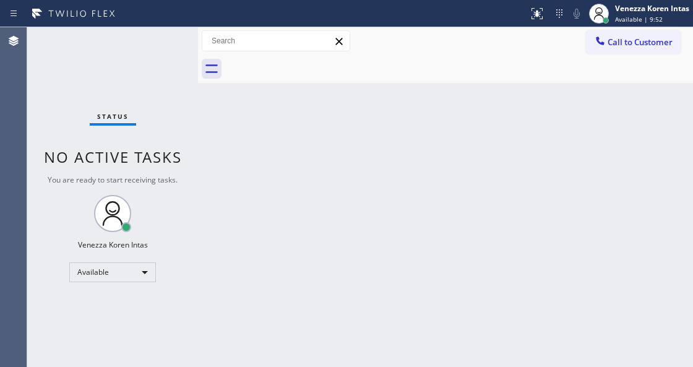
click at [161, 44] on div "Status No active tasks You are ready to start receiving tasks. Venezza Koren In…" at bounding box center [112, 196] width 171 height 339
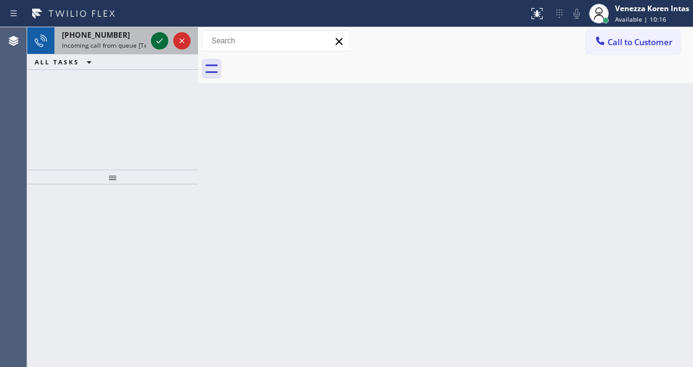
click at [161, 44] on icon at bounding box center [159, 40] width 15 height 15
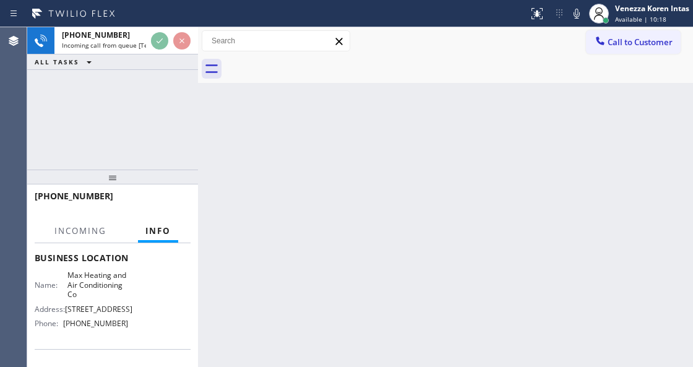
scroll to position [206, 0]
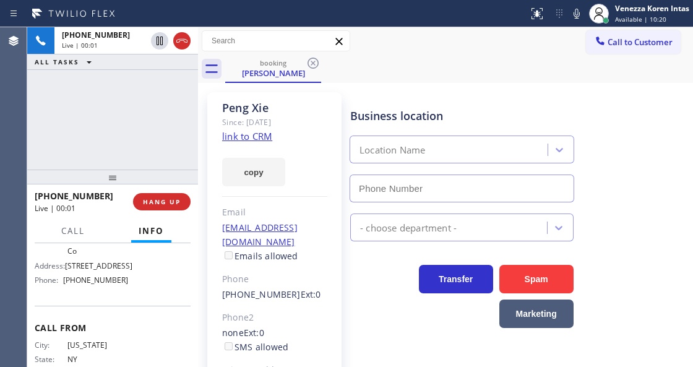
click at [254, 132] on link "link to CRM" at bounding box center [247, 136] width 50 height 12
type input "[PHONE_NUMBER]"
click at [402, 70] on div "booking [PERSON_NAME]" at bounding box center [459, 69] width 468 height 28
click at [160, 109] on div "[PHONE_NUMBER] Live | 03:34 ALL TASKS ALL TASKS ACTIVE TASKS TASKS IN WRAP UP" at bounding box center [112, 98] width 171 height 142
click at [348, 106] on div "Business location Max Heating & Air Conditioning Co [PHONE_NUMBER]" at bounding box center [462, 148] width 228 height 107
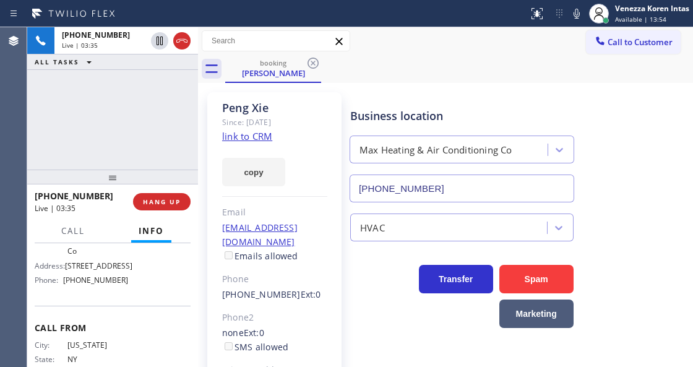
click at [442, 81] on div "booking [PERSON_NAME]" at bounding box center [459, 69] width 468 height 28
click at [120, 82] on div "[PHONE_NUMBER] Live | 03:39 ALL TASKS ALL TASKS ACTIVE TASKS TASKS IN WRAP UP" at bounding box center [112, 98] width 171 height 142
drag, startPoint x: 64, startPoint y: 270, endPoint x: 127, endPoint y: 284, distance: 64.5
click at [126, 283] on div "Name: Max Heating and Air Conditioning Co Address: [STREET_ADDRESS] Phone: [PHO…" at bounding box center [113, 258] width 156 height 62
click at [123, 255] on span "Max Heating and Air Conditioning Co" at bounding box center [97, 241] width 61 height 28
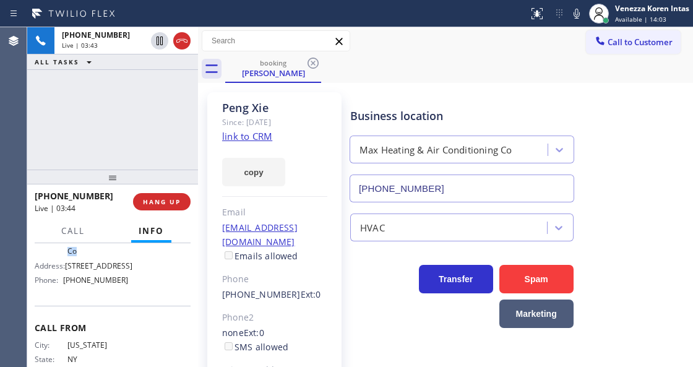
drag, startPoint x: 67, startPoint y: 268, endPoint x: 152, endPoint y: 289, distance: 87.9
click at [152, 289] on div "Name: Max Heating and Air Conditioning Co Address: [STREET_ADDRESS] Phone: [PHO…" at bounding box center [113, 258] width 156 height 62
click at [569, 11] on icon at bounding box center [576, 13] width 15 height 15
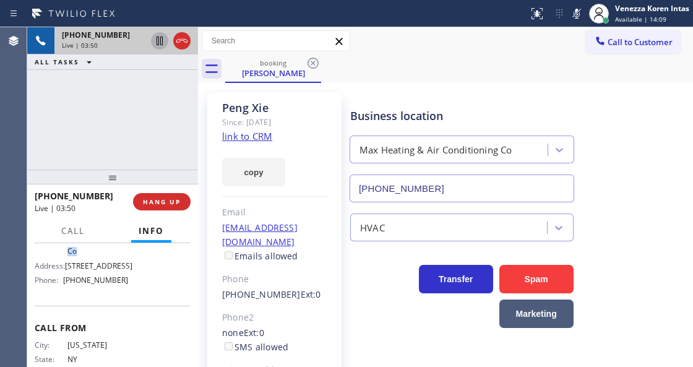
click at [161, 39] on icon at bounding box center [159, 40] width 6 height 9
click at [95, 126] on div "[PHONE_NUMBER] Live | 03:53 ALL TASKS ALL TASKS ACTIVE TASKS TASKS IN WRAP UP" at bounding box center [112, 98] width 171 height 142
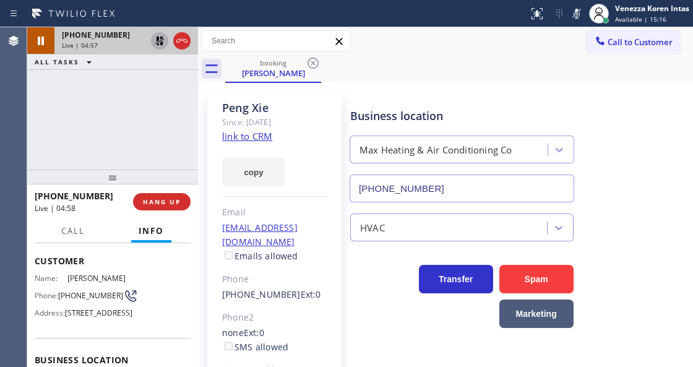
scroll to position [41, 0]
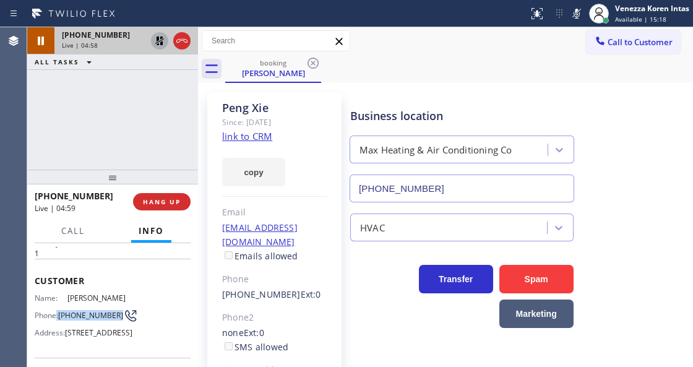
drag, startPoint x: 56, startPoint y: 304, endPoint x: 85, endPoint y: 318, distance: 32.7
click at [85, 318] on div "Phone: [PHONE_NUMBER]" at bounding box center [81, 315] width 93 height 15
click at [57, 301] on div "Name: [PERSON_NAME] Phone: [PHONE_NUMBER] Address: [STREET_ADDRESS]" at bounding box center [81, 317] width 93 height 49
drag, startPoint x: 59, startPoint y: 302, endPoint x: 88, endPoint y: 320, distance: 34.5
click at [88, 320] on div "Name: [PERSON_NAME] Phone: [PHONE_NUMBER] Address: [STREET_ADDRESS]" at bounding box center [81, 317] width 93 height 49
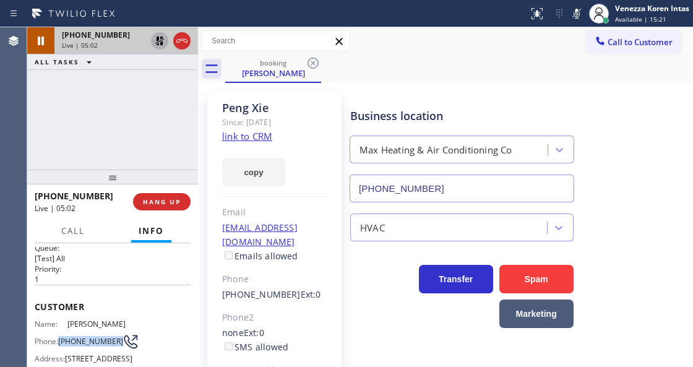
scroll to position [0, 0]
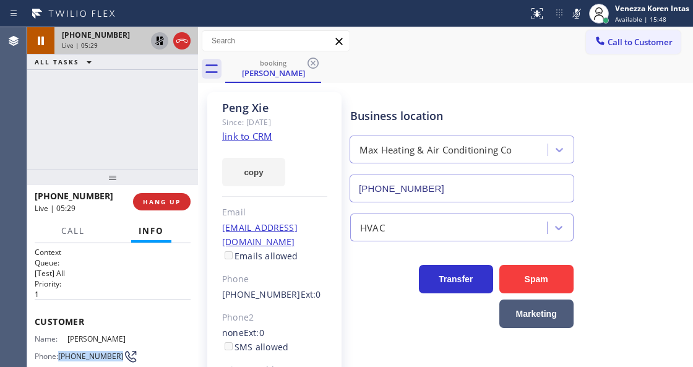
click at [581, 13] on icon at bounding box center [576, 13] width 15 height 15
click at [152, 44] on div at bounding box center [159, 40] width 17 height 15
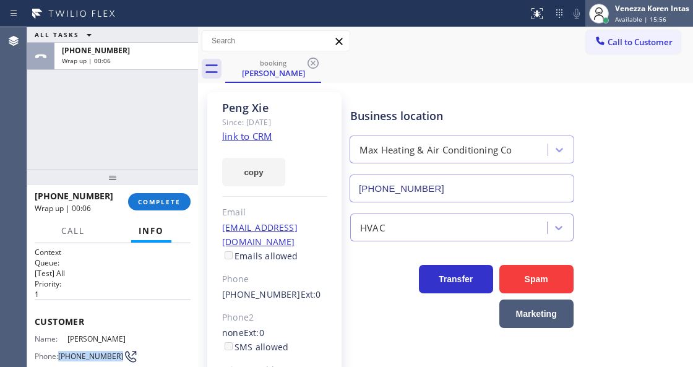
click at [596, 5] on div at bounding box center [599, 14] width 20 height 20
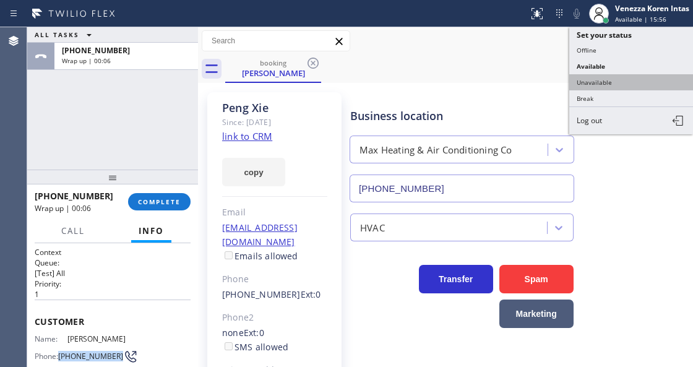
click at [604, 80] on button "Unavailable" at bounding box center [631, 82] width 124 height 16
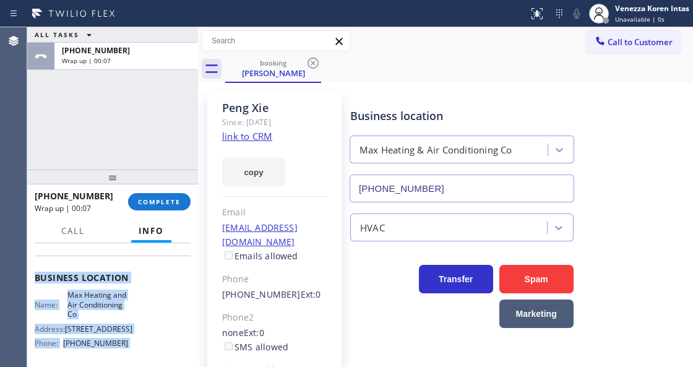
scroll to position [280, 0]
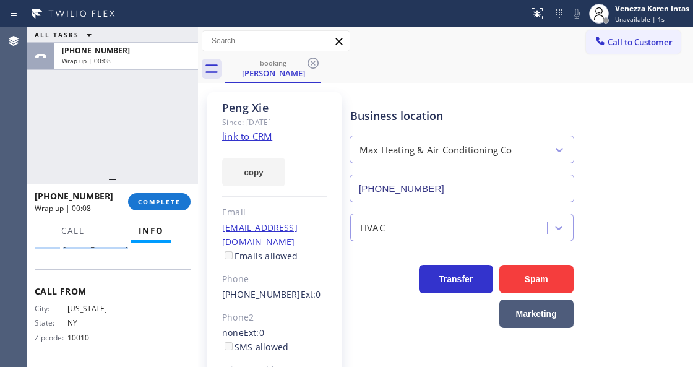
drag, startPoint x: 32, startPoint y: 317, endPoint x: 152, endPoint y: 265, distance: 130.7
click at [152, 265] on div "Context Queue: [Test] All Priority: 1 Customer Name: [PERSON_NAME] Phone: [PHON…" at bounding box center [112, 304] width 171 height 123
drag, startPoint x: 171, startPoint y: 201, endPoint x: 263, endPoint y: 202, distance: 92.8
click at [171, 200] on span "COMPLETE" at bounding box center [159, 201] width 43 height 9
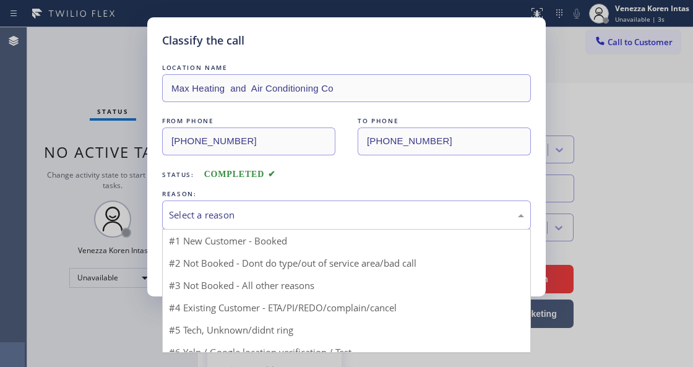
click at [281, 229] on div "Select a reason" at bounding box center [346, 214] width 369 height 29
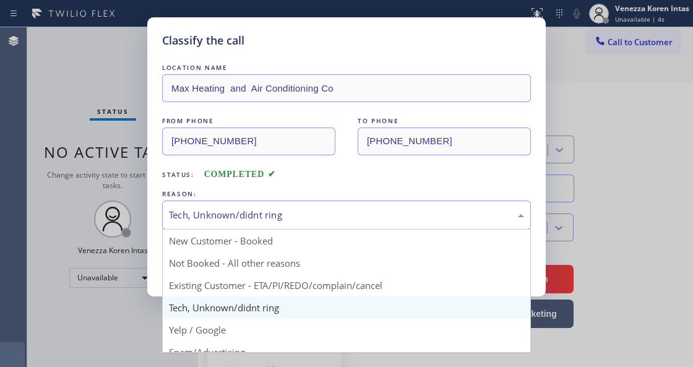
click at [264, 222] on div "Tech, Unknown/didnt ring" at bounding box center [346, 215] width 355 height 14
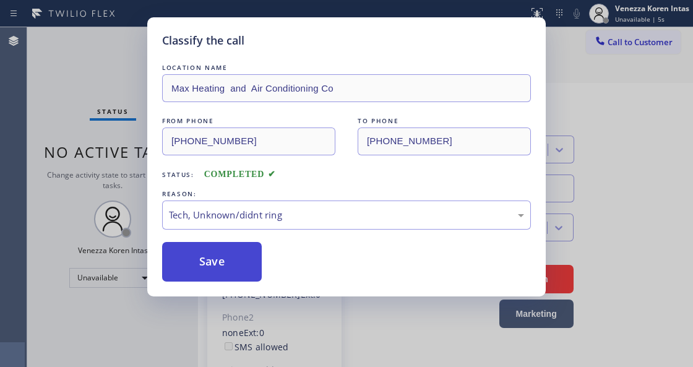
click at [242, 267] on button "Save" at bounding box center [212, 262] width 100 height 40
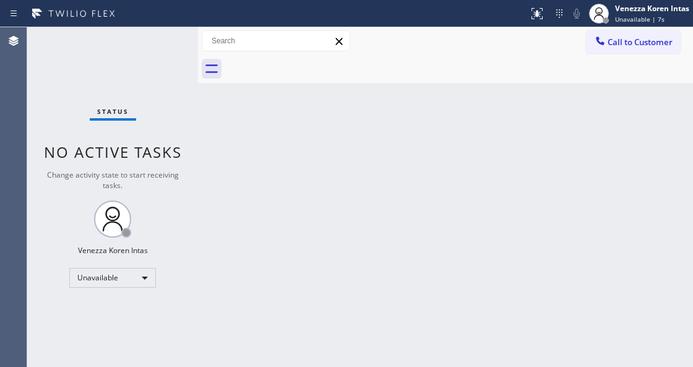
click at [312, 192] on div "Back to Dashboard Change Sender ID Customers Technicians Select a contact Outbo…" at bounding box center [445, 196] width 495 height 339
click at [624, 43] on span "Call to Customer" at bounding box center [639, 41] width 65 height 11
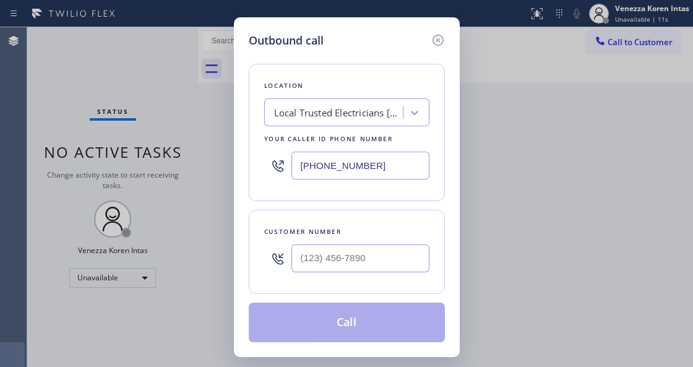
drag, startPoint x: 367, startPoint y: 162, endPoint x: 234, endPoint y: 145, distance: 134.1
click at [246, 149] on div "Outbound call Location Local Trusted Electricians [GEOGRAPHIC_DATA] Your caller…" at bounding box center [347, 186] width 226 height 339
paste input "347) 751-6027"
type input "[PHONE_NUMBER]"
click at [358, 244] on input "(___) ___-____" at bounding box center [360, 258] width 138 height 28
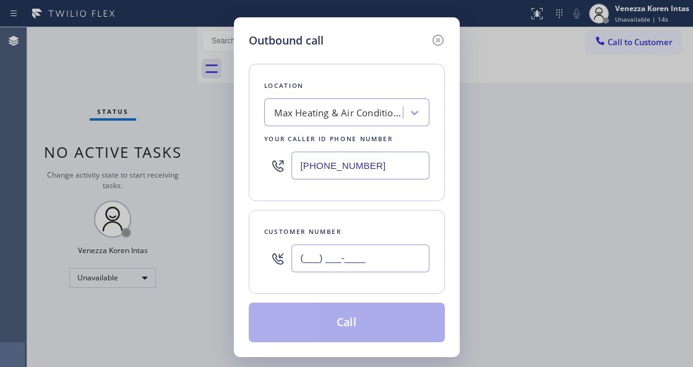
paste input "917) 207-1252"
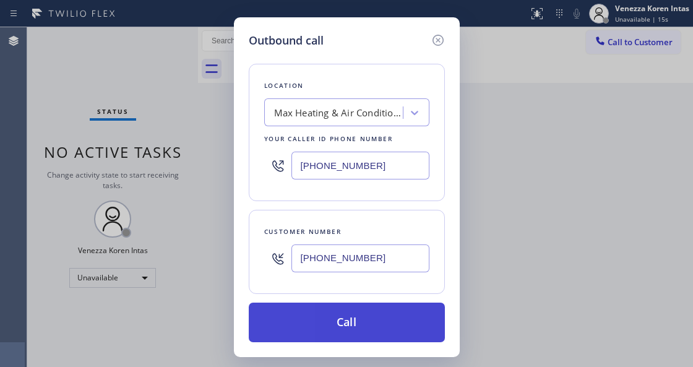
type input "[PHONE_NUMBER]"
click at [346, 320] on button "Call" at bounding box center [347, 322] width 196 height 40
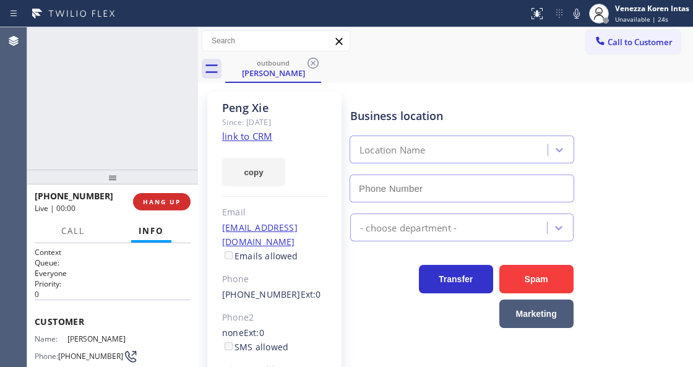
type input "[PHONE_NUMBER]"
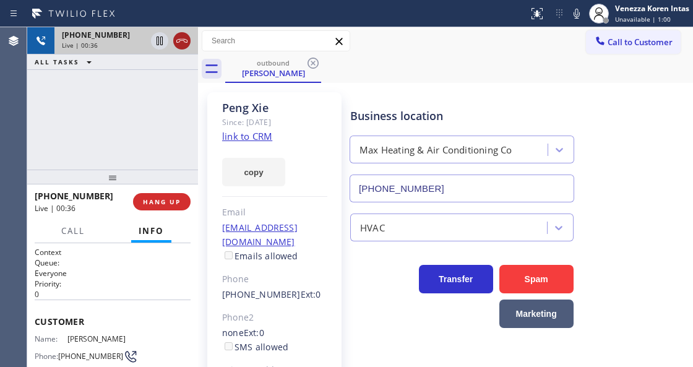
click at [184, 43] on icon at bounding box center [181, 40] width 15 height 15
click at [158, 205] on span "HANG UP" at bounding box center [162, 201] width 38 height 9
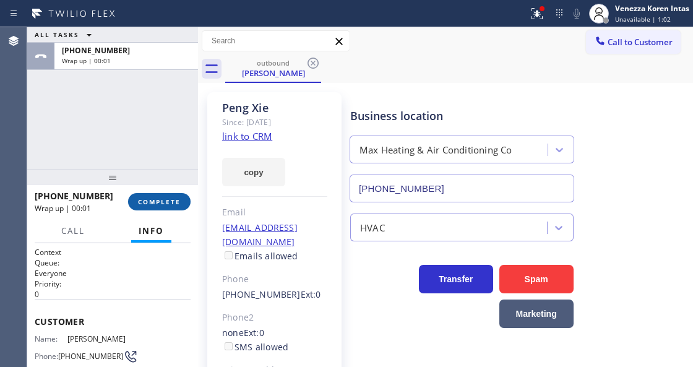
click at [173, 206] on button "COMPLETE" at bounding box center [159, 201] width 62 height 17
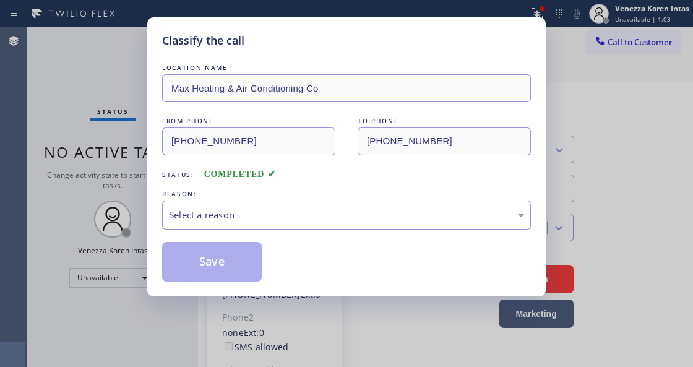
click at [268, 213] on div "Select a reason" at bounding box center [346, 215] width 355 height 14
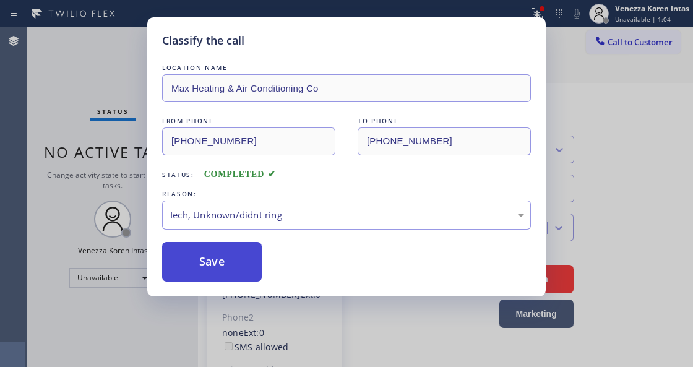
click at [255, 261] on button "Save" at bounding box center [212, 262] width 100 height 40
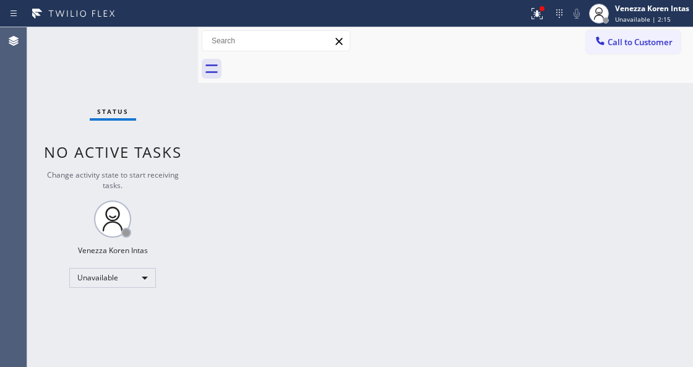
drag, startPoint x: 536, startPoint y: 14, endPoint x: 506, endPoint y: 147, distance: 136.7
click at [532, 22] on button at bounding box center [536, 13] width 27 height 27
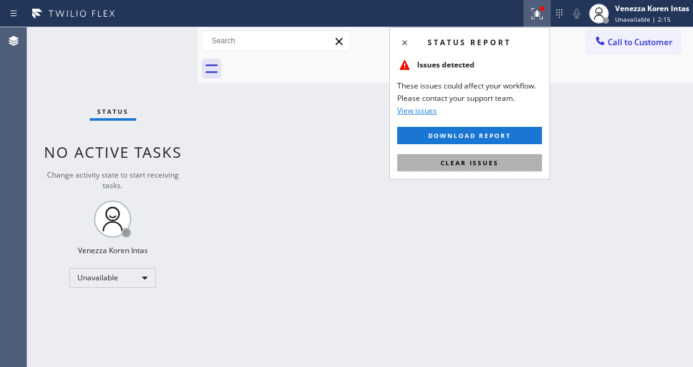
drag, startPoint x: 506, startPoint y: 156, endPoint x: 328, endPoint y: 294, distance: 225.1
click at [505, 156] on button "Clear issues" at bounding box center [469, 162] width 145 height 17
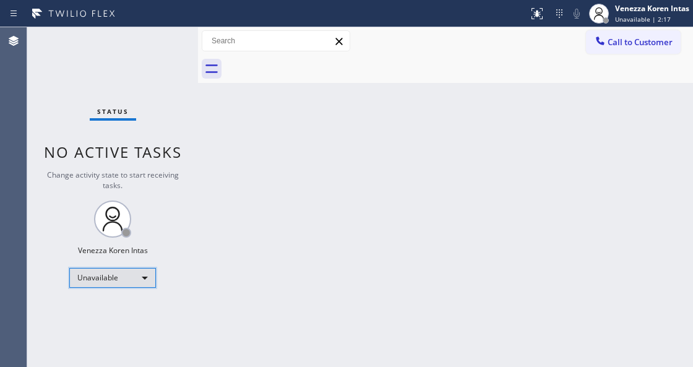
click at [145, 268] on div "Unavailable" at bounding box center [112, 278] width 87 height 20
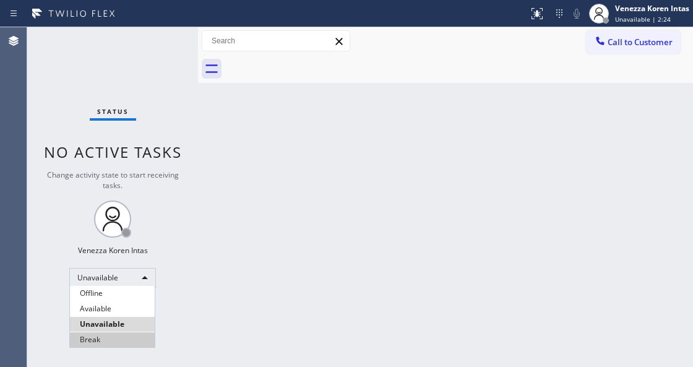
click at [134, 335] on li "Break" at bounding box center [112, 339] width 85 height 15
